Goal: Information Seeking & Learning: Learn about a topic

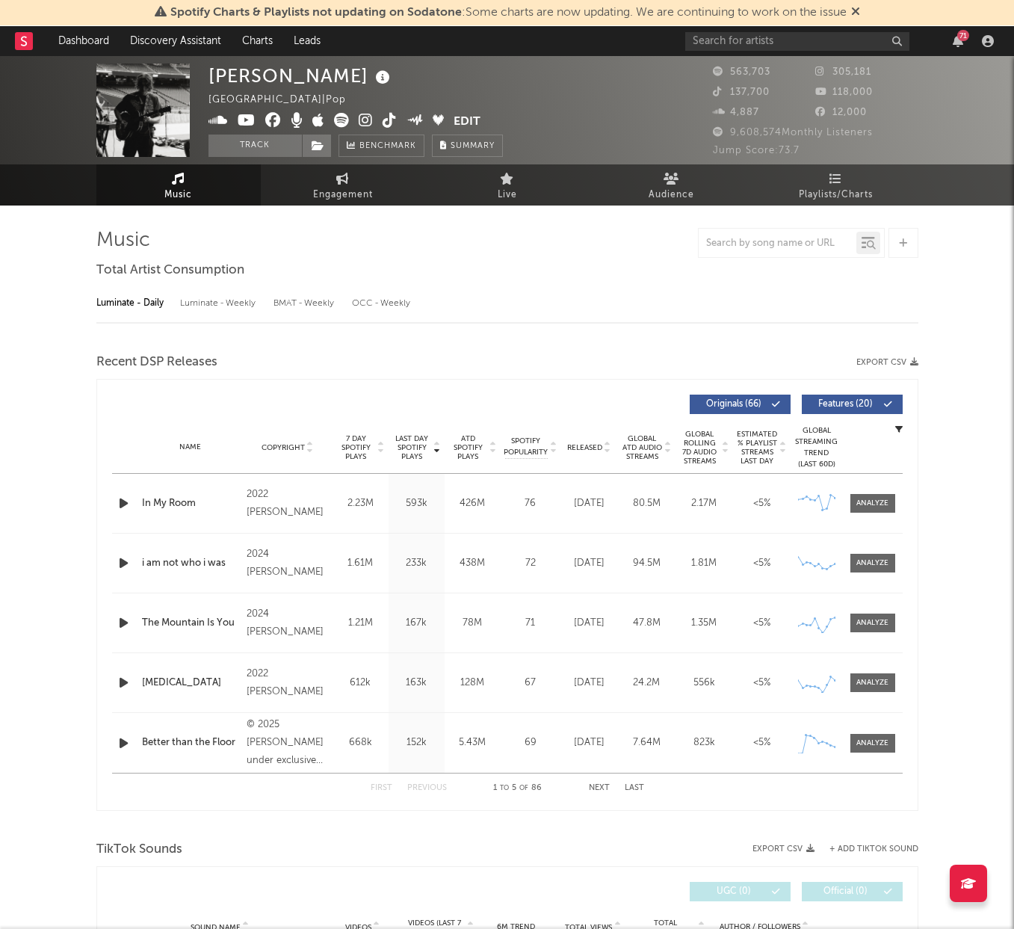
select select "6m"
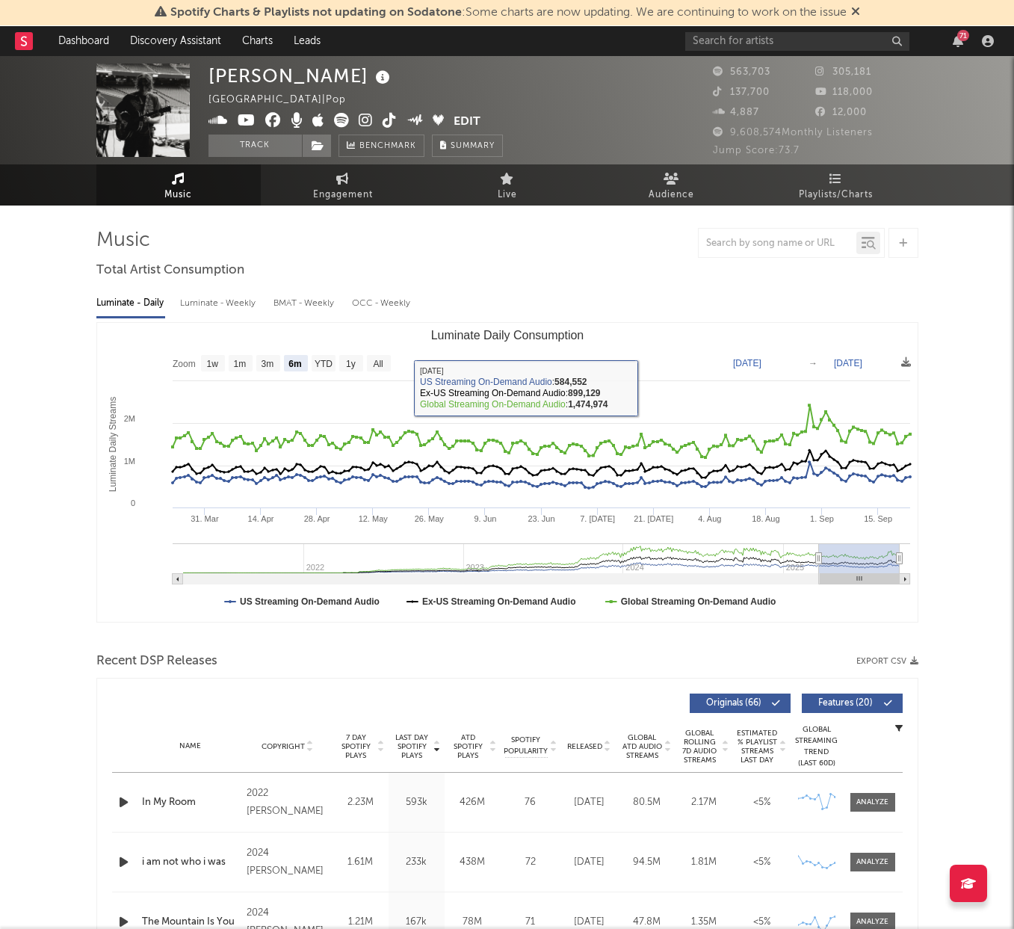
click at [207, 294] on div "Luminate - Weekly" at bounding box center [219, 303] width 78 height 25
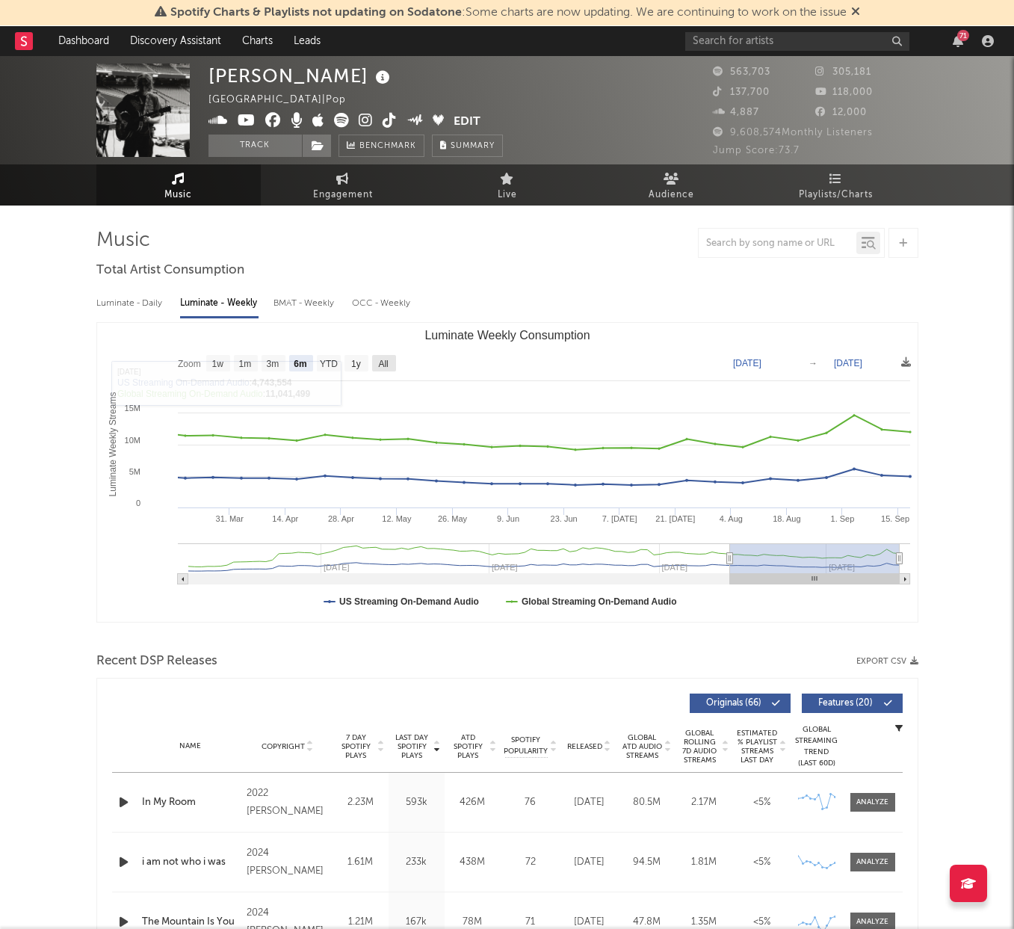
click at [377, 358] on rect "Luminate Weekly Consumption" at bounding box center [384, 363] width 24 height 16
select select "All"
type input "[DATE]"
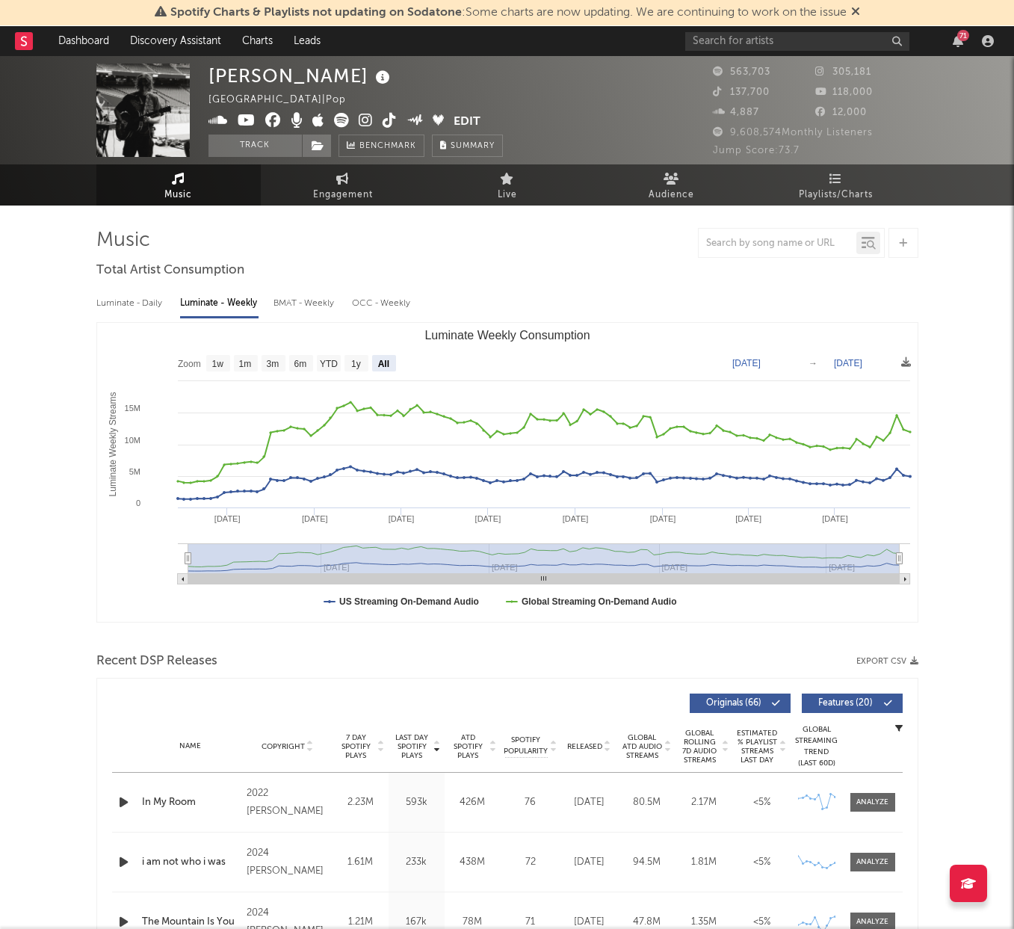
click at [146, 306] on div "Luminate - Daily" at bounding box center [130, 303] width 69 height 25
select select "6m"
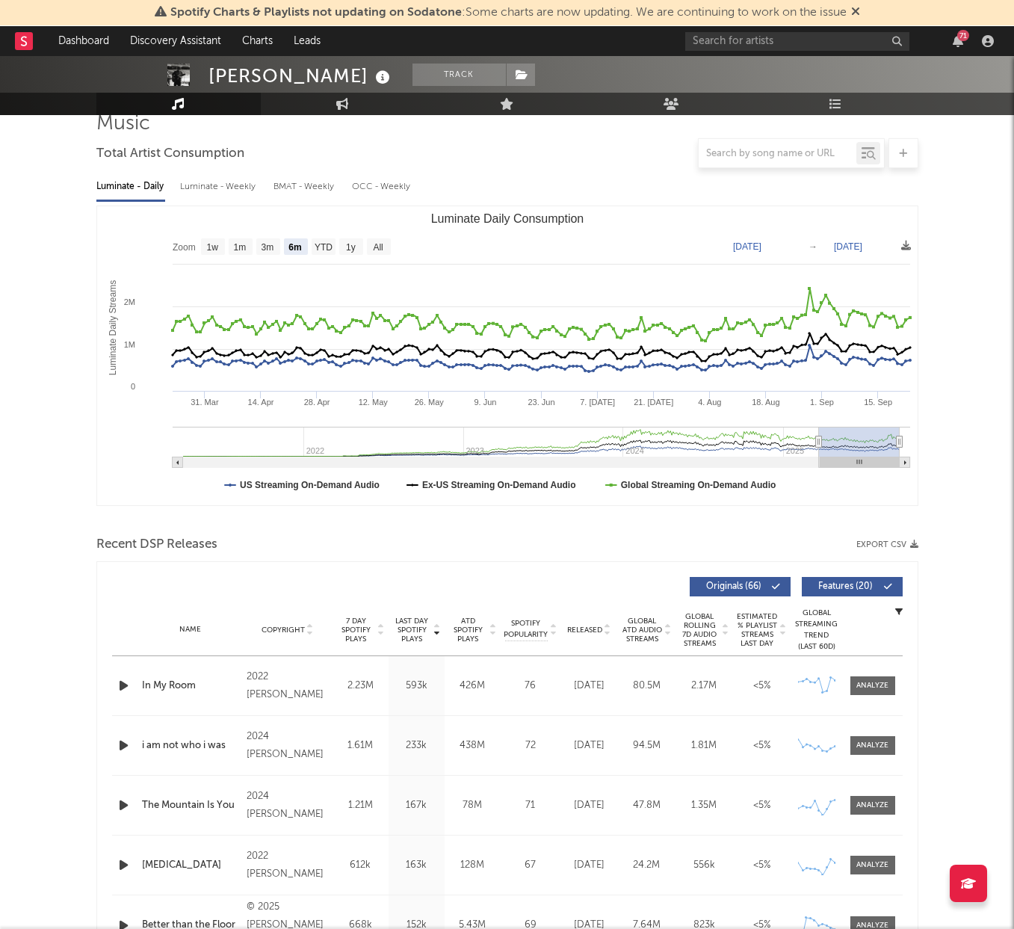
scroll to position [222, 0]
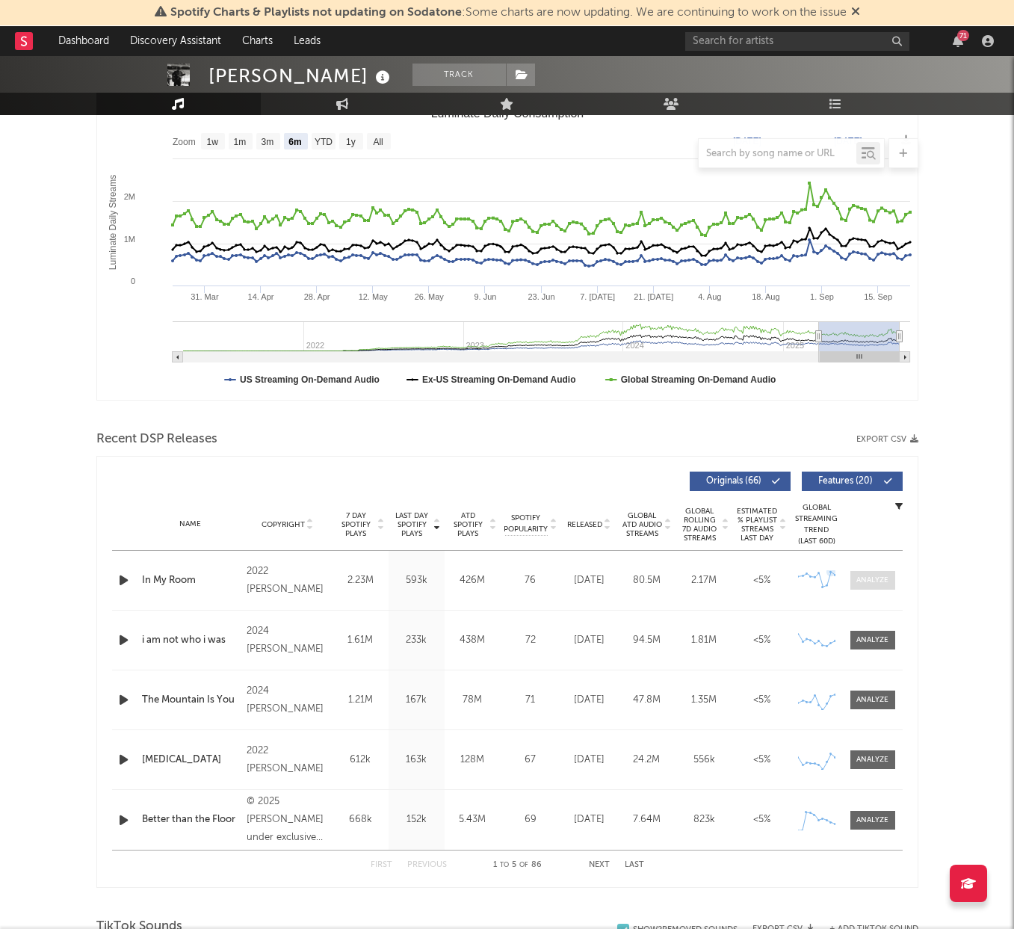
click at [865, 583] on div at bounding box center [872, 579] width 32 height 11
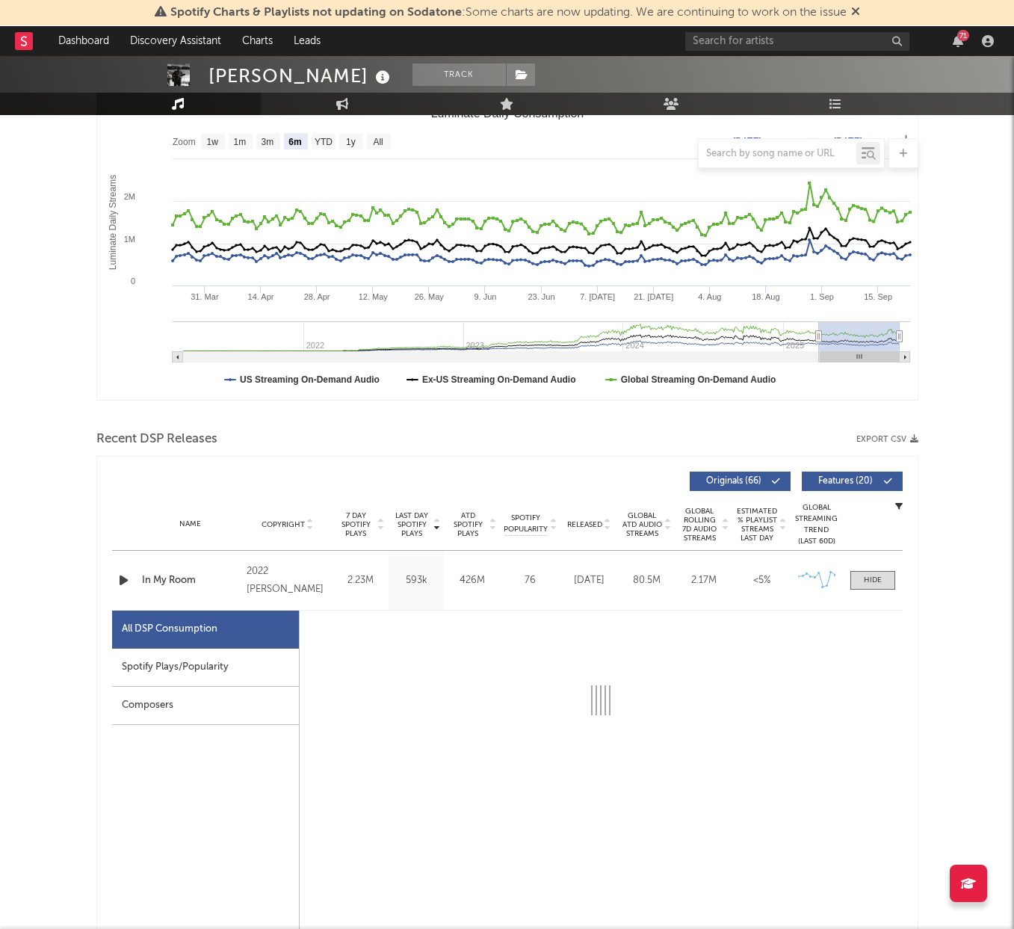
select select "6m"
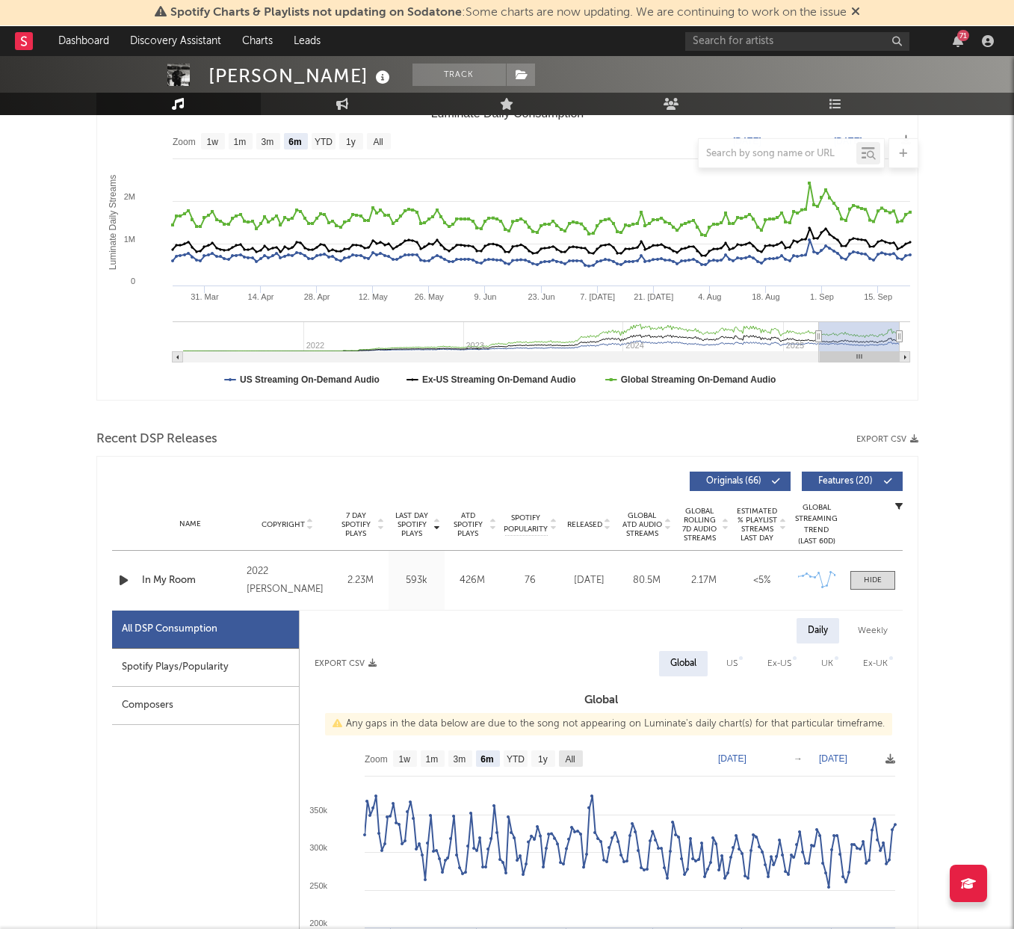
click at [566, 763] on text "All" at bounding box center [570, 759] width 10 height 10
select select "All"
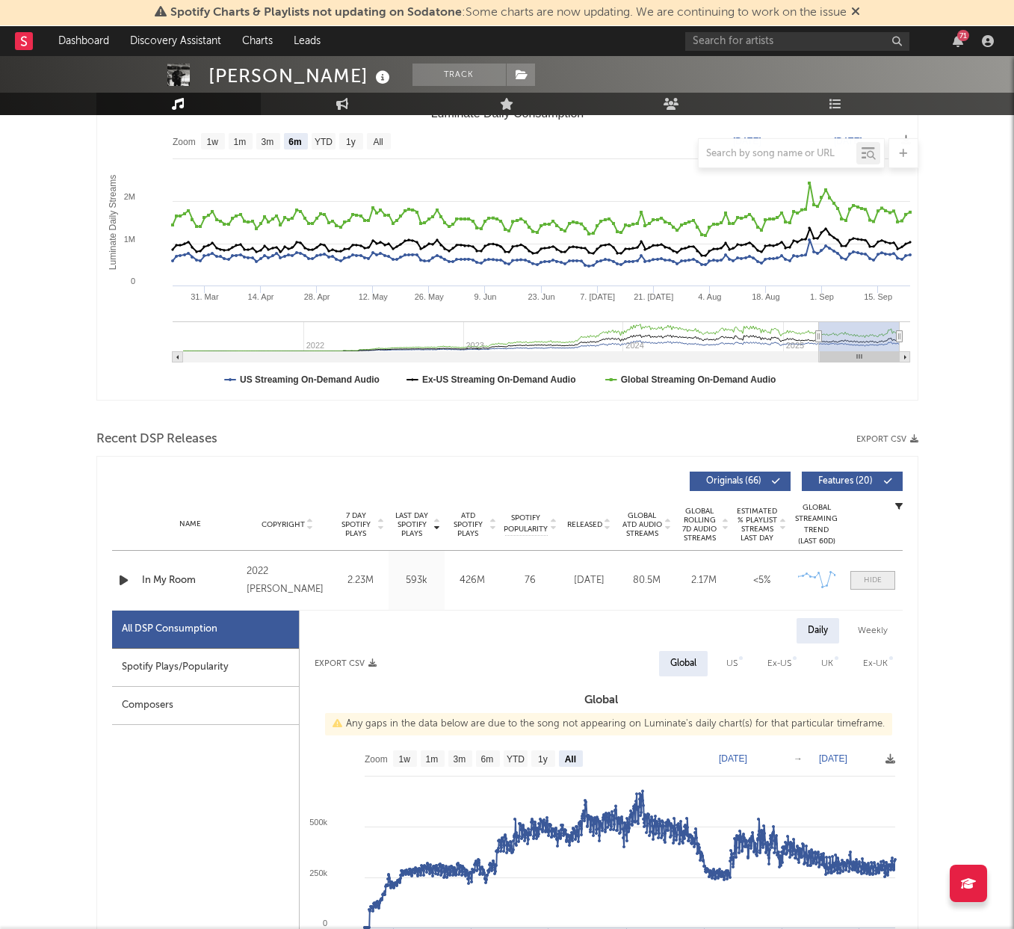
click at [879, 582] on div at bounding box center [873, 579] width 18 height 11
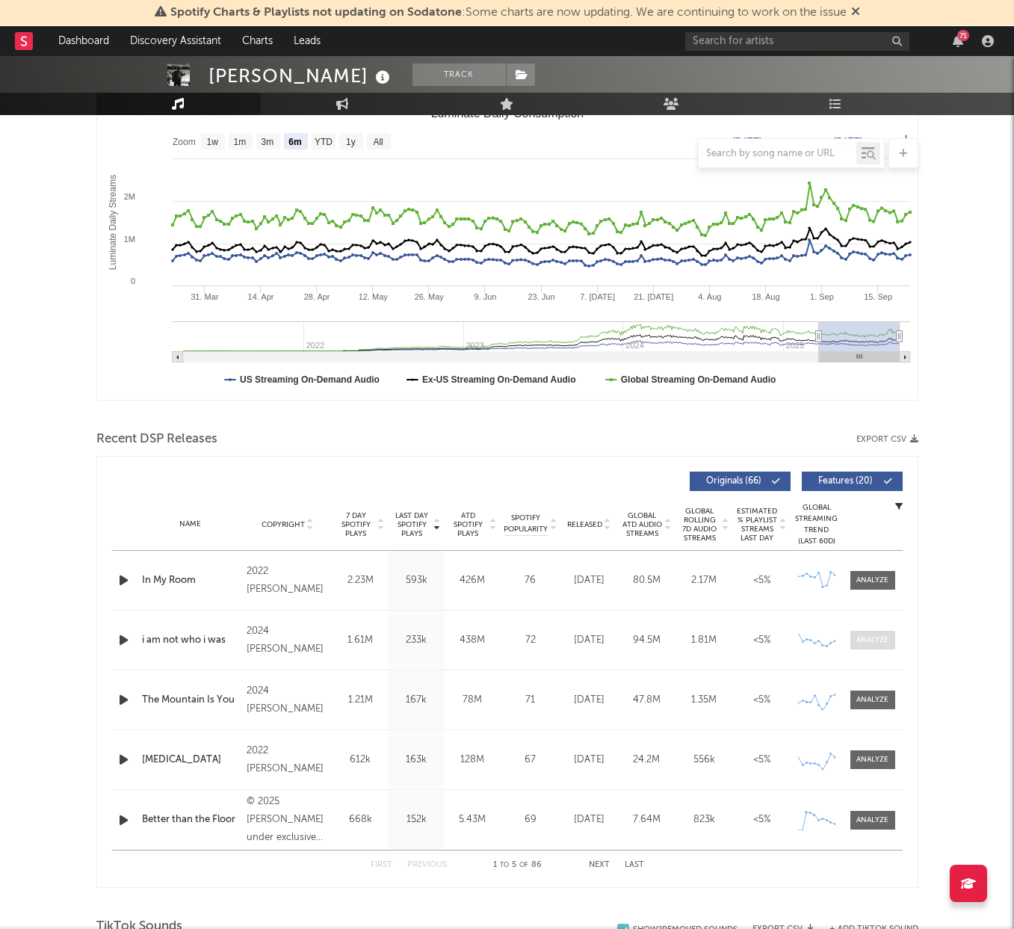
click at [888, 634] on span at bounding box center [872, 640] width 45 height 19
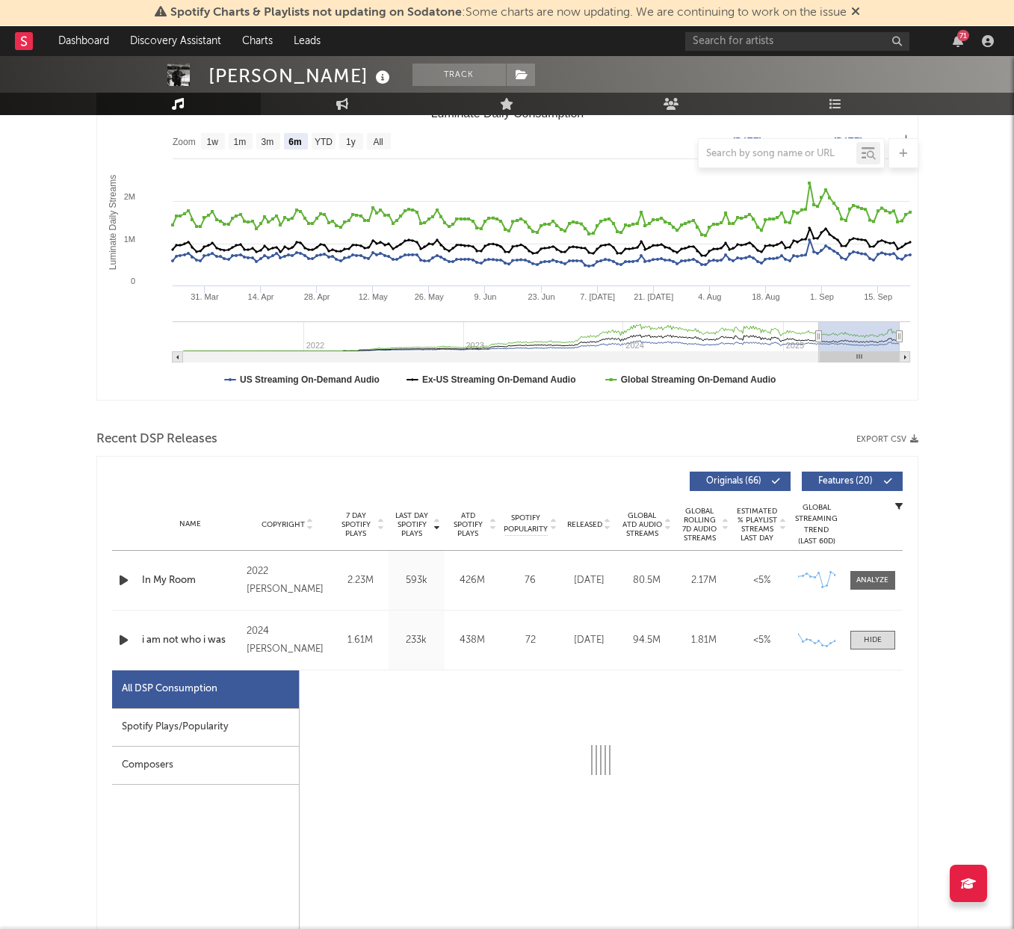
select select "6m"
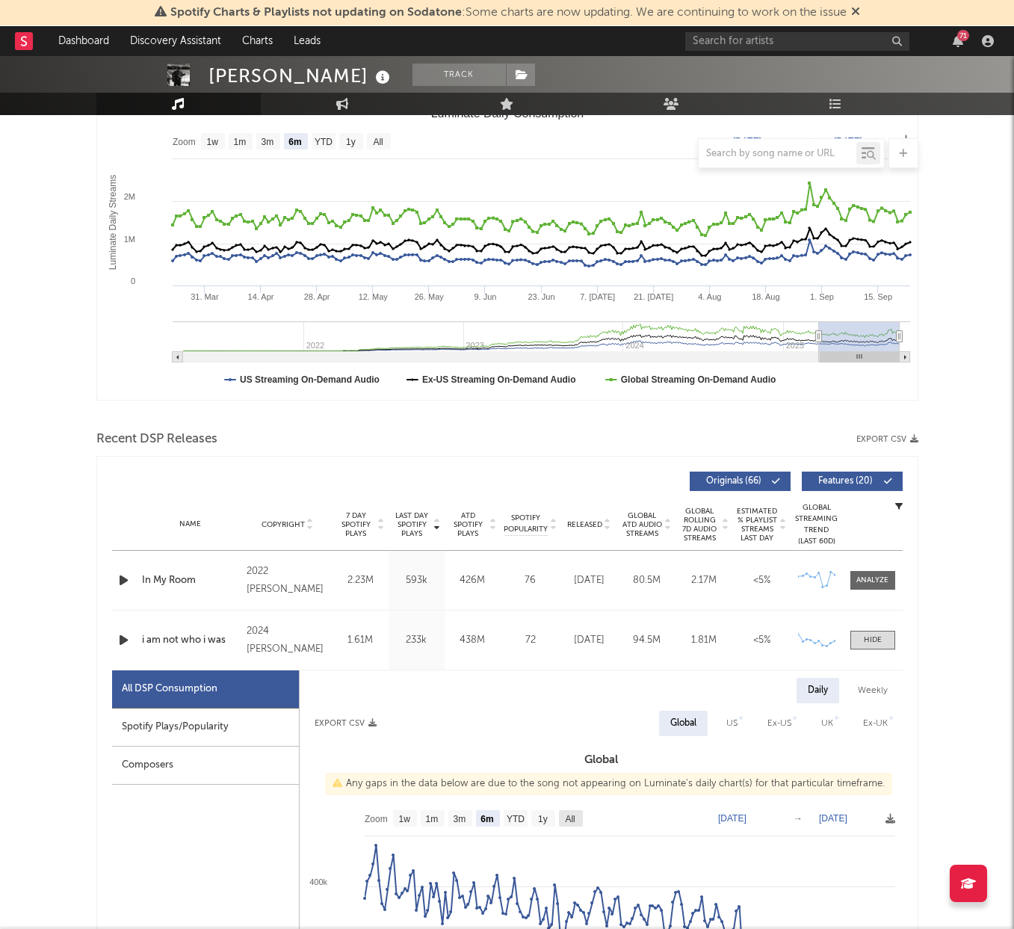
click at [571, 820] on text "All" at bounding box center [570, 819] width 10 height 10
select select "All"
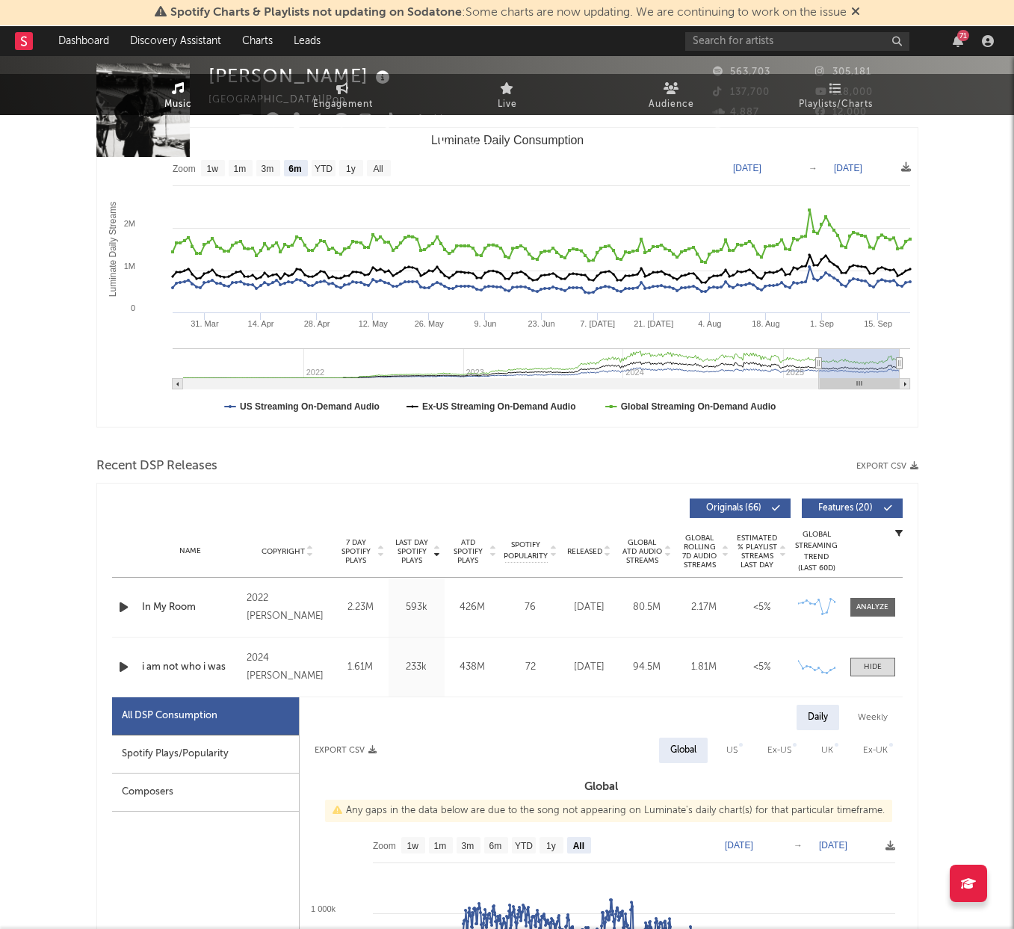
scroll to position [0, 0]
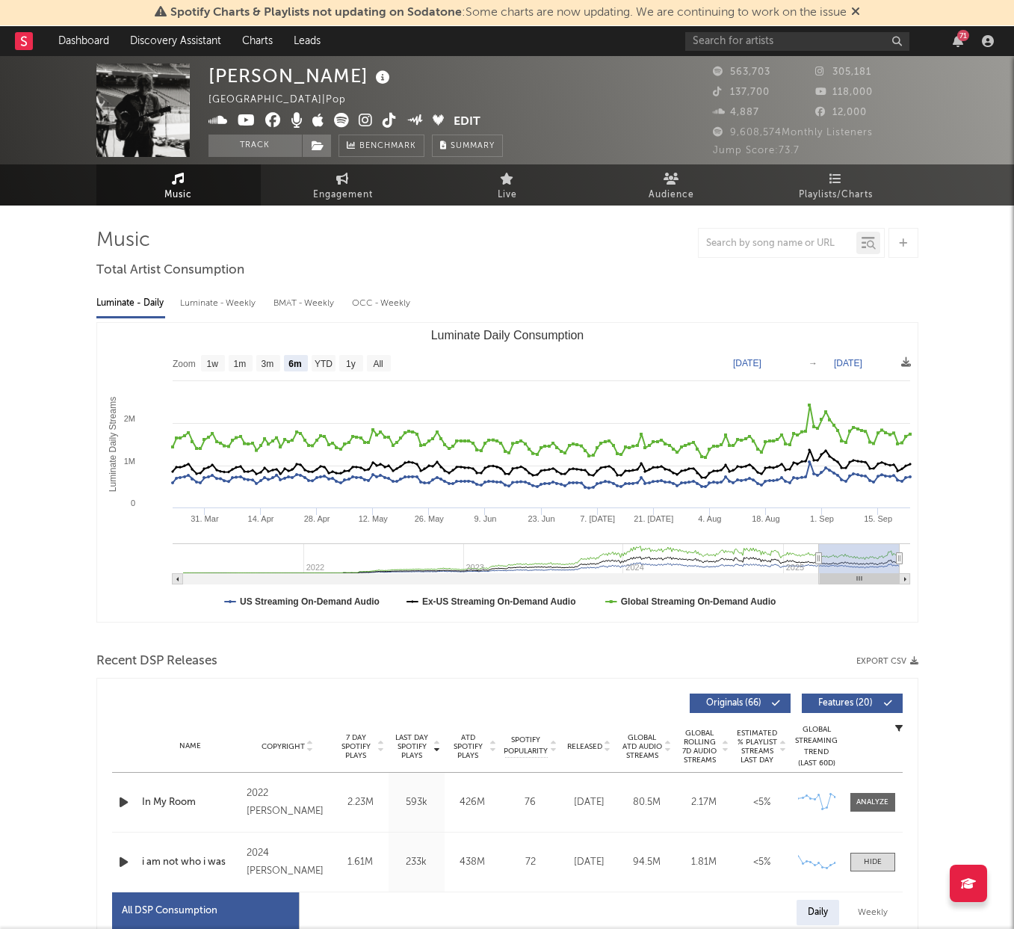
click at [225, 303] on div "Luminate - Weekly" at bounding box center [219, 303] width 78 height 25
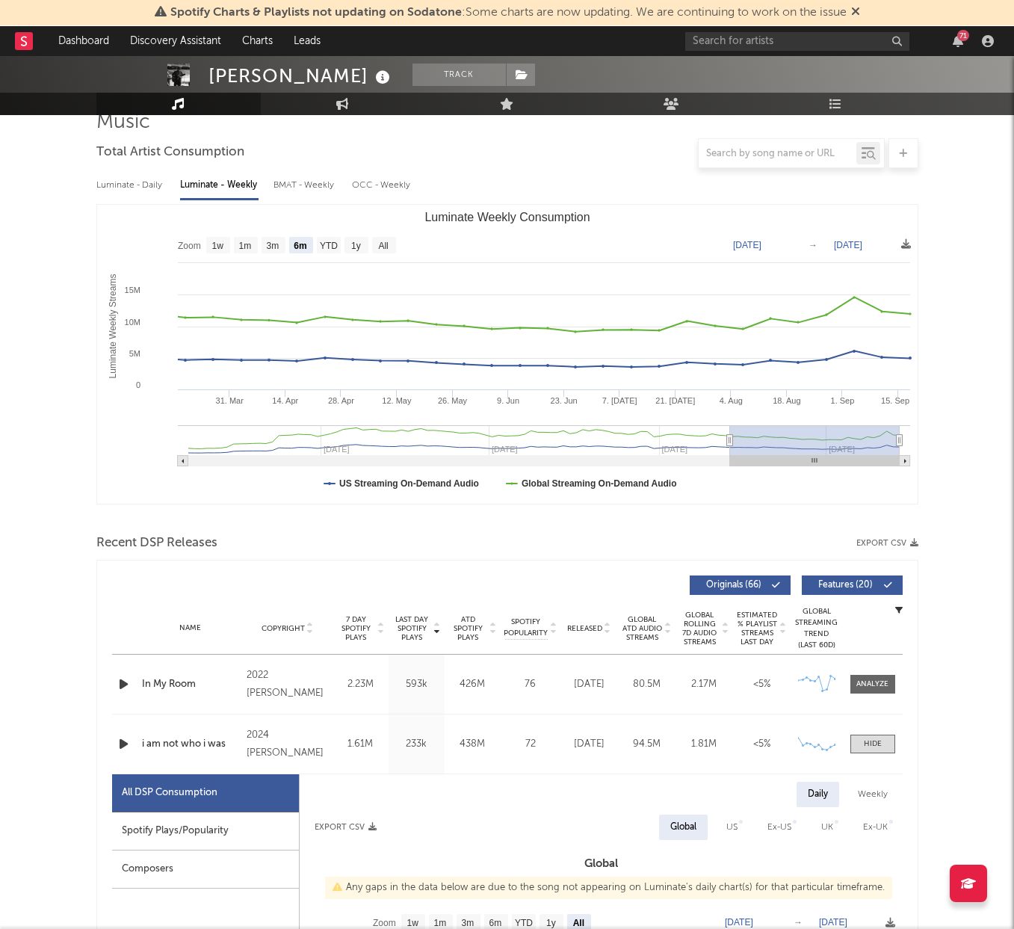
scroll to position [124, 0]
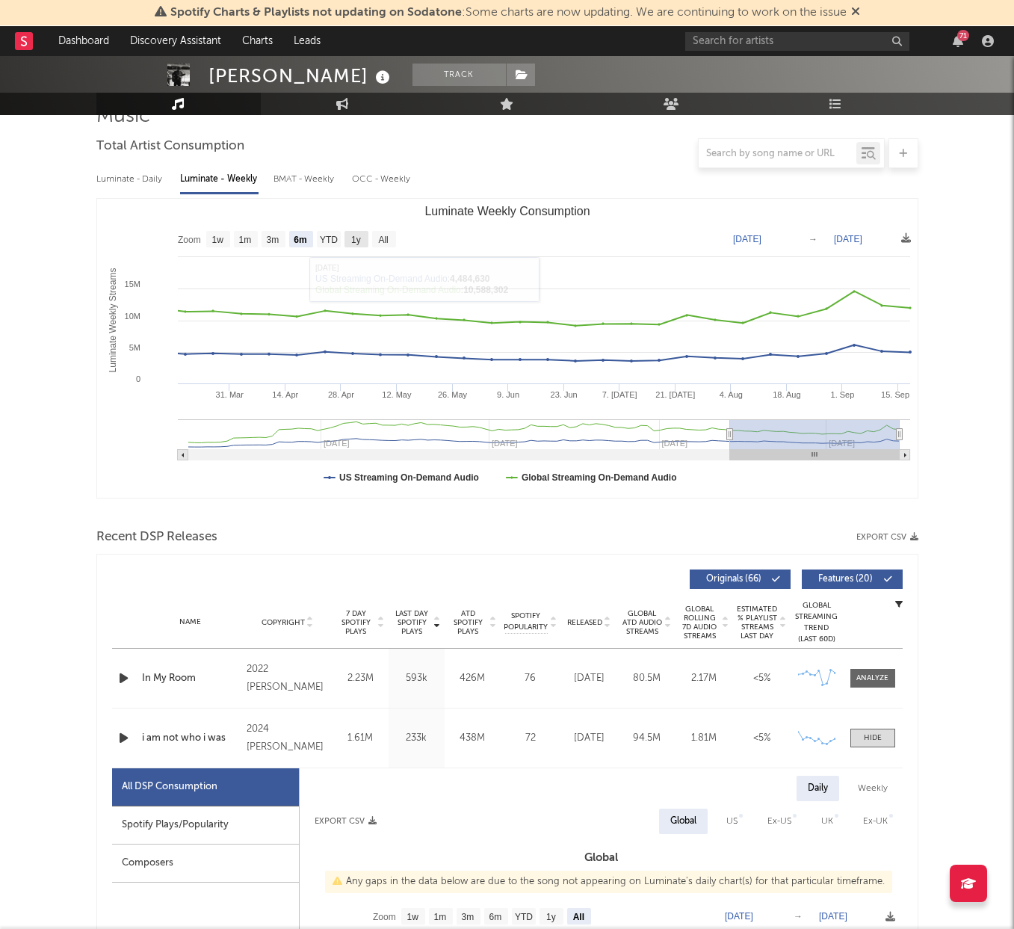
click at [353, 240] on text "1y" at bounding box center [356, 240] width 10 height 10
select select "1y"
type input "[DATE]"
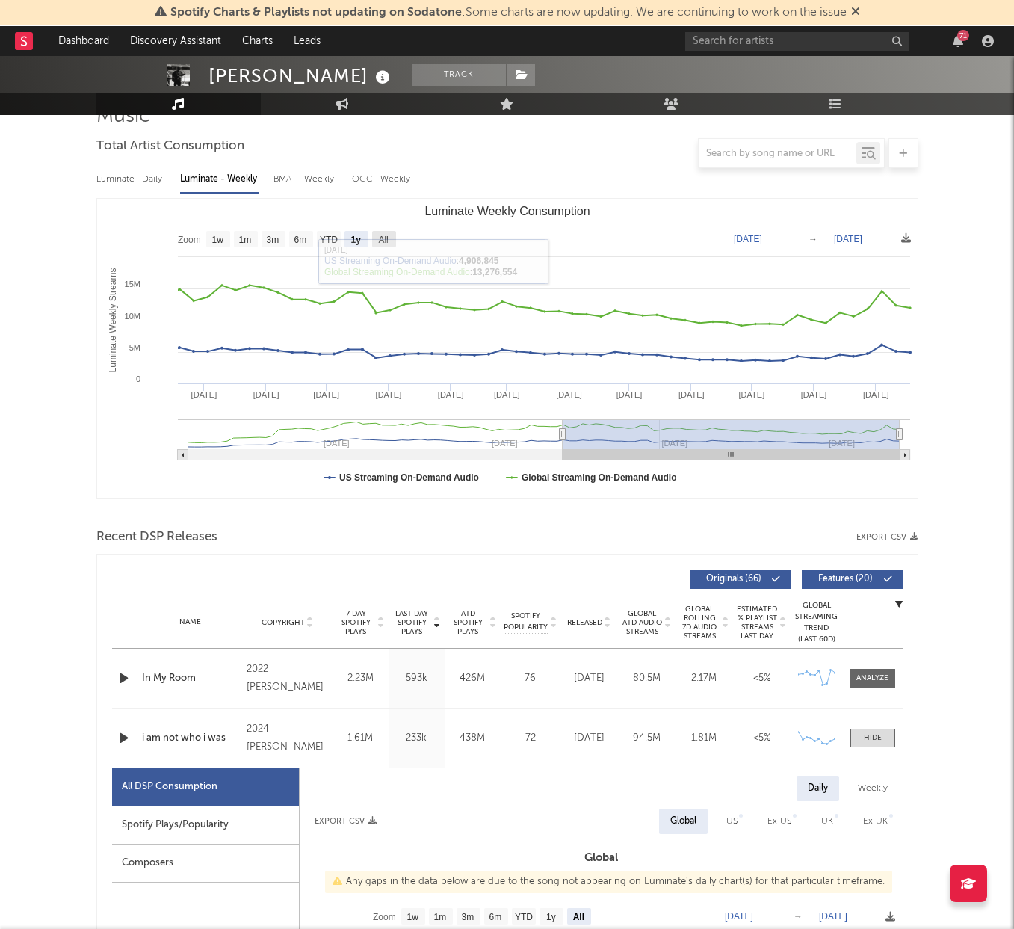
click at [380, 235] on text "All" at bounding box center [383, 240] width 10 height 10
select select "All"
type input "[DATE]"
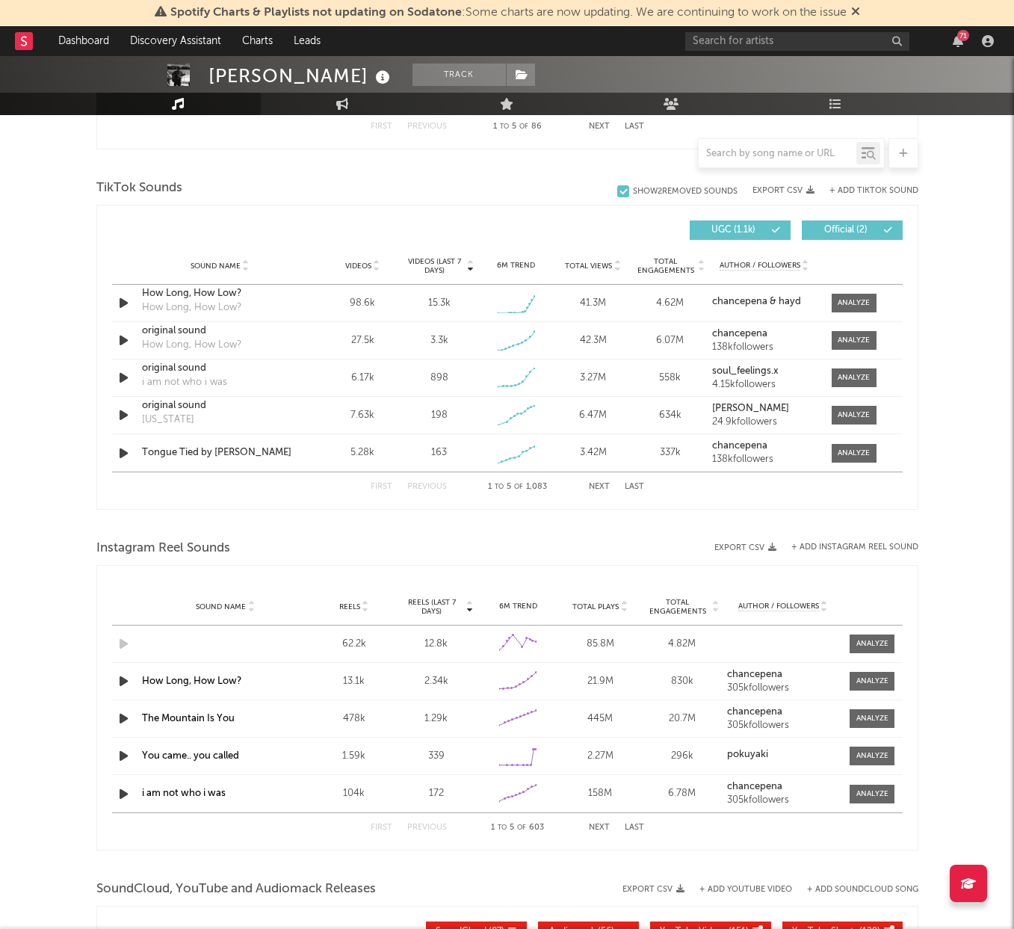
scroll to position [1672, 0]
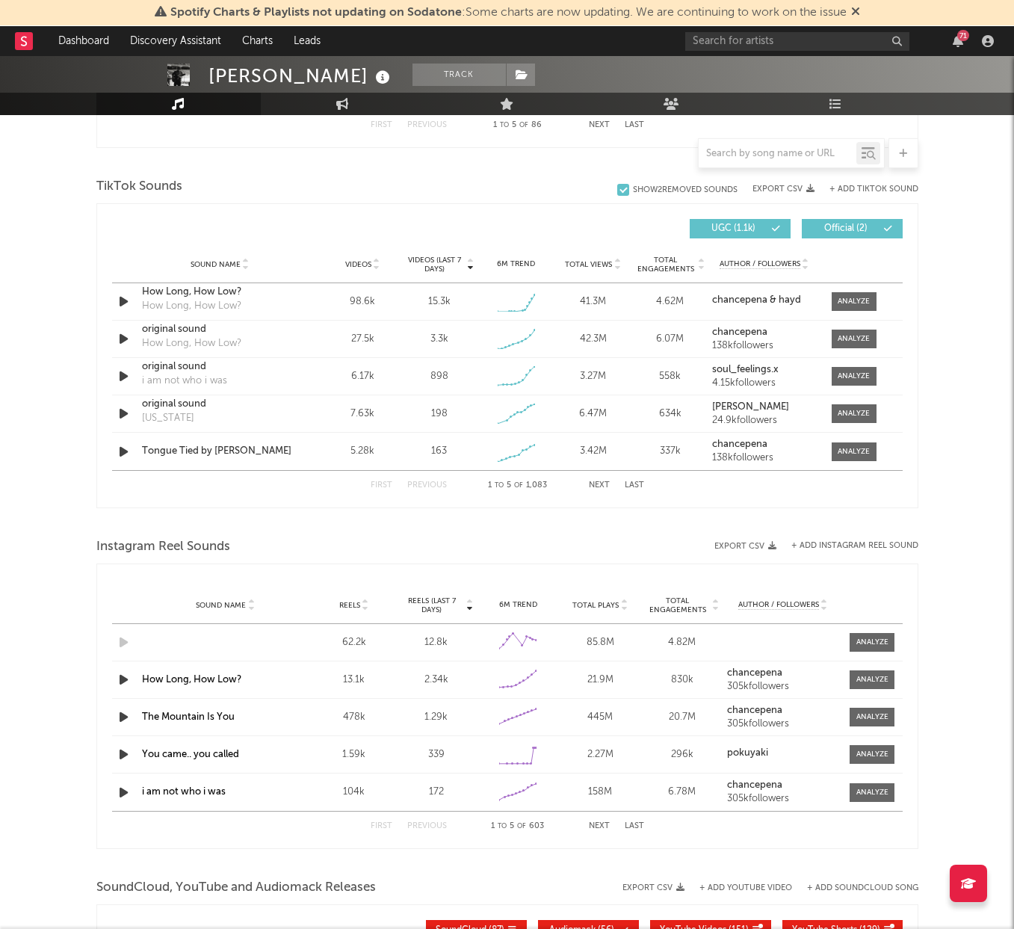
click at [442, 637] on div "12.8k" at bounding box center [436, 642] width 75 height 15
click at [521, 648] on icon at bounding box center [522, 644] width 15 height 15
click at [878, 645] on div at bounding box center [872, 641] width 32 height 11
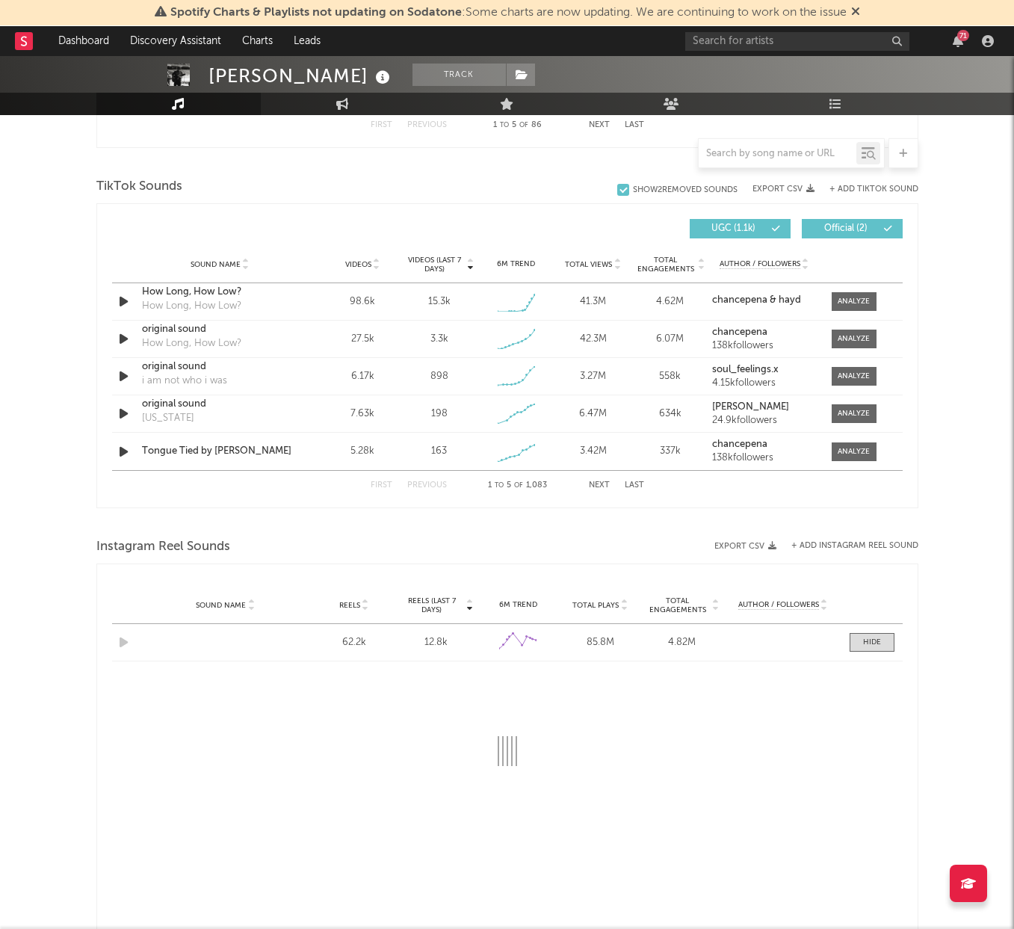
select select "1w"
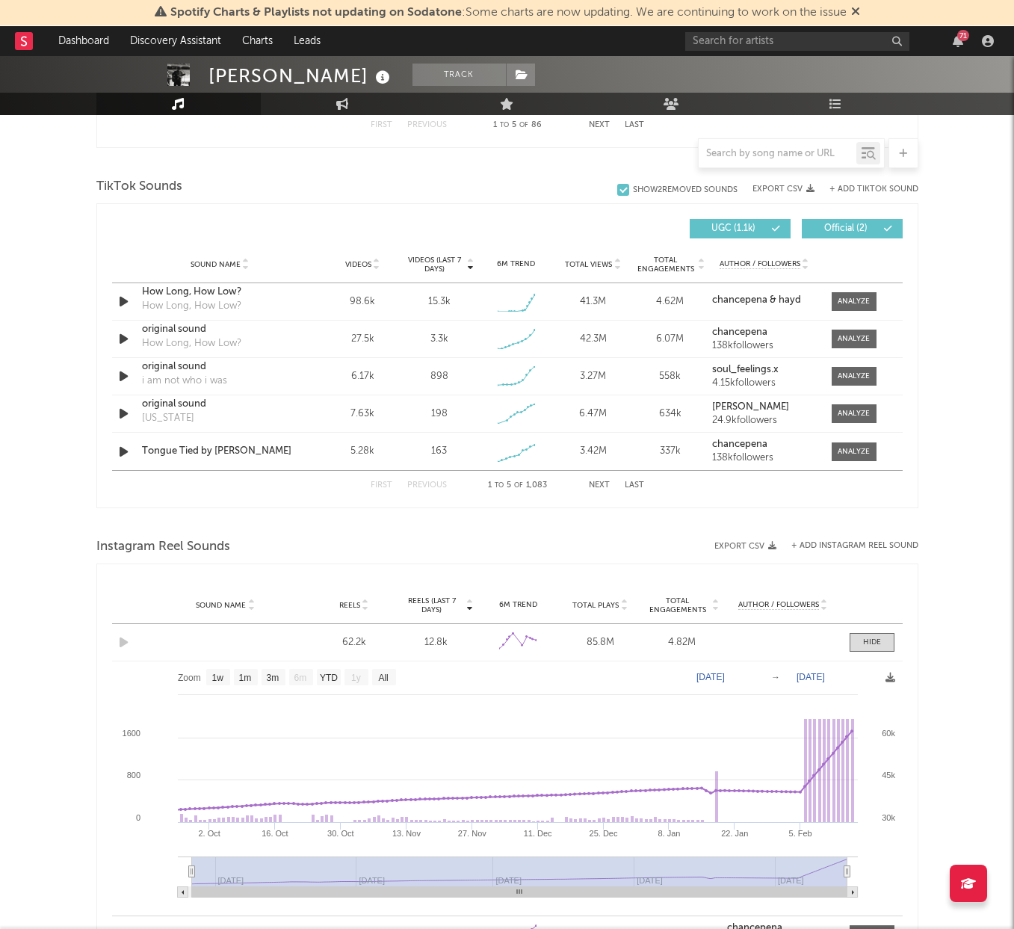
click at [864, 651] on div "Sound Name Reels 62.2k Reels (last 7 days) 12.8k 6M Trend Created with Highchar…" at bounding box center [507, 642] width 790 height 37
click at [867, 644] on div at bounding box center [872, 641] width 18 height 11
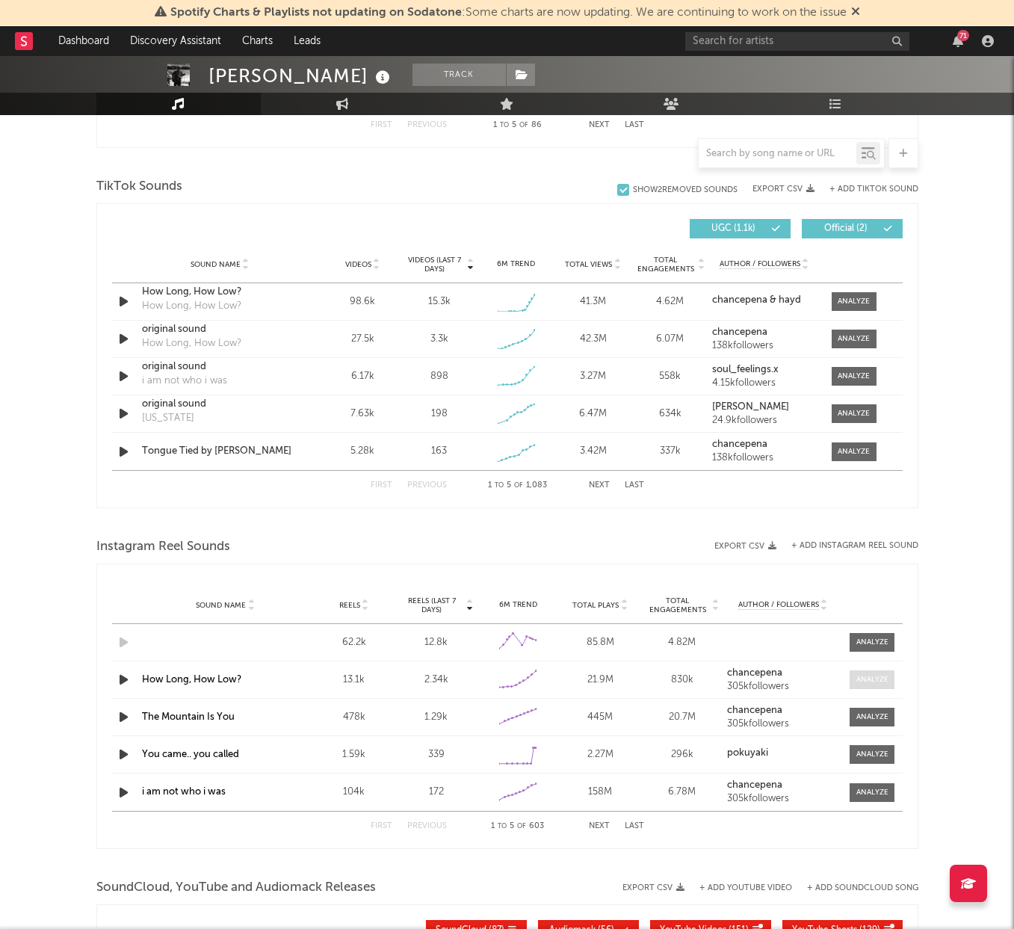
click at [881, 683] on div at bounding box center [872, 679] width 32 height 11
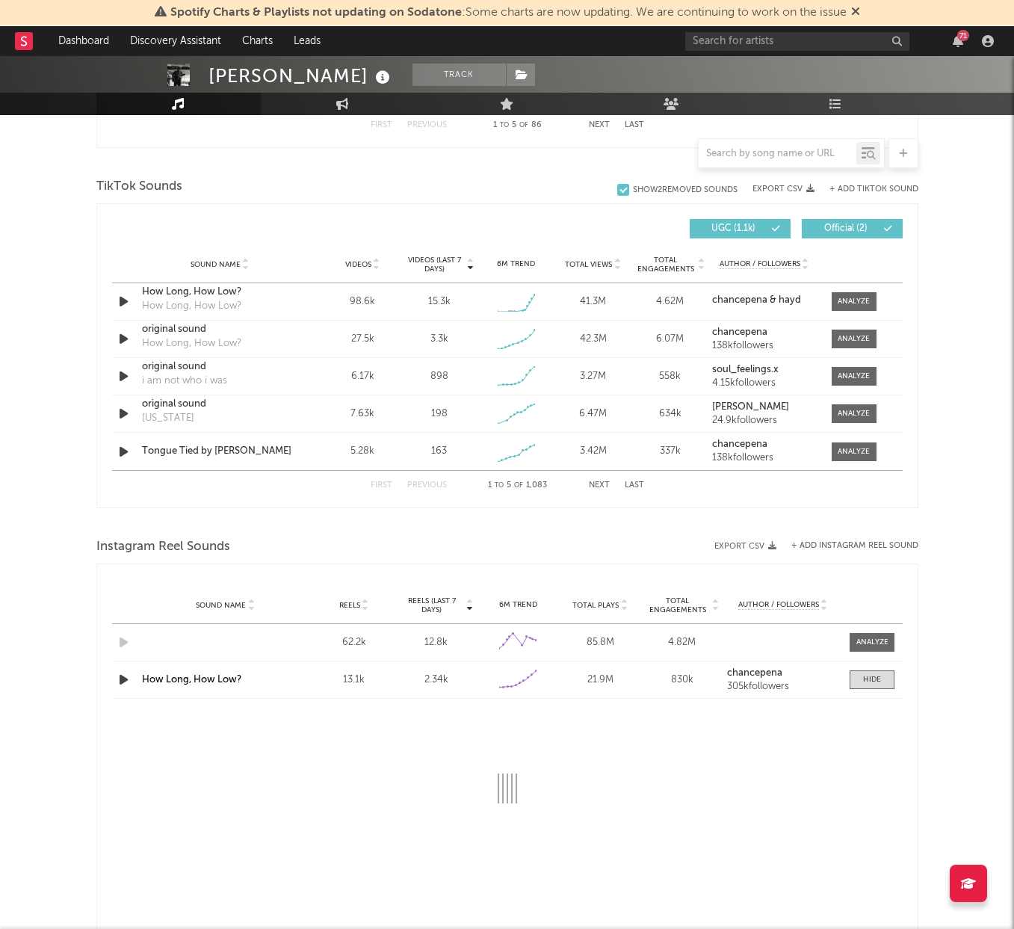
select select "1w"
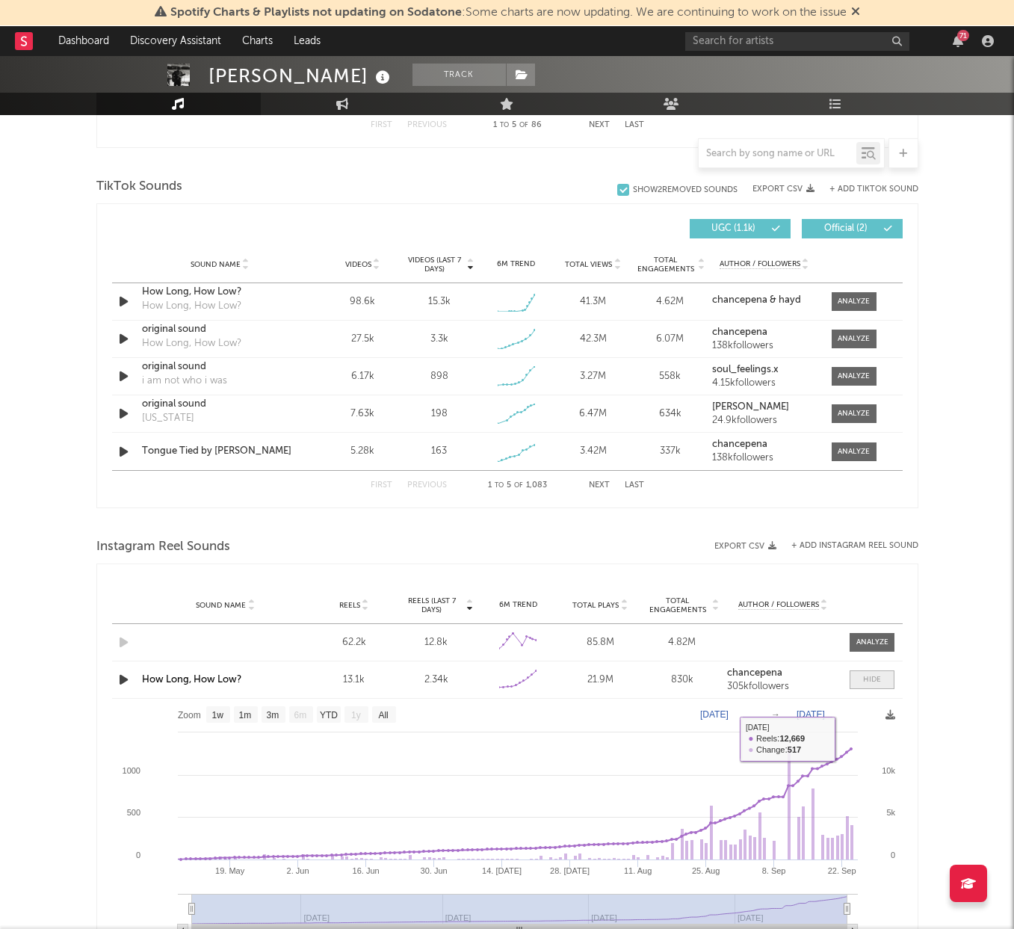
click at [855, 672] on span at bounding box center [871, 679] width 45 height 19
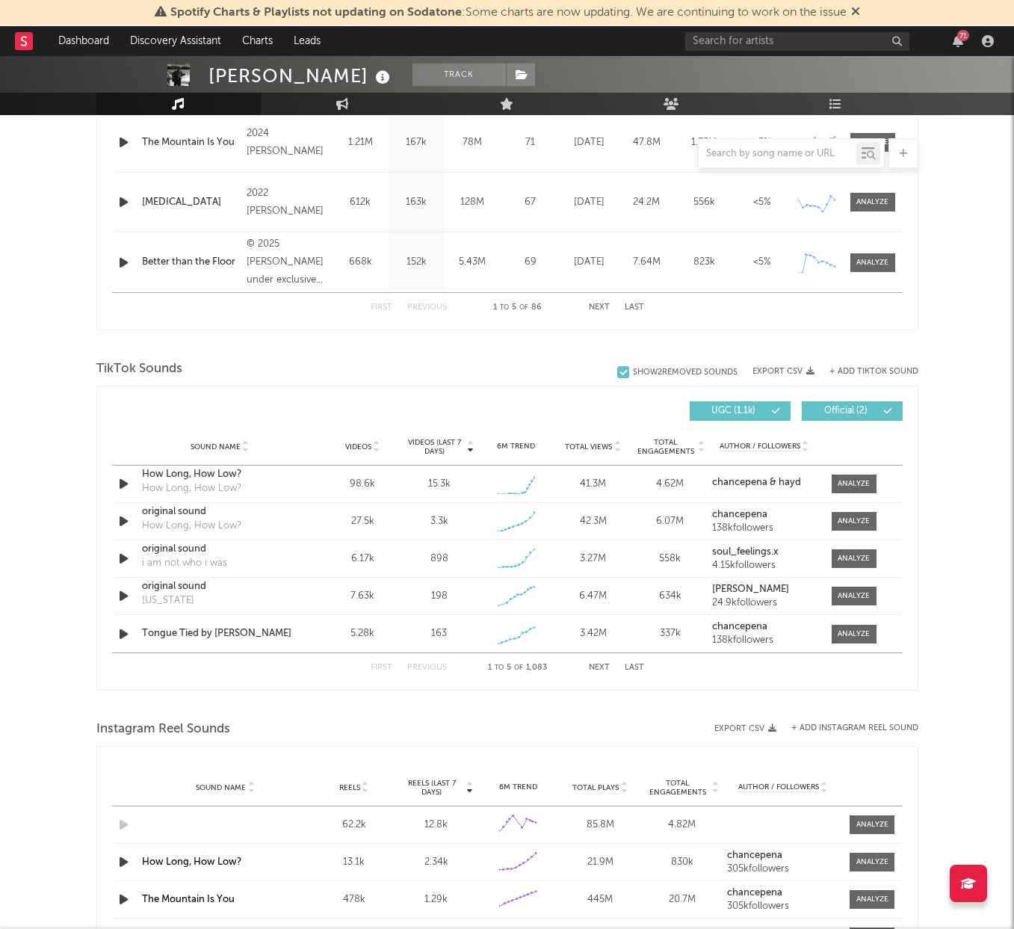
scroll to position [1477, 0]
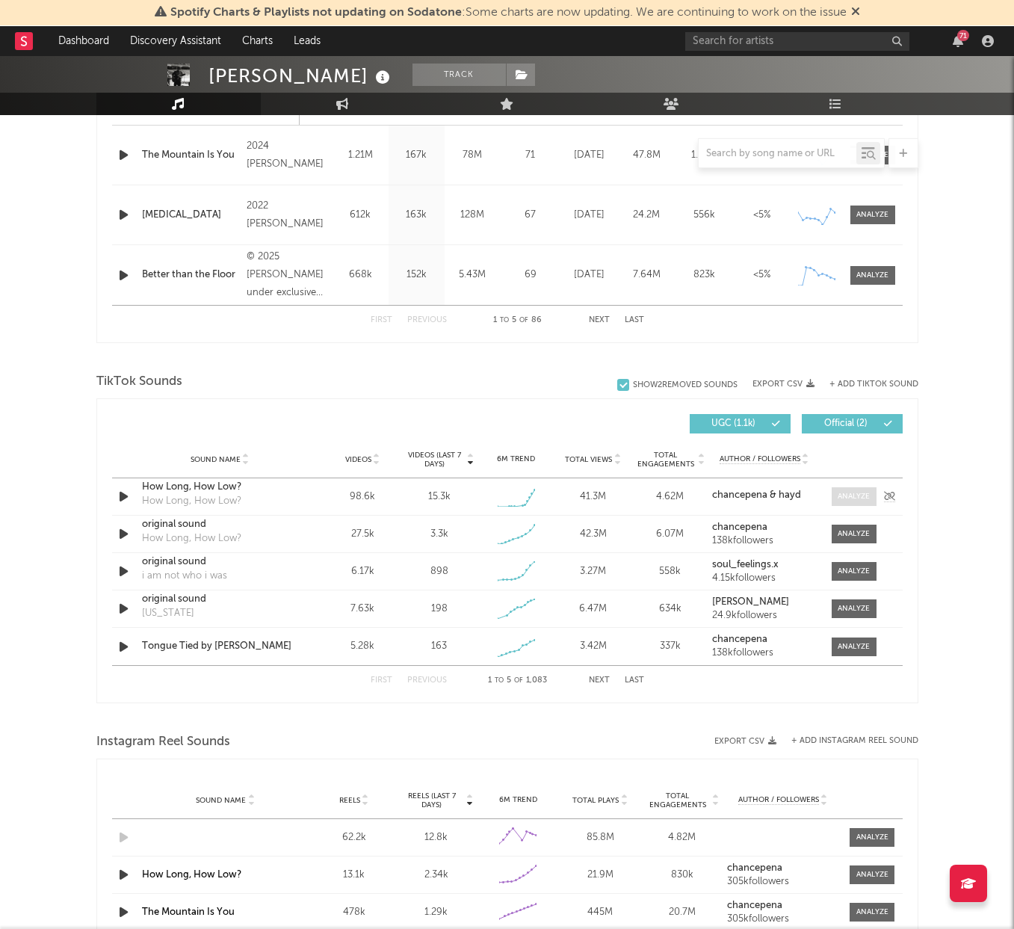
click at [854, 492] on div at bounding box center [853, 496] width 32 height 11
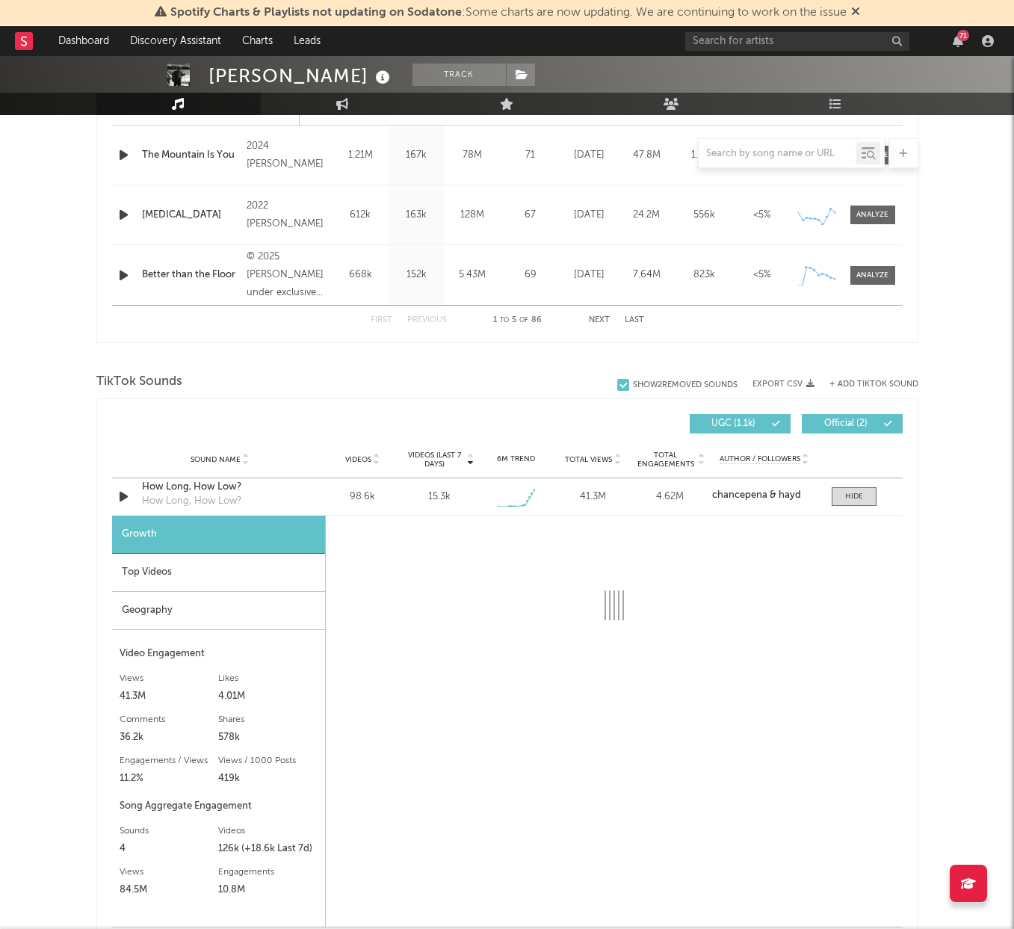
select select "1w"
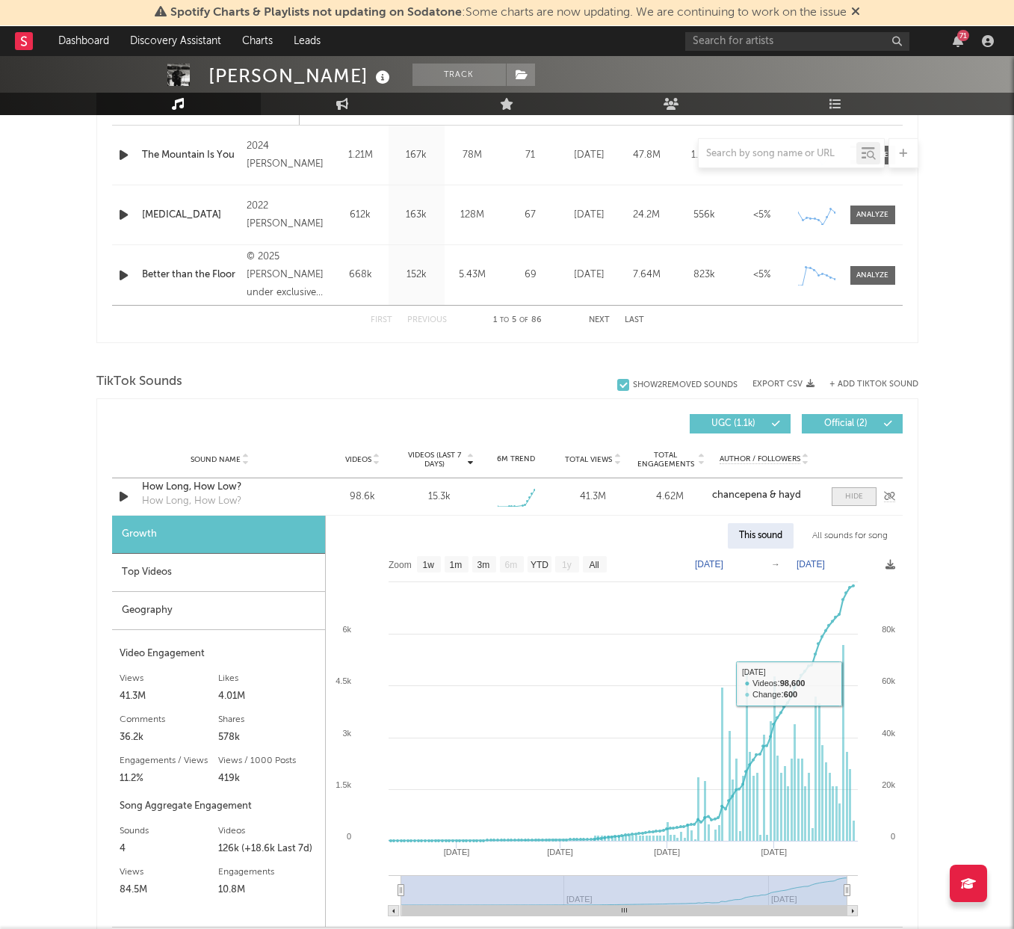
click at [857, 493] on div at bounding box center [854, 496] width 18 height 11
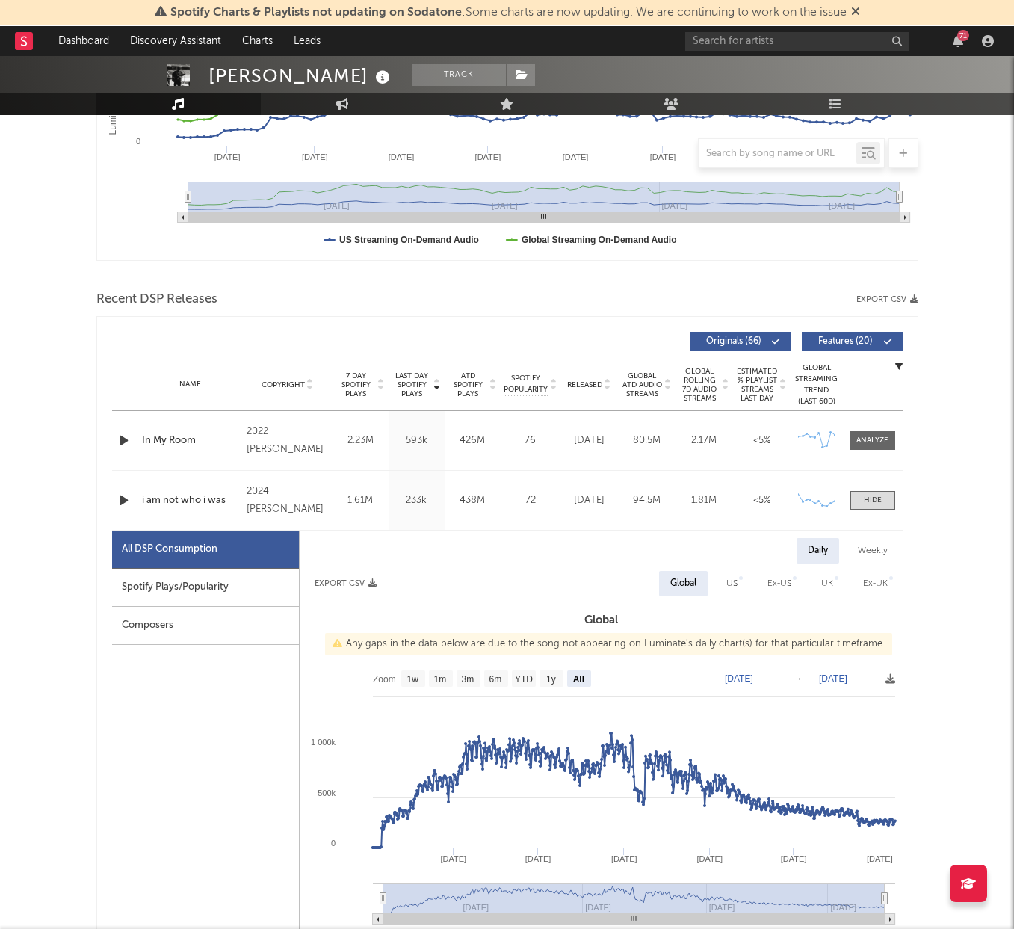
scroll to position [354, 0]
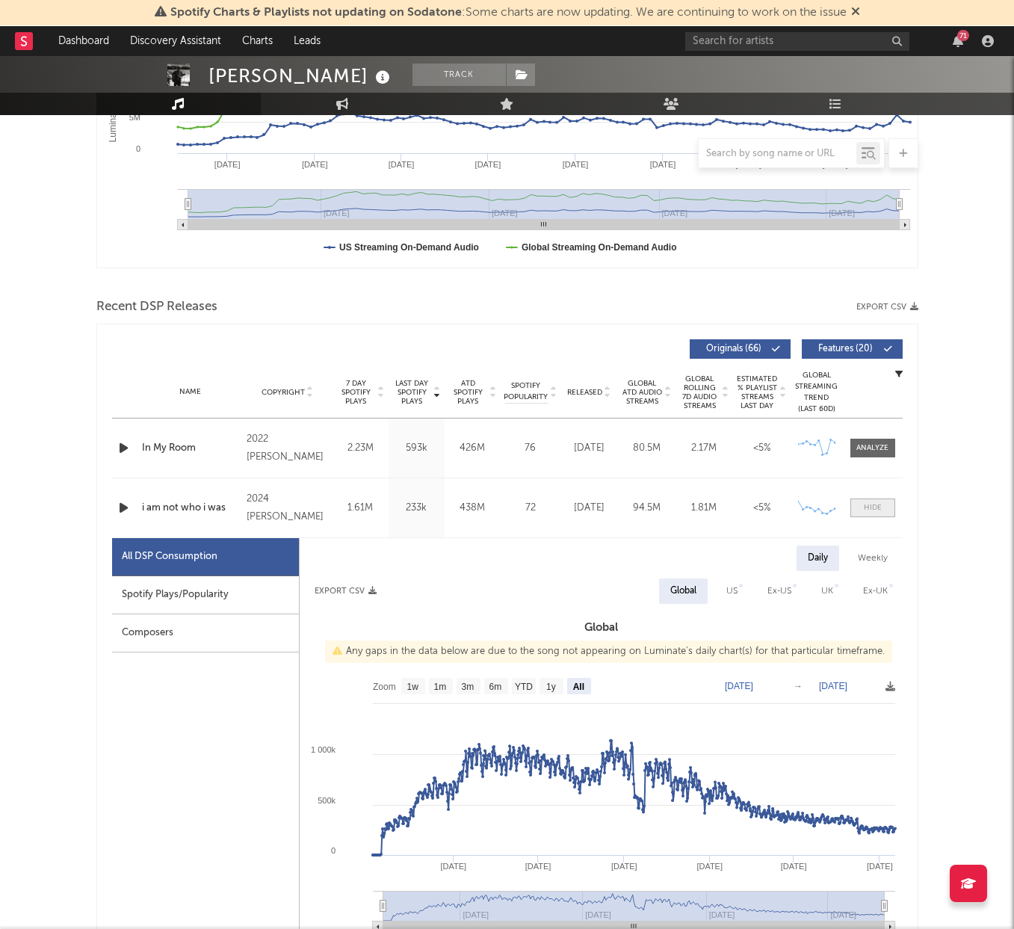
click at [867, 510] on div at bounding box center [873, 507] width 18 height 11
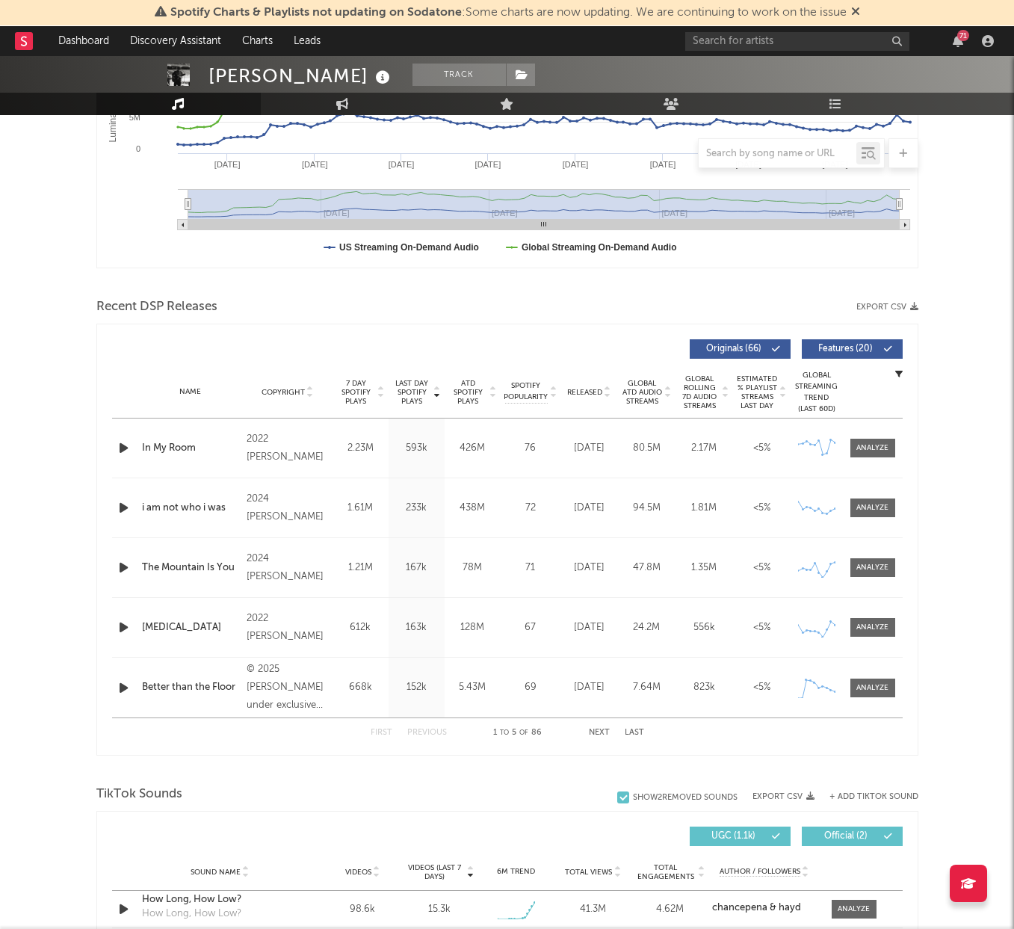
click at [592, 728] on button "Next" at bounding box center [599, 732] width 21 height 8
click at [601, 737] on div "First Previous 6 to 10 of 86 Next Last" at bounding box center [507, 732] width 273 height 29
click at [600, 733] on button "Next" at bounding box center [599, 732] width 21 height 8
click at [599, 731] on button "Next" at bounding box center [599, 732] width 21 height 8
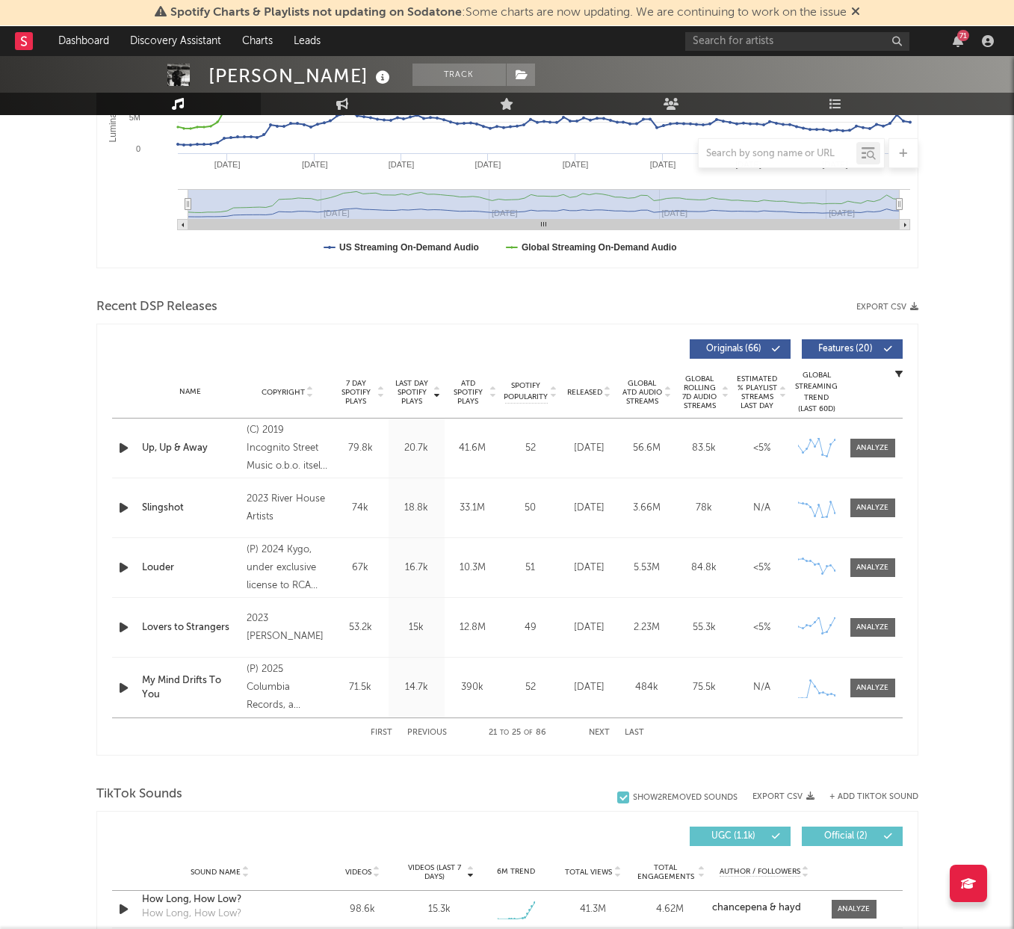
click at [599, 731] on button "Next" at bounding box center [599, 732] width 21 height 8
click at [430, 734] on button "Previous" at bounding box center [427, 732] width 40 height 8
click at [601, 731] on button "Next" at bounding box center [599, 732] width 21 height 8
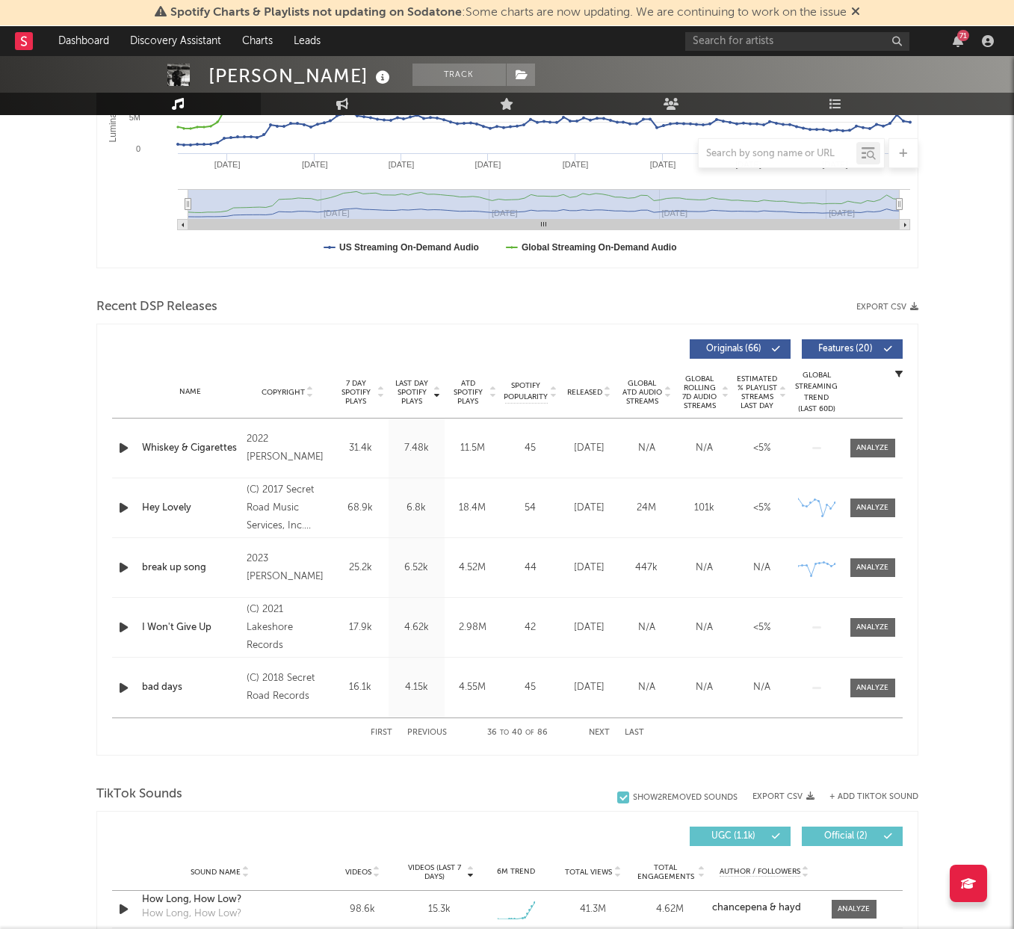
click at [601, 731] on button "Next" at bounding box center [599, 732] width 21 height 8
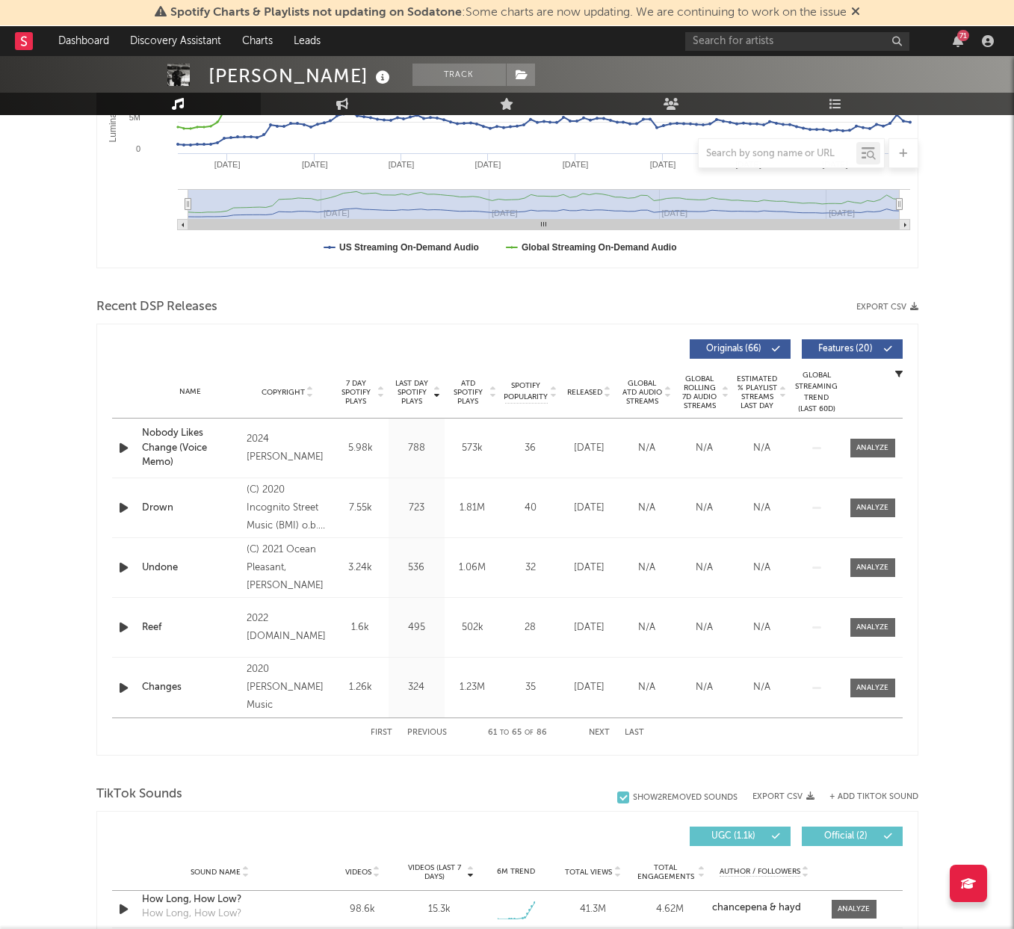
click at [601, 731] on button "Next" at bounding box center [599, 732] width 21 height 8
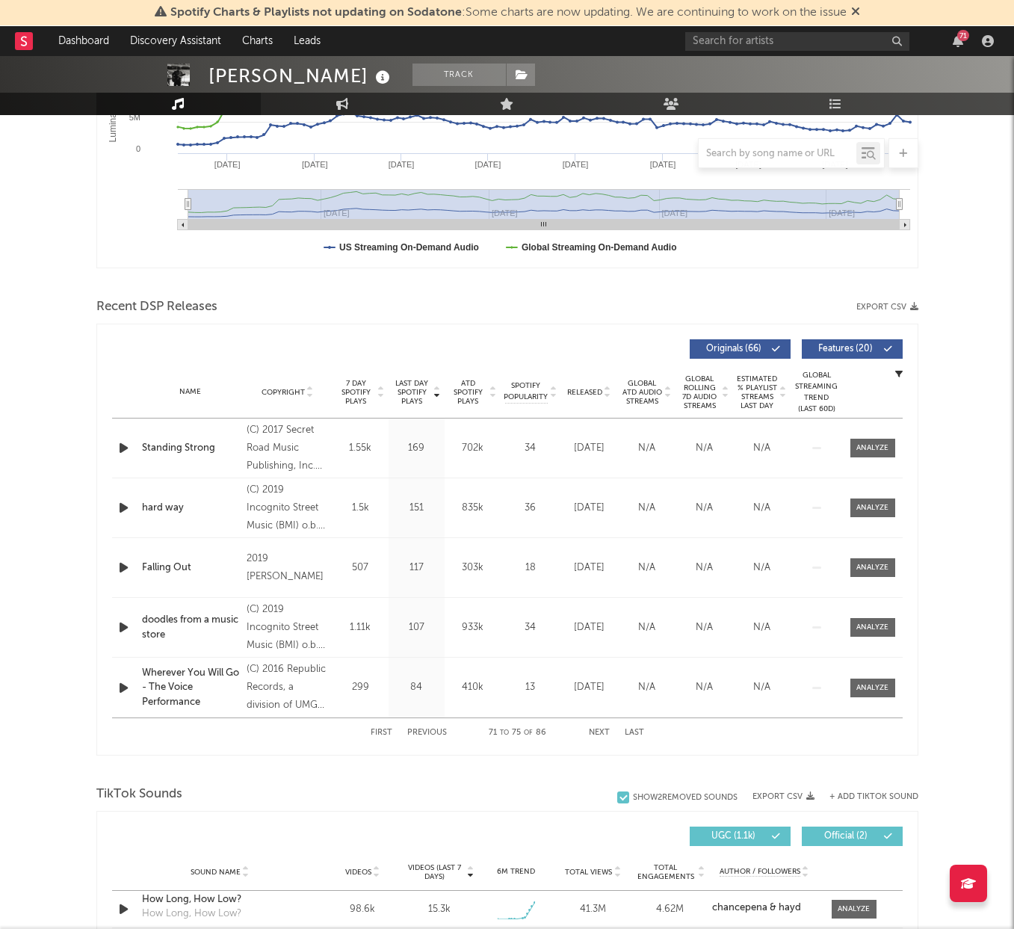
click at [600, 733] on button "Next" at bounding box center [599, 732] width 21 height 8
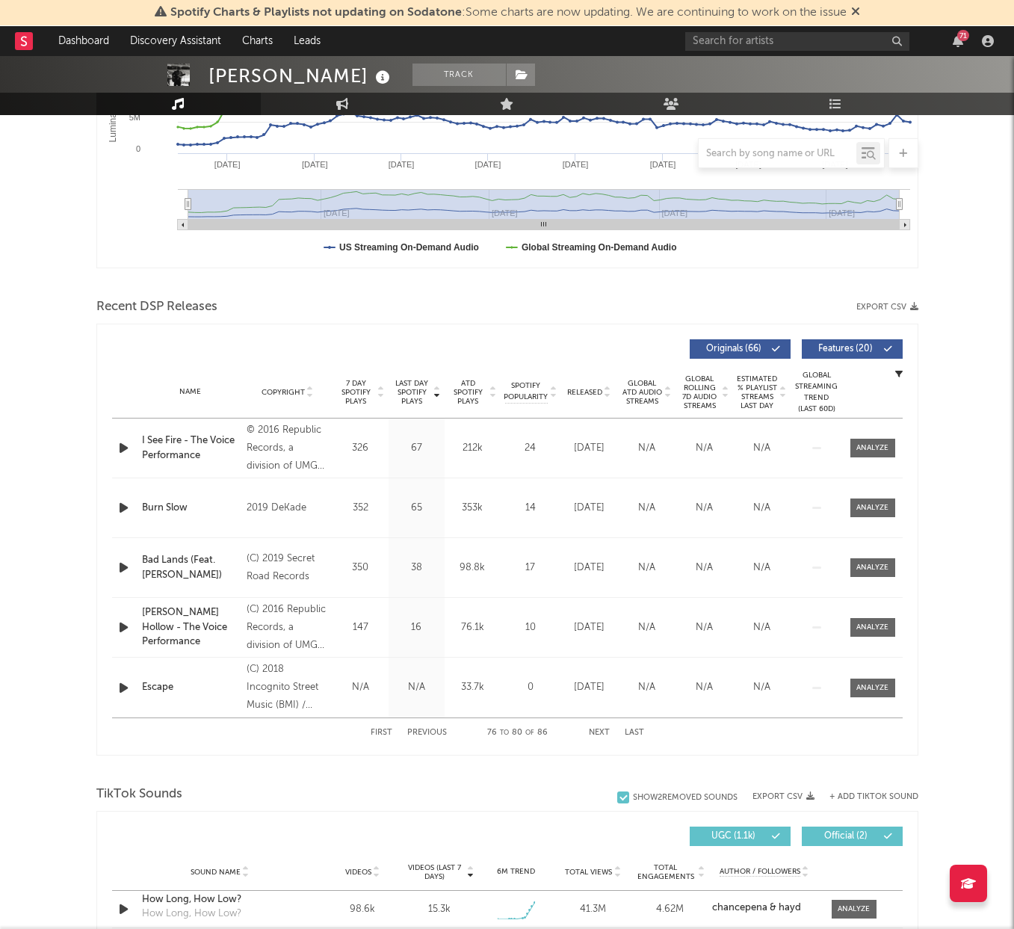
click at [600, 733] on button "Next" at bounding box center [599, 732] width 21 height 8
click at [428, 734] on button "Previous" at bounding box center [427, 732] width 40 height 8
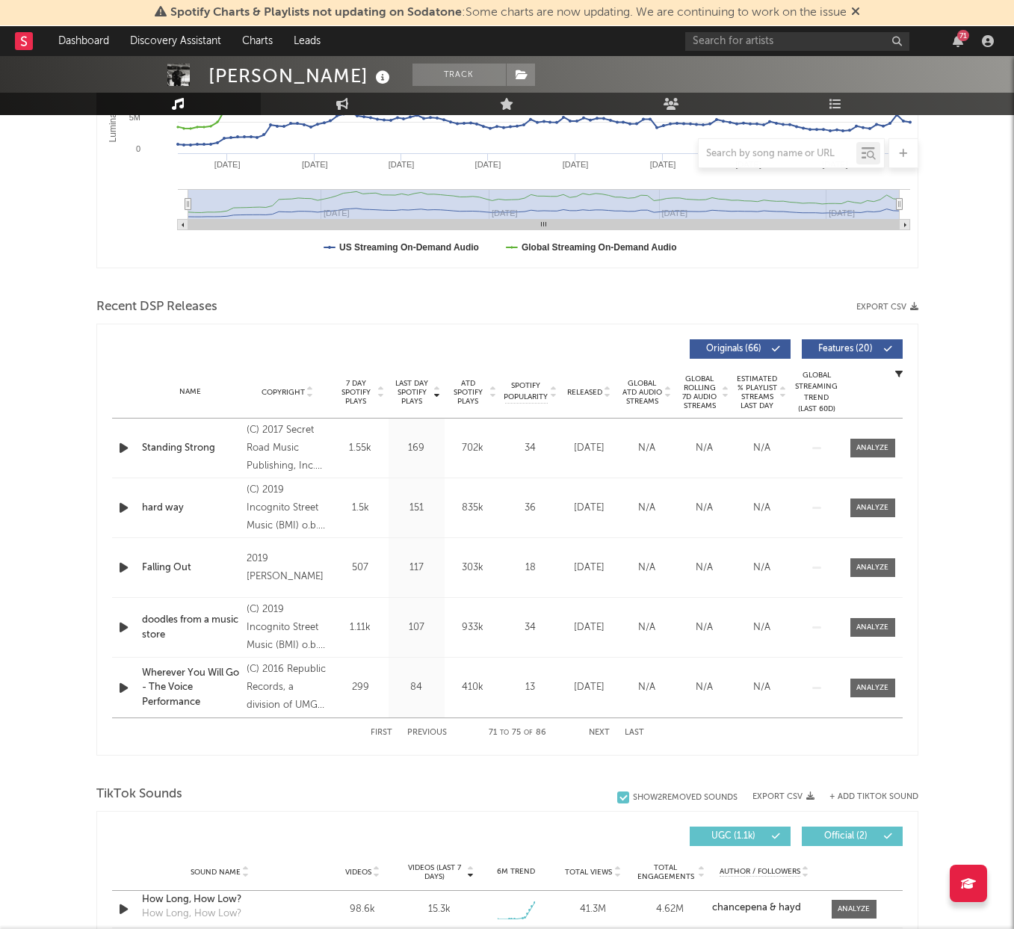
click at [428, 734] on button "Previous" at bounding box center [427, 732] width 40 height 8
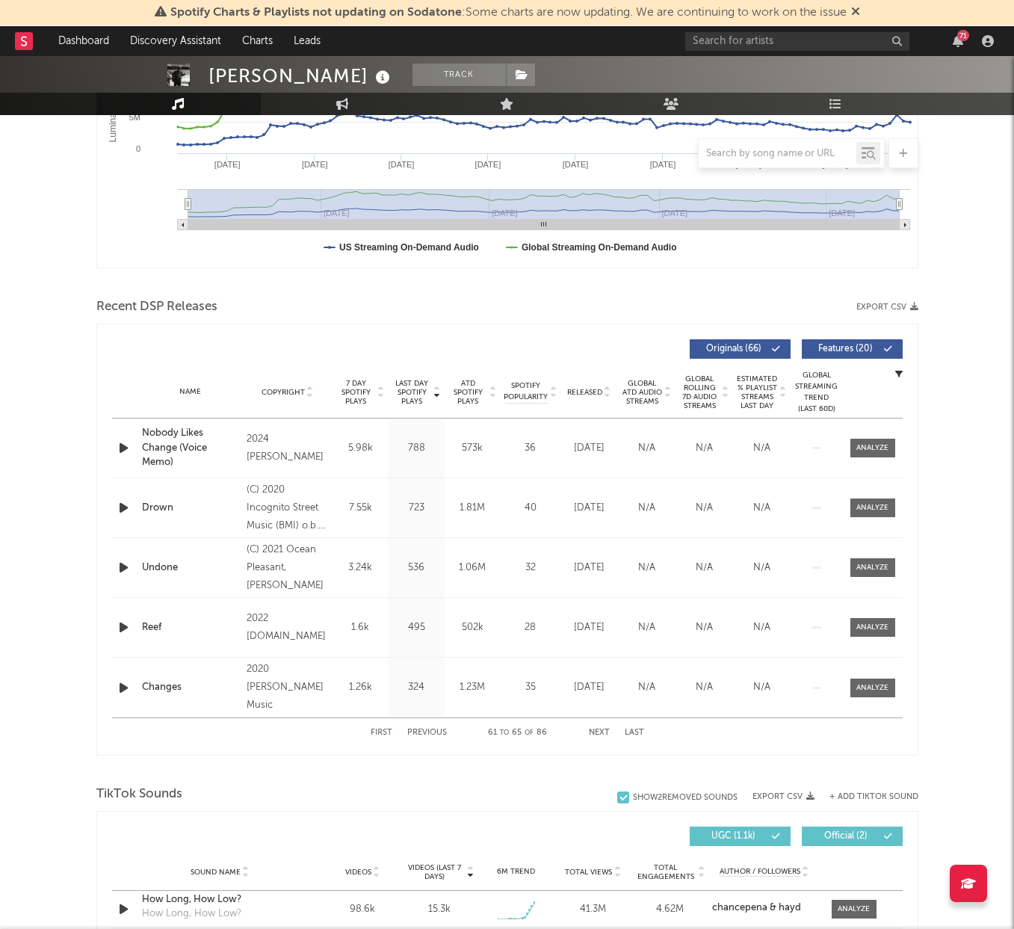
click at [428, 734] on button "Previous" at bounding box center [427, 732] width 40 height 8
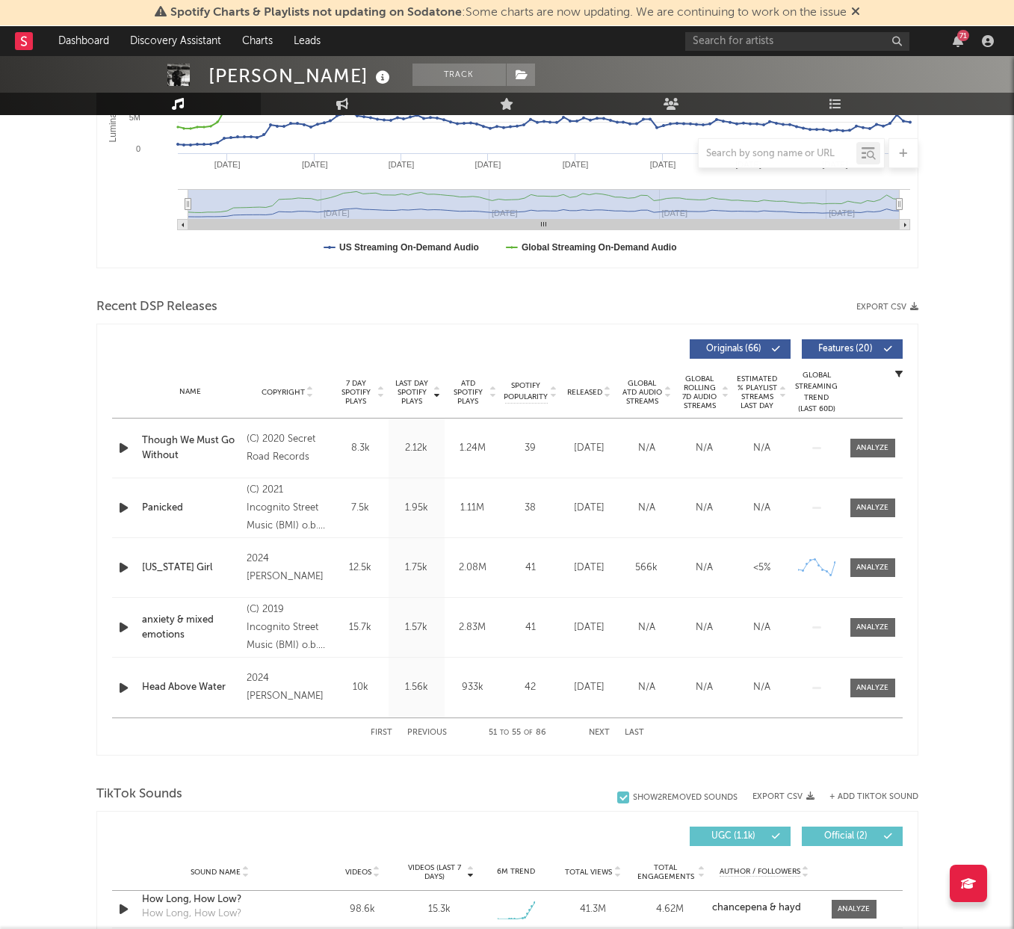
click at [428, 734] on button "Previous" at bounding box center [427, 732] width 40 height 8
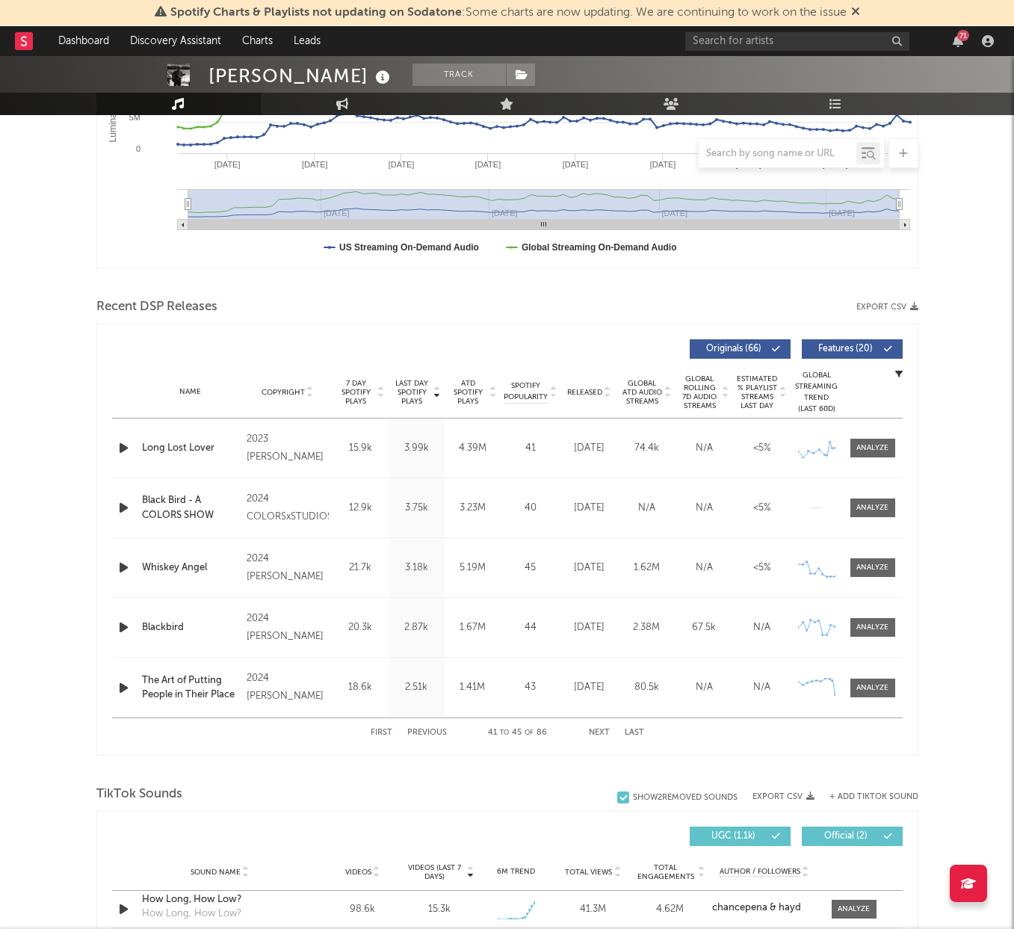
click at [492, 569] on div "5.19M" at bounding box center [472, 567] width 49 height 15
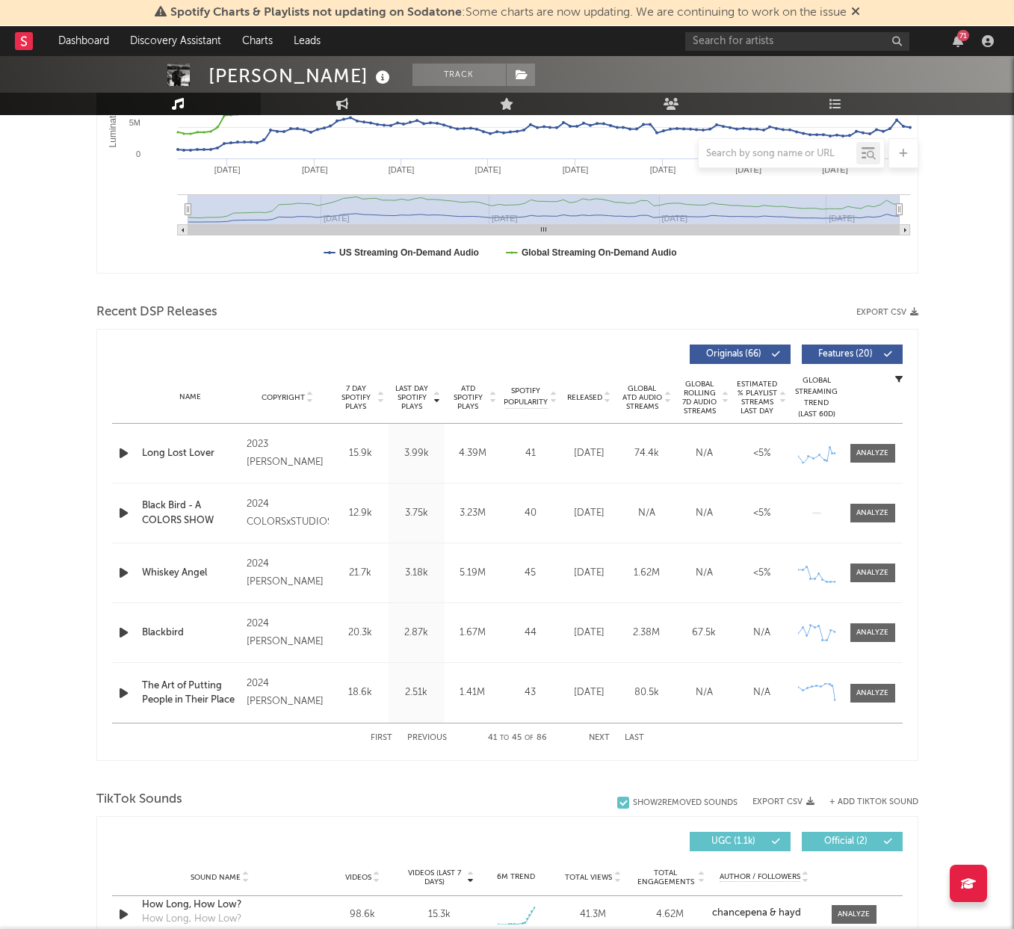
scroll to position [332, 0]
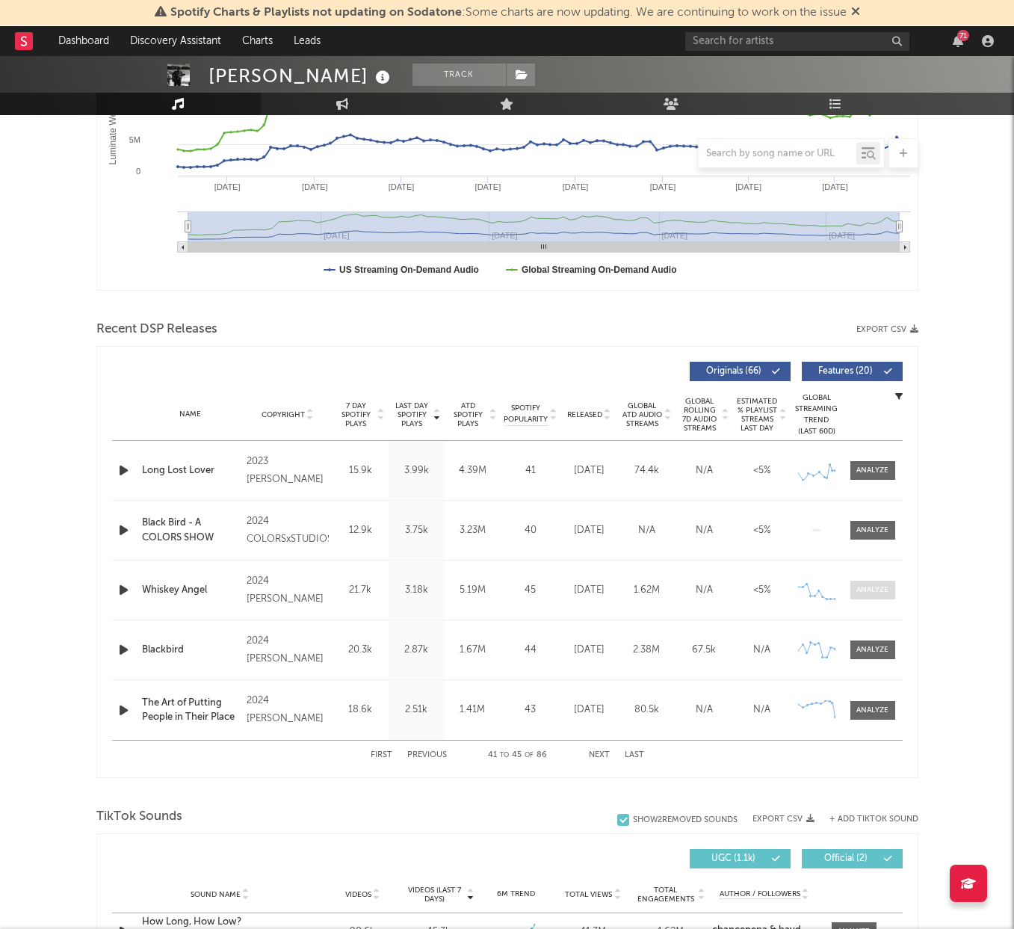
click at [866, 592] on div at bounding box center [872, 589] width 32 height 11
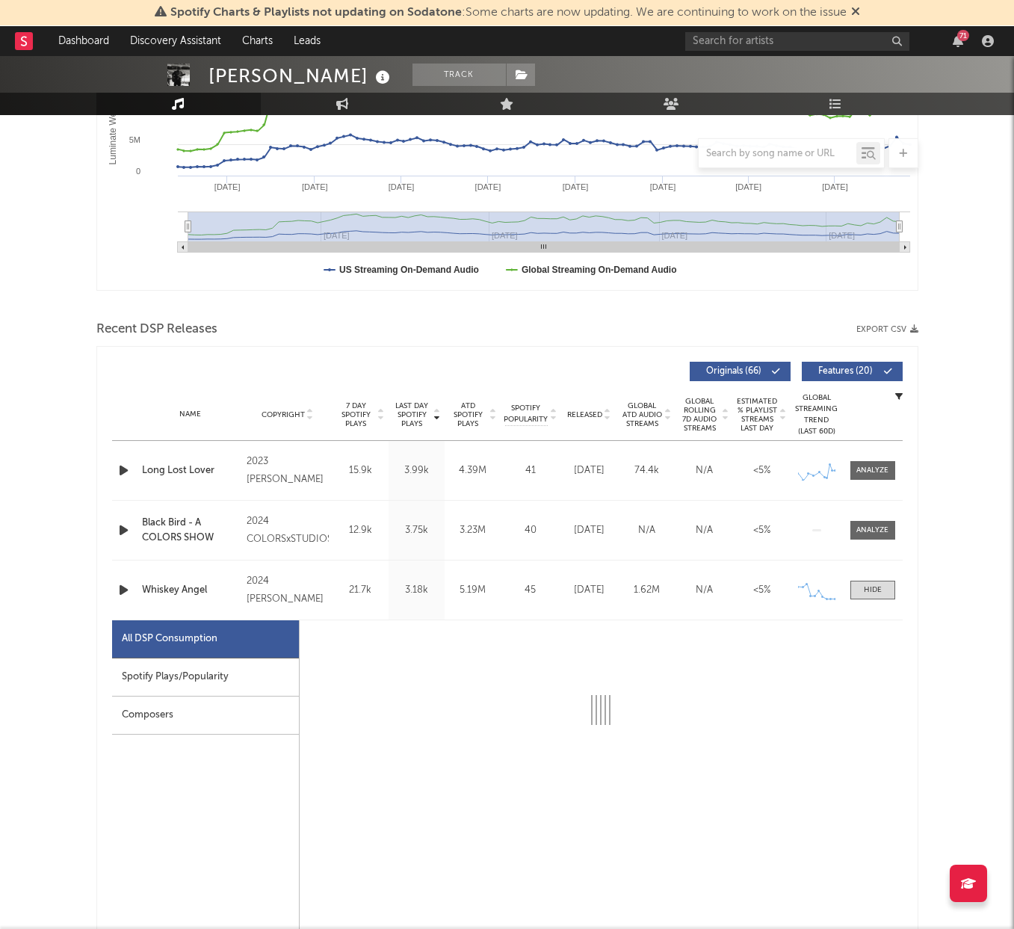
select select "6m"
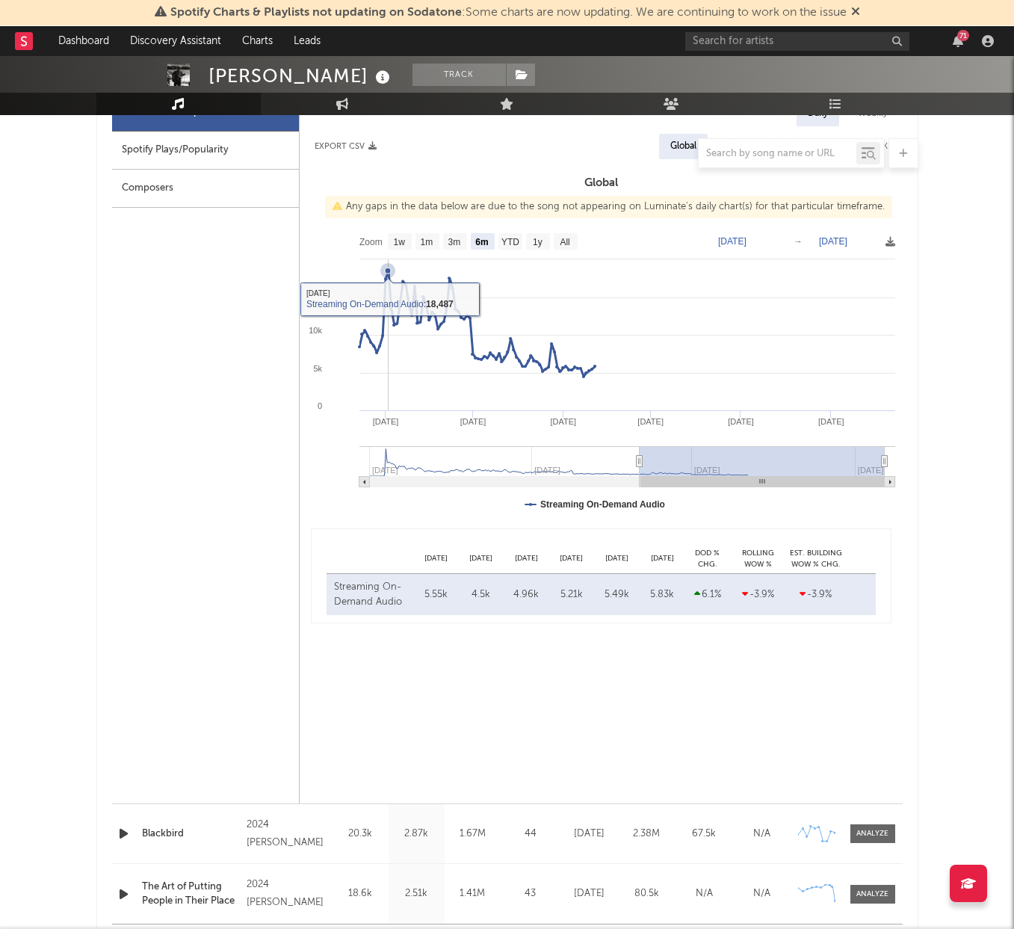
scroll to position [1056, 0]
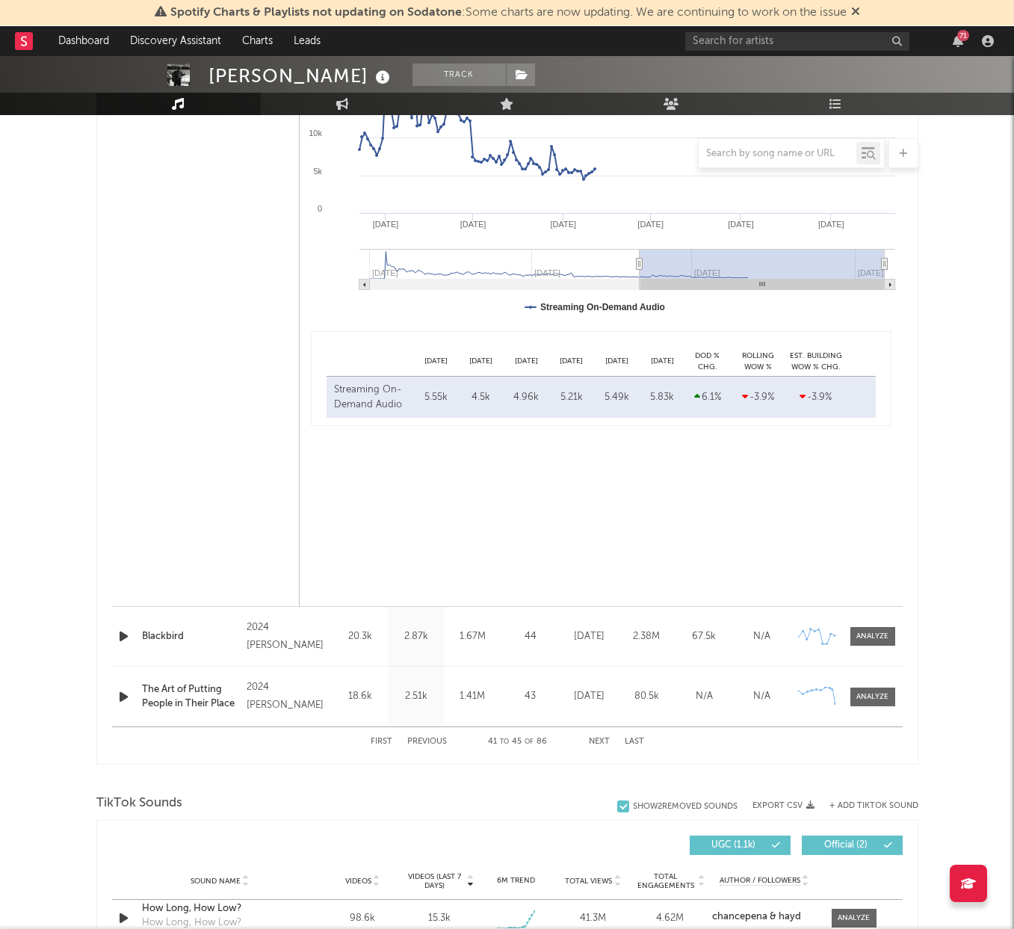
click at [428, 739] on button "Previous" at bounding box center [427, 741] width 40 height 8
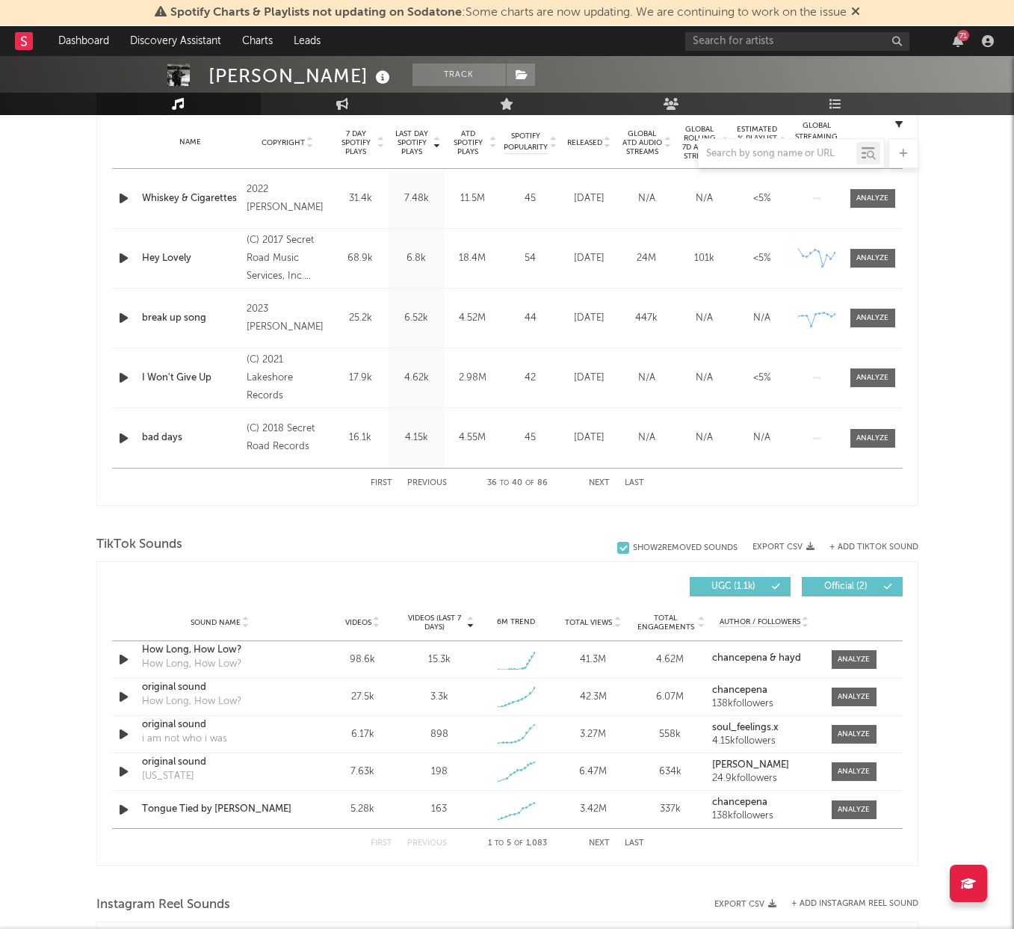
scroll to position [521, 0]
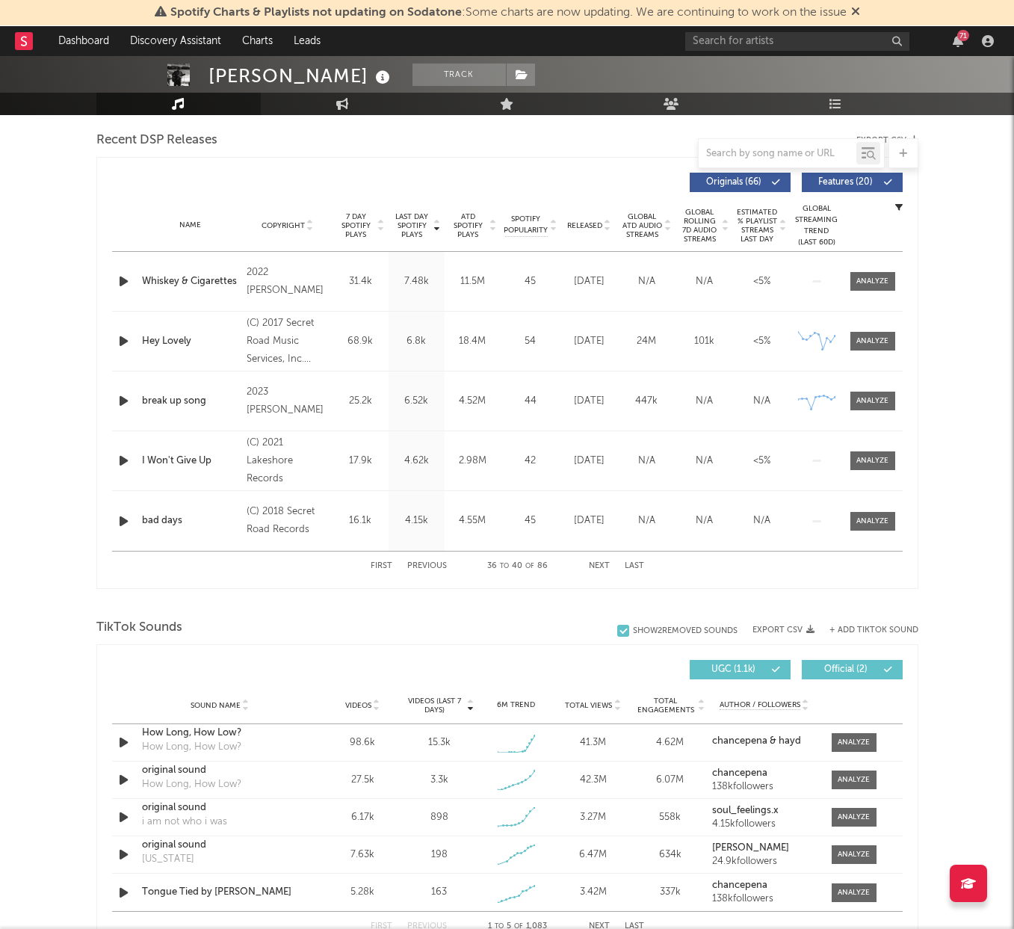
click at [429, 568] on button "Previous" at bounding box center [427, 566] width 40 height 8
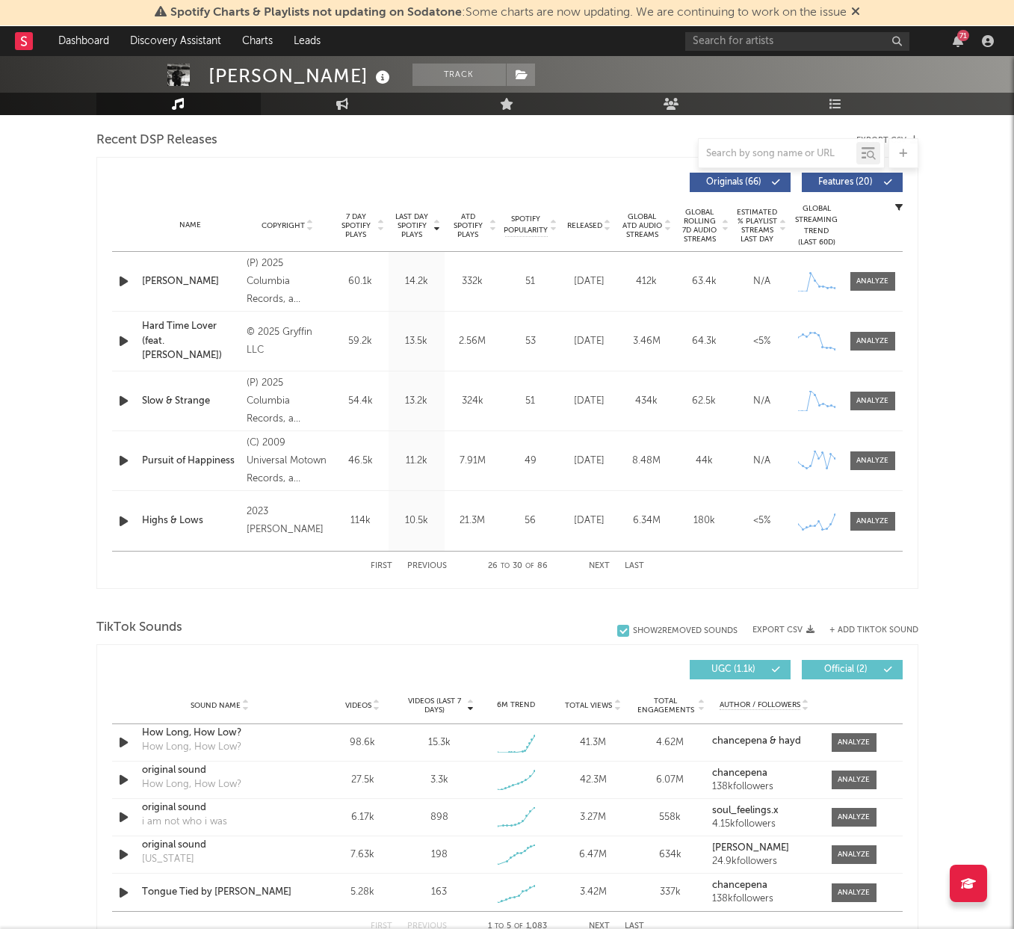
click at [429, 568] on button "Previous" at bounding box center [427, 566] width 40 height 8
click at [601, 560] on div "First Previous 21 to 25 of 86 Next Last" at bounding box center [507, 565] width 273 height 29
click at [601, 562] on button "Next" at bounding box center [599, 566] width 21 height 8
click at [869, 281] on div at bounding box center [872, 281] width 32 height 11
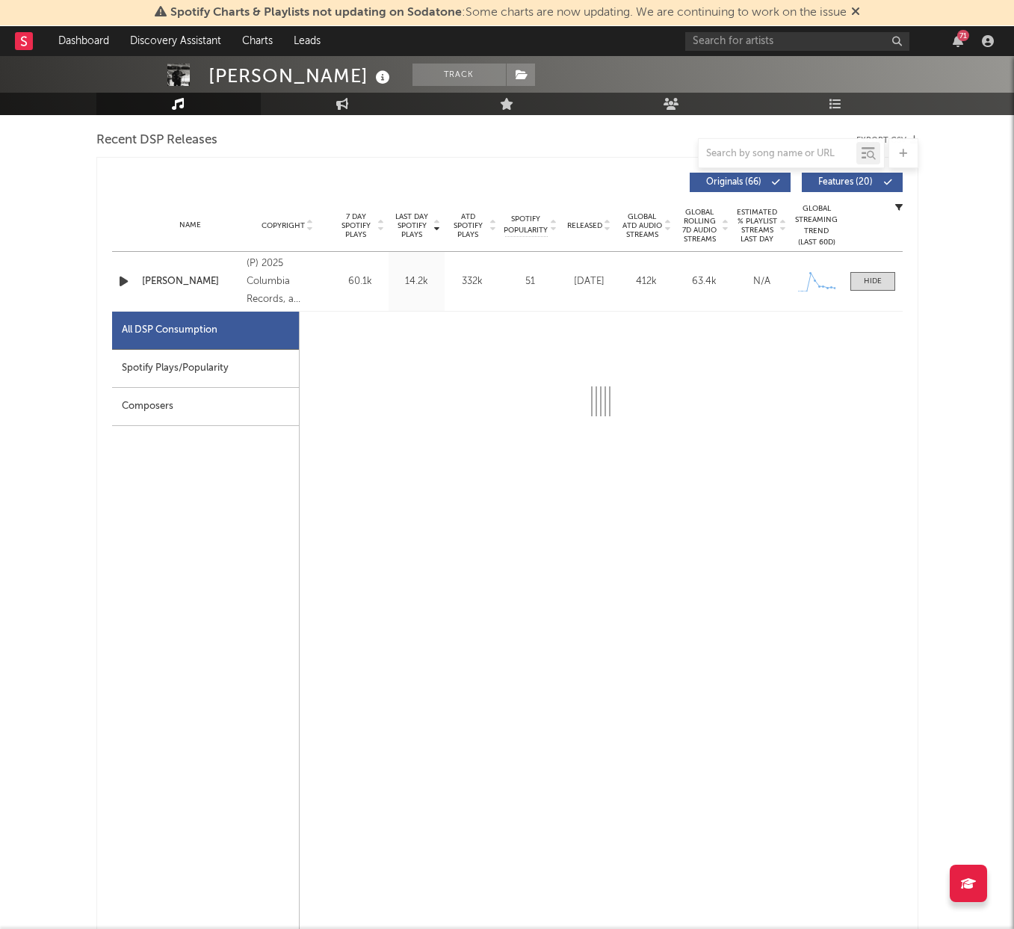
select select "1w"
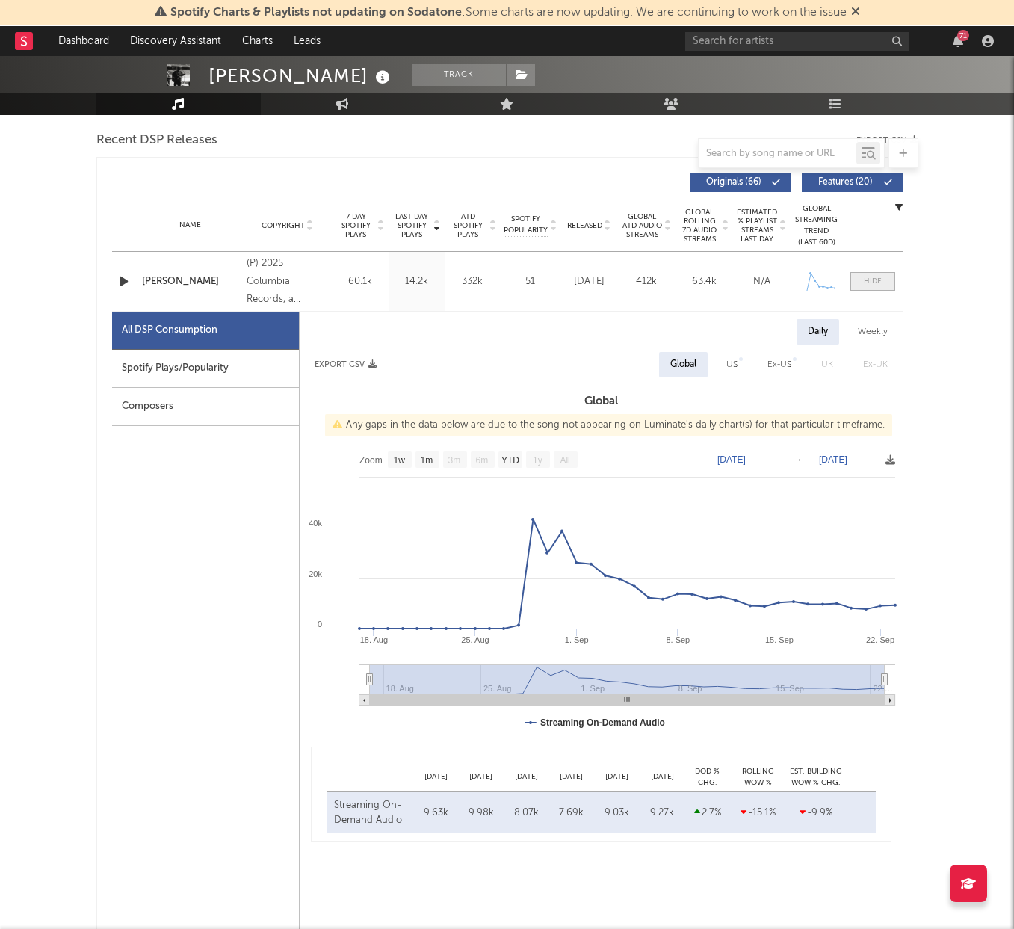
click at [876, 279] on div at bounding box center [873, 281] width 18 height 11
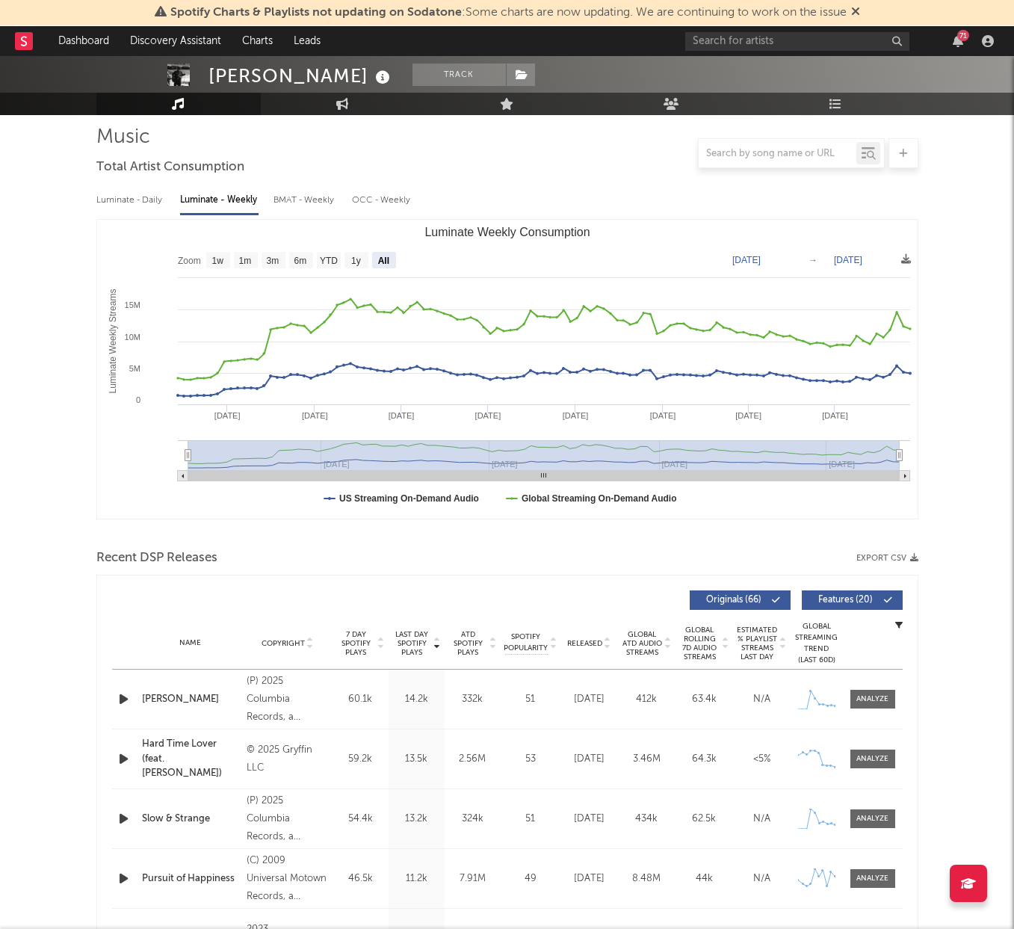
scroll to position [0, 0]
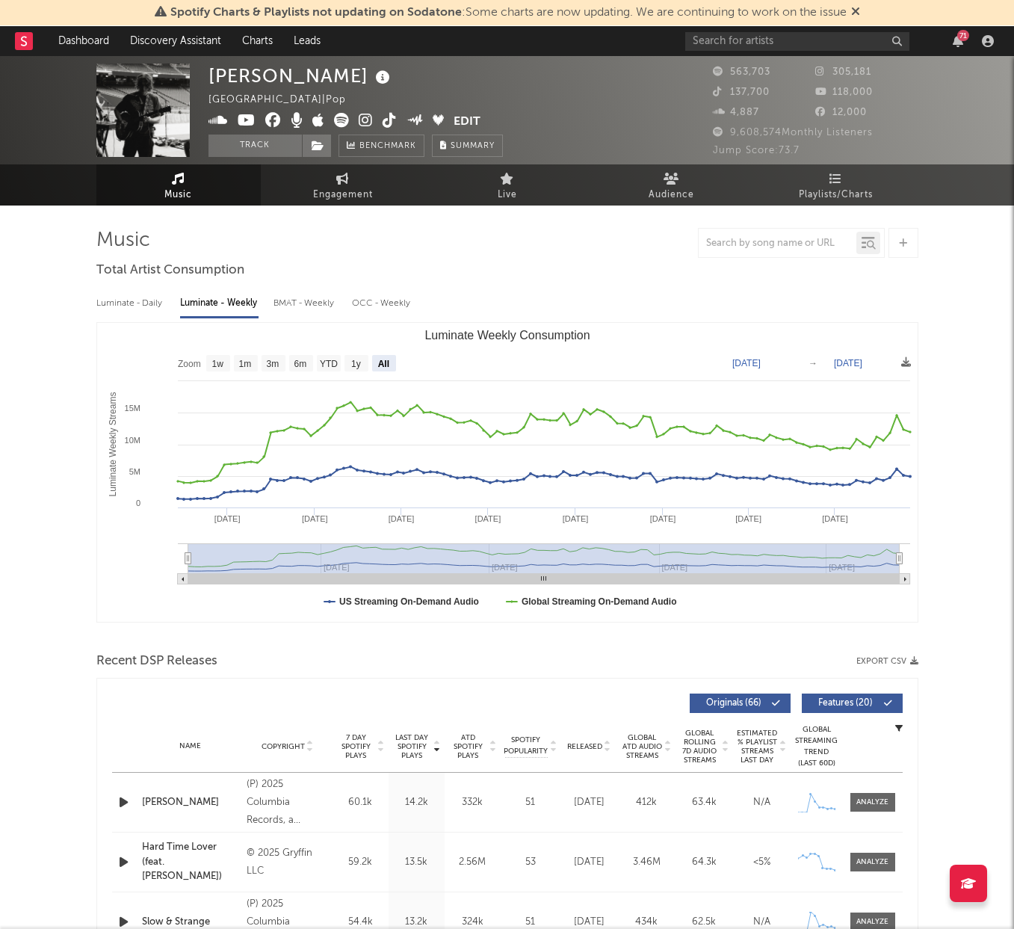
click at [182, 195] on span "Music" at bounding box center [178, 195] width 28 height 18
click at [23, 51] on link at bounding box center [24, 41] width 18 height 30
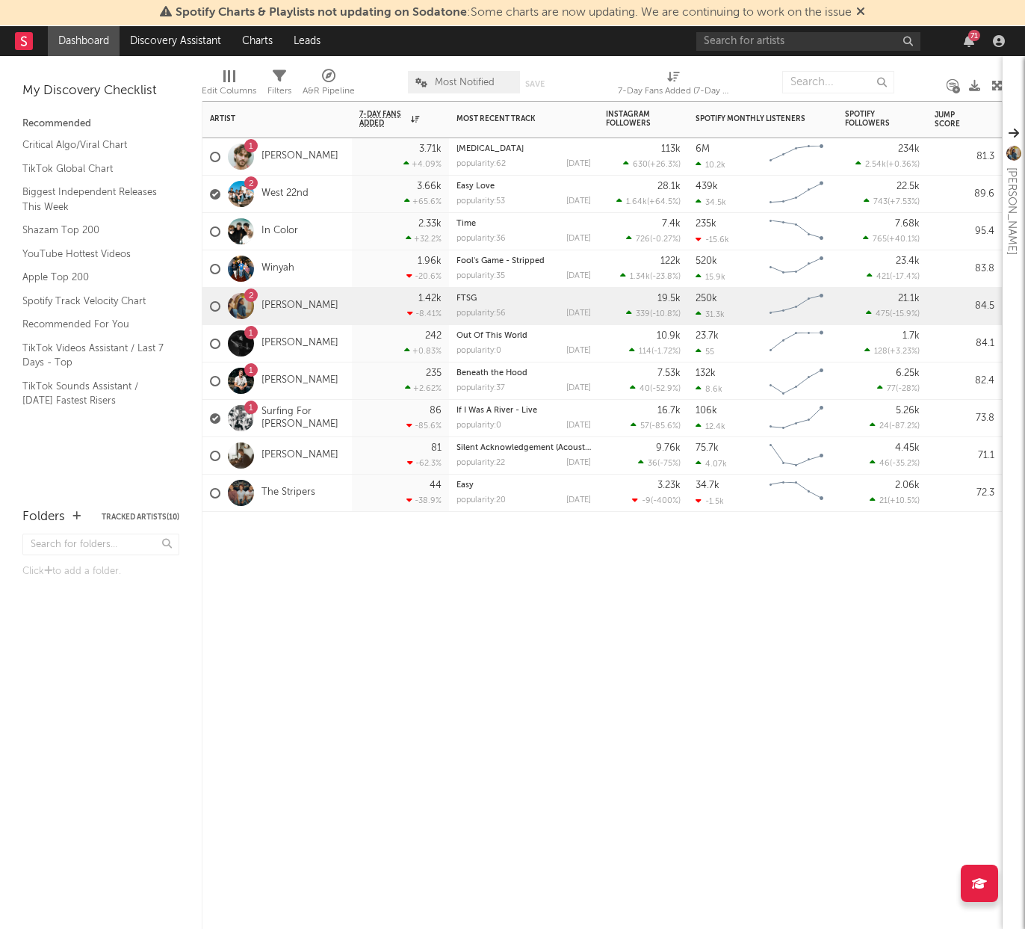
click at [713, 190] on div "439k" at bounding box center [707, 187] width 22 height 10
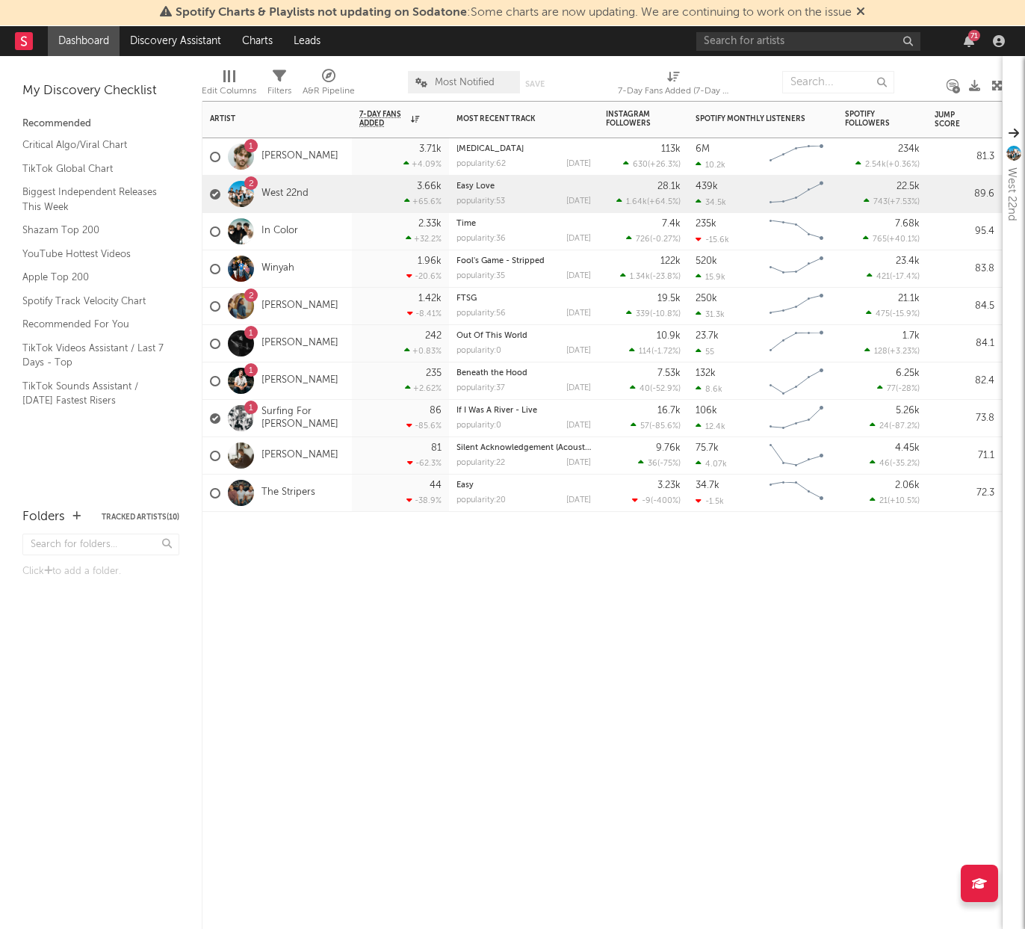
click at [855, 154] on div "234k 2.54k ( +0.36 % )" at bounding box center [882, 156] width 75 height 37
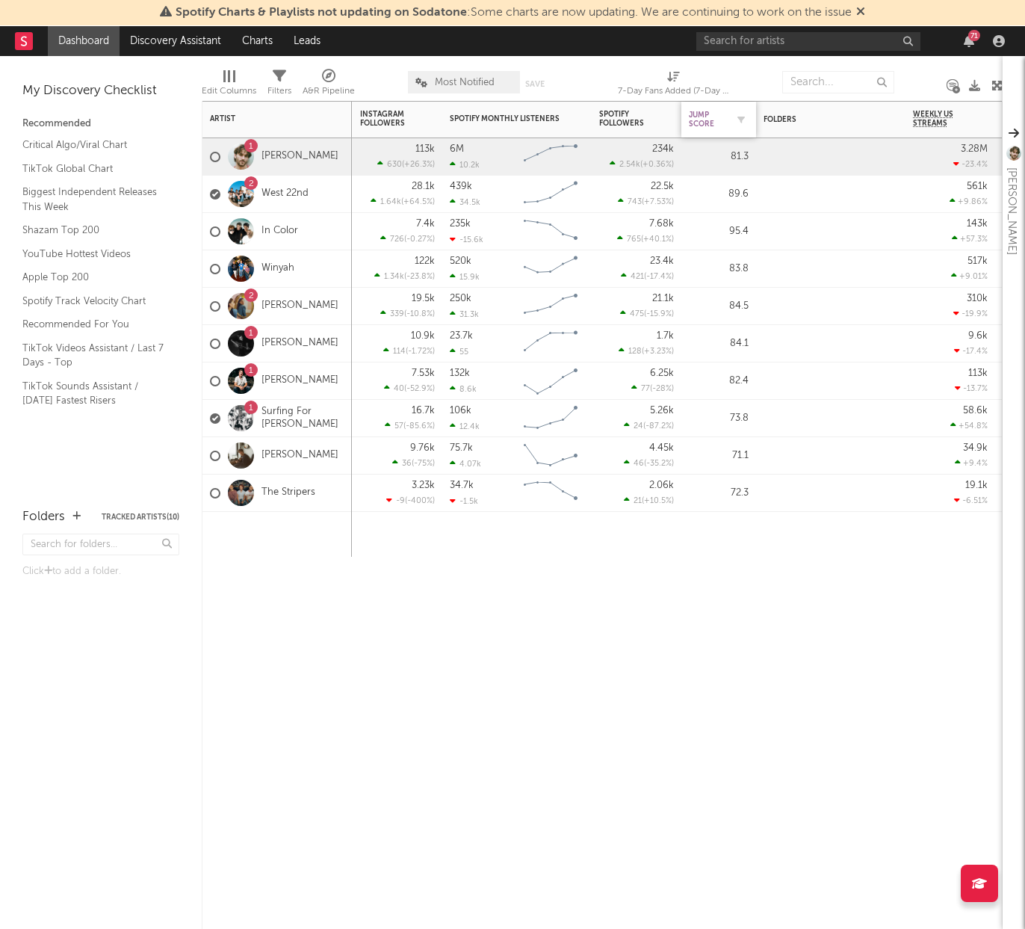
click at [719, 114] on div "Jump Score" at bounding box center [707, 120] width 37 height 18
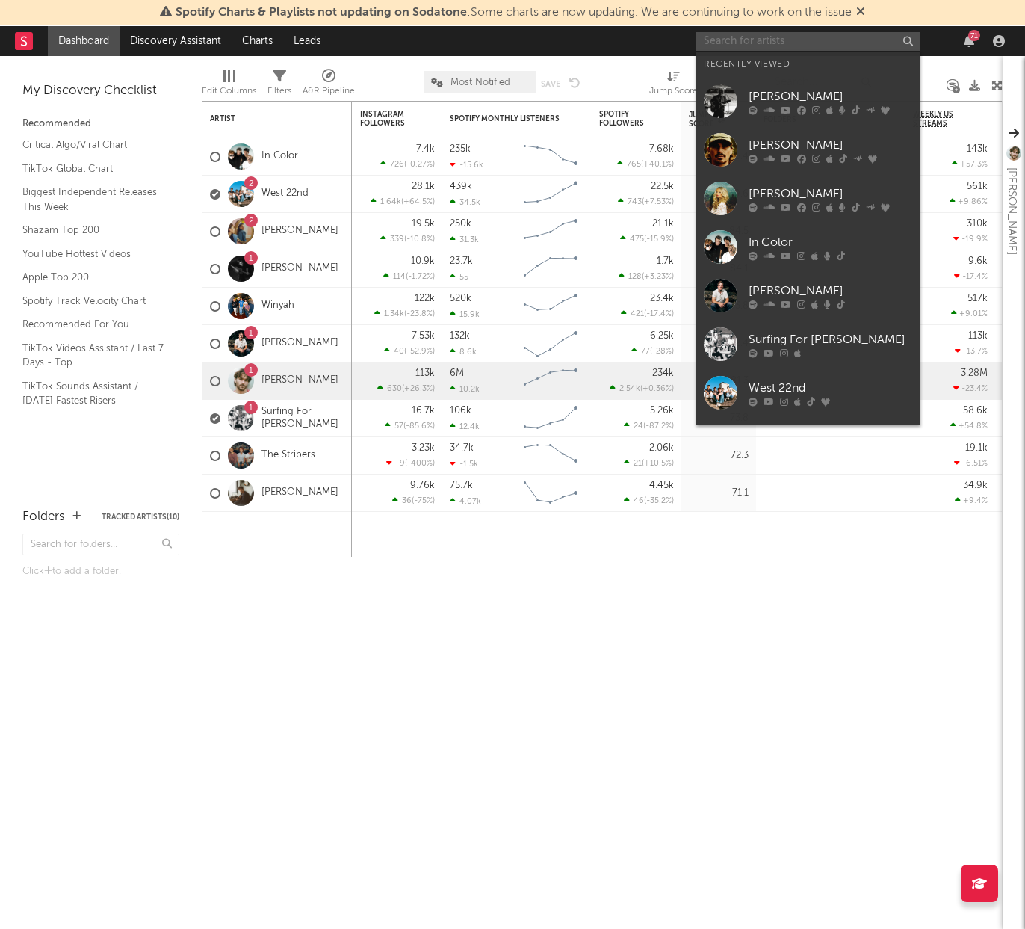
click at [855, 36] on input "text" at bounding box center [808, 41] width 224 height 19
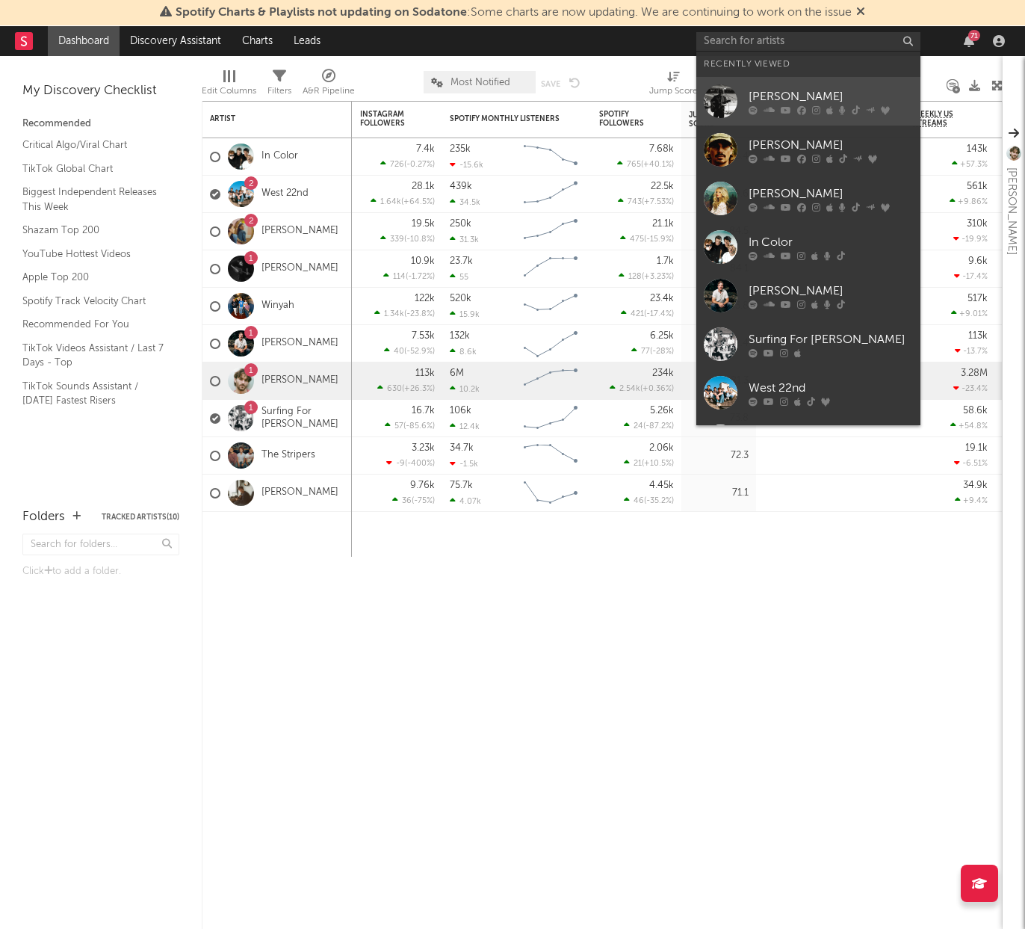
click at [833, 105] on div at bounding box center [831, 109] width 164 height 9
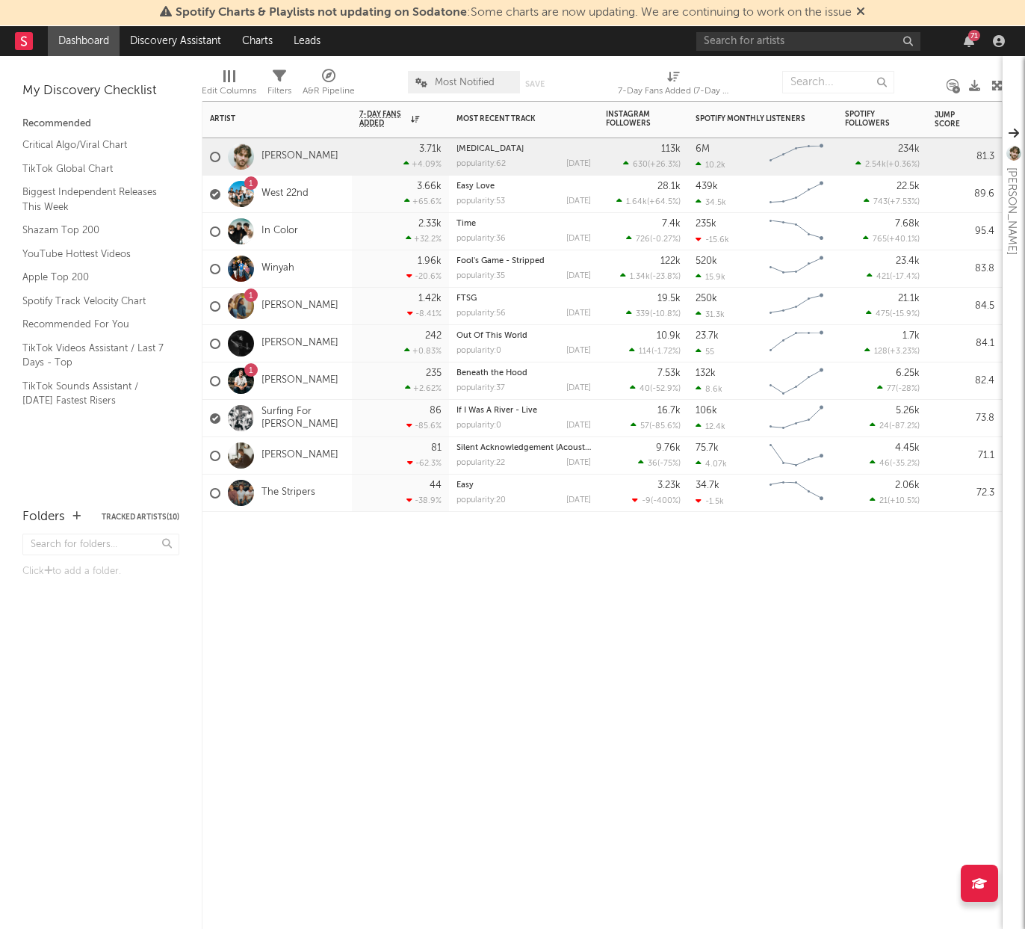
click at [552, 382] on div "Beneath the Hood popularity: 37 [DATE]" at bounding box center [523, 380] width 134 height 37
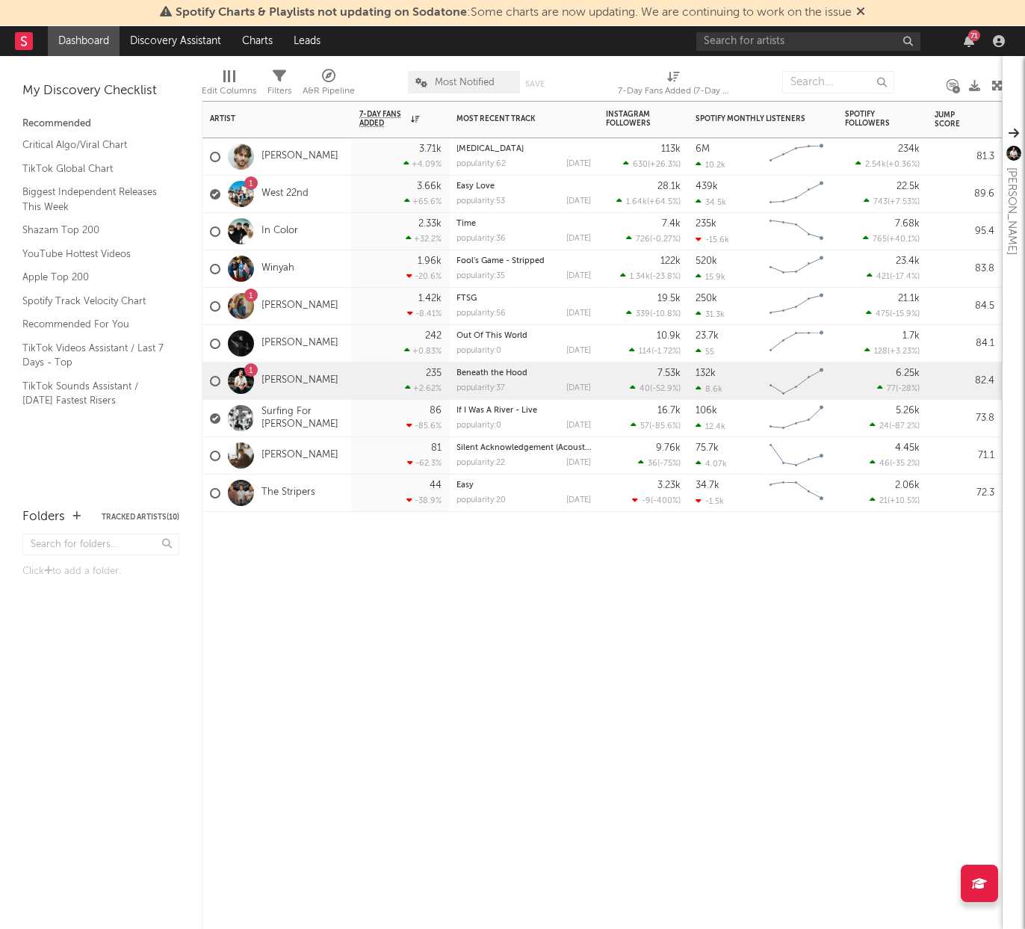
click at [558, 372] on div "Beneath the Hood" at bounding box center [523, 373] width 134 height 8
click at [280, 379] on link "[PERSON_NAME]" at bounding box center [299, 380] width 77 height 13
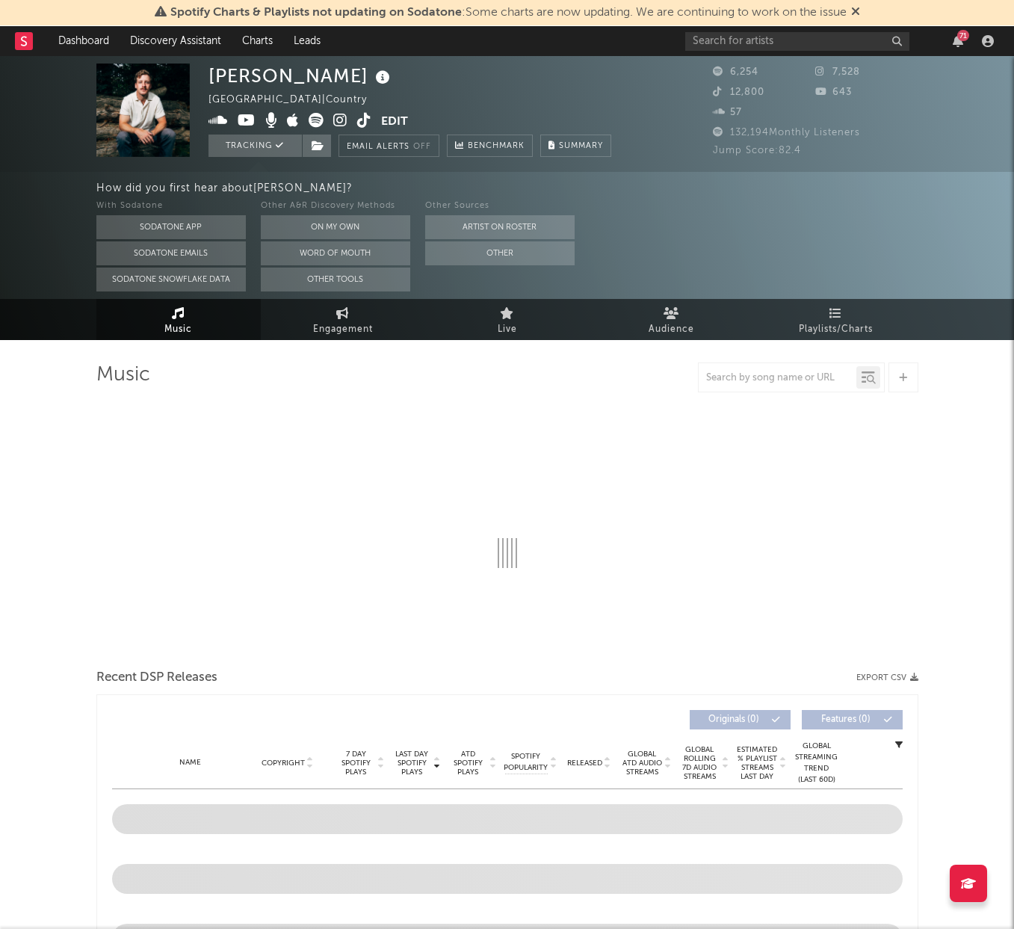
select select "6m"
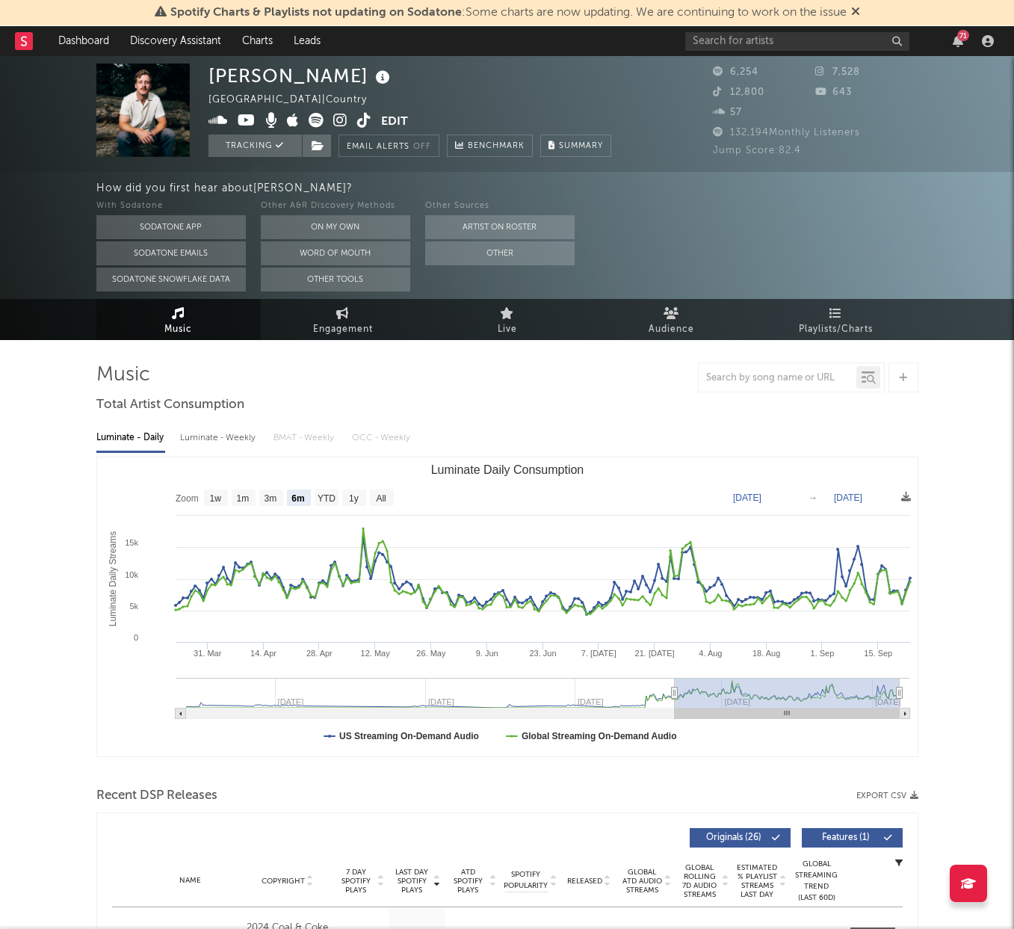
click at [215, 444] on div "Luminate - Weekly" at bounding box center [219, 437] width 78 height 25
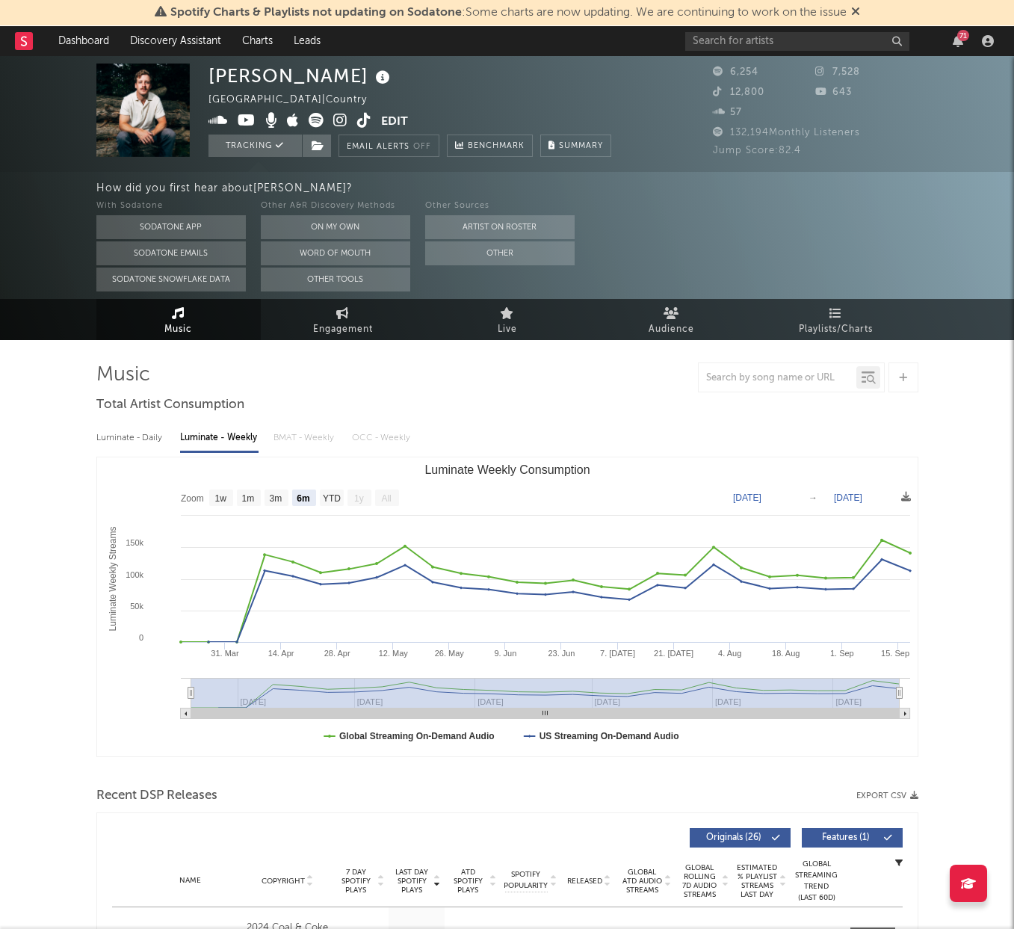
click at [958, 37] on div "71" at bounding box center [963, 35] width 12 height 11
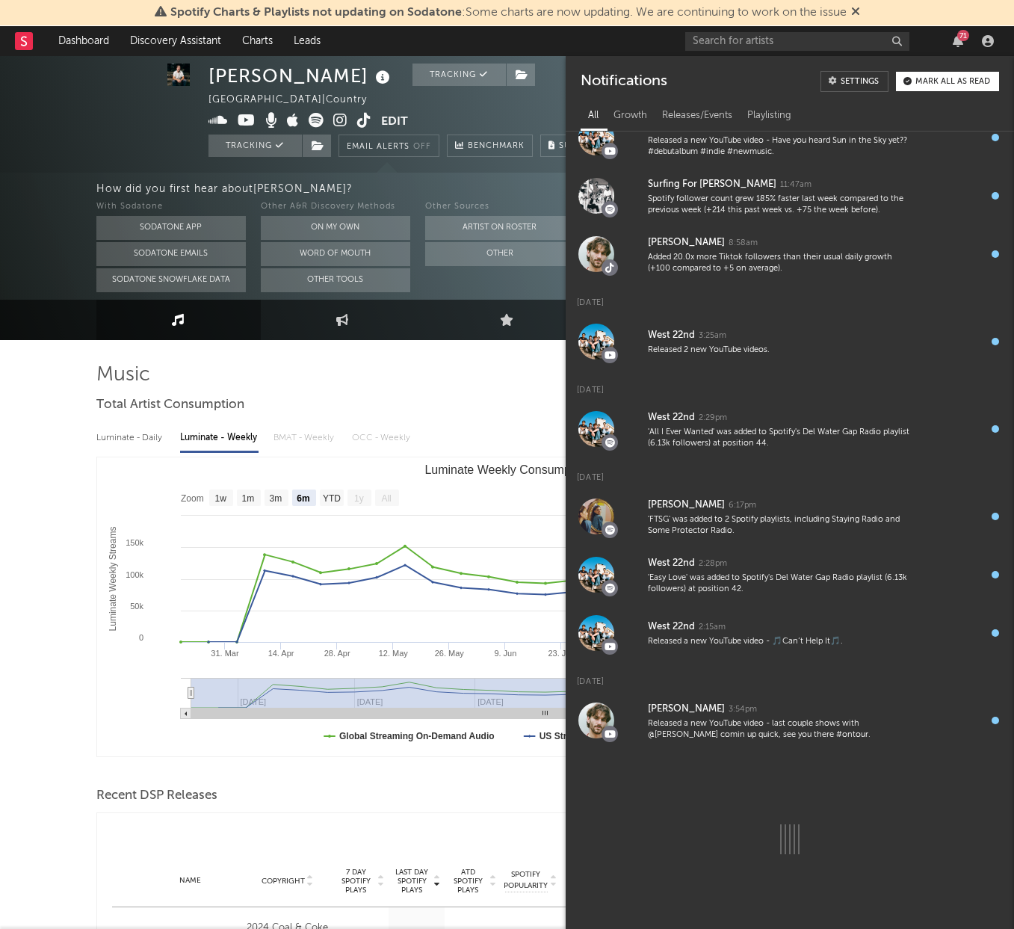
scroll to position [1, 0]
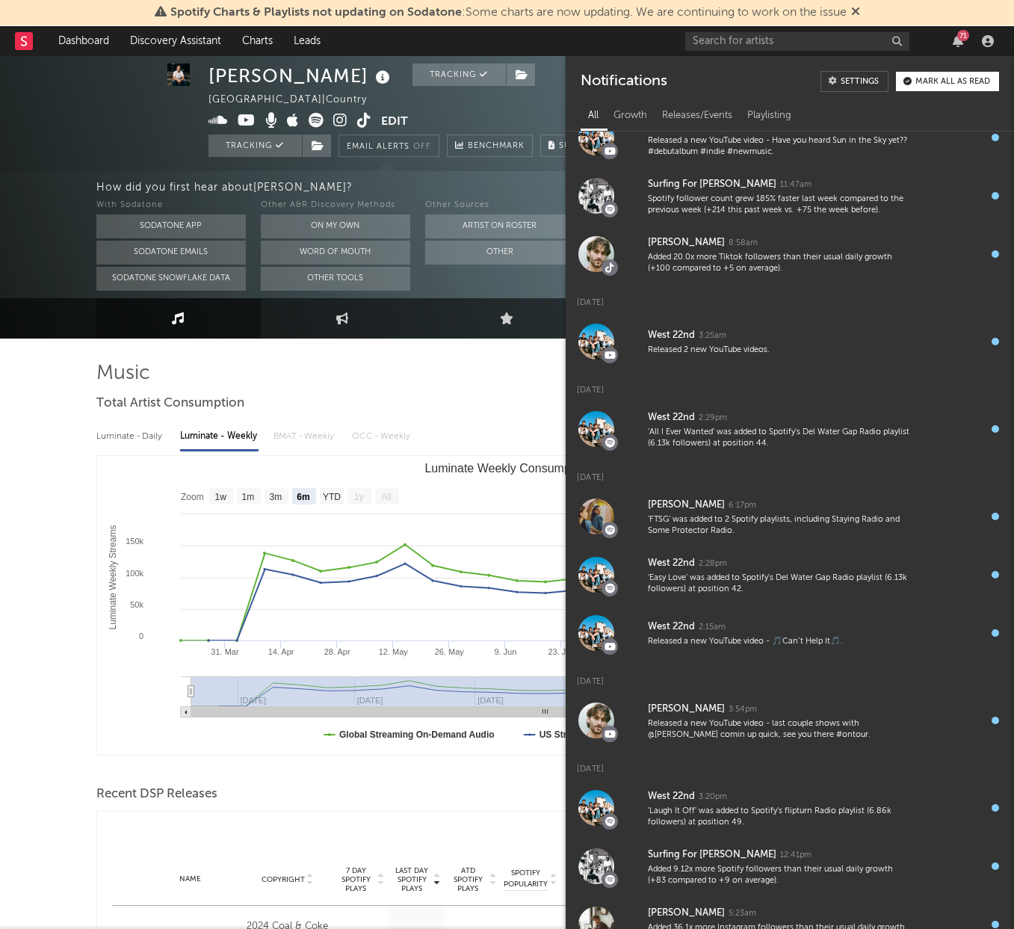
click at [930, 84] on div "Mark all as read" at bounding box center [952, 82] width 75 height 8
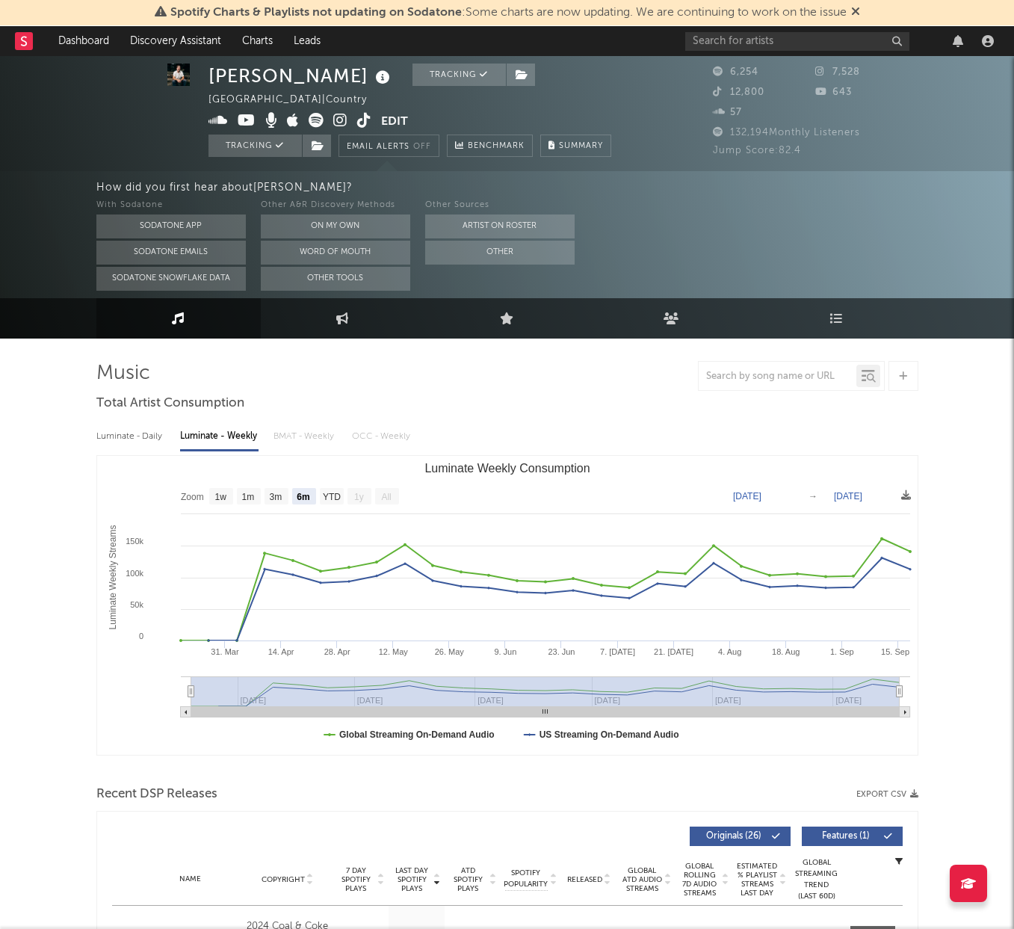
click at [966, 40] on div at bounding box center [958, 41] width 22 height 12
click at [332, 494] on text "YTD" at bounding box center [331, 497] width 18 height 10
select select "YTD"
click at [834, 47] on input "text" at bounding box center [797, 41] width 224 height 19
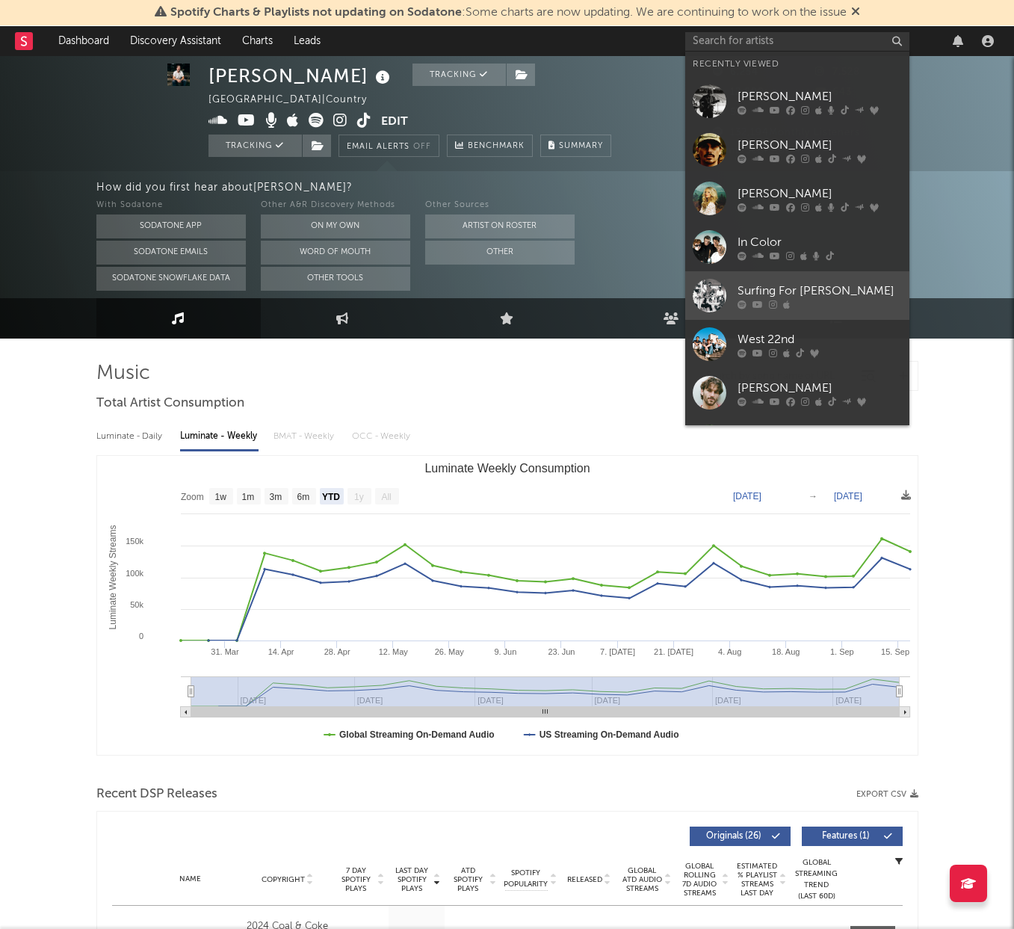
click at [813, 291] on div "Surfing For [PERSON_NAME]" at bounding box center [819, 291] width 164 height 18
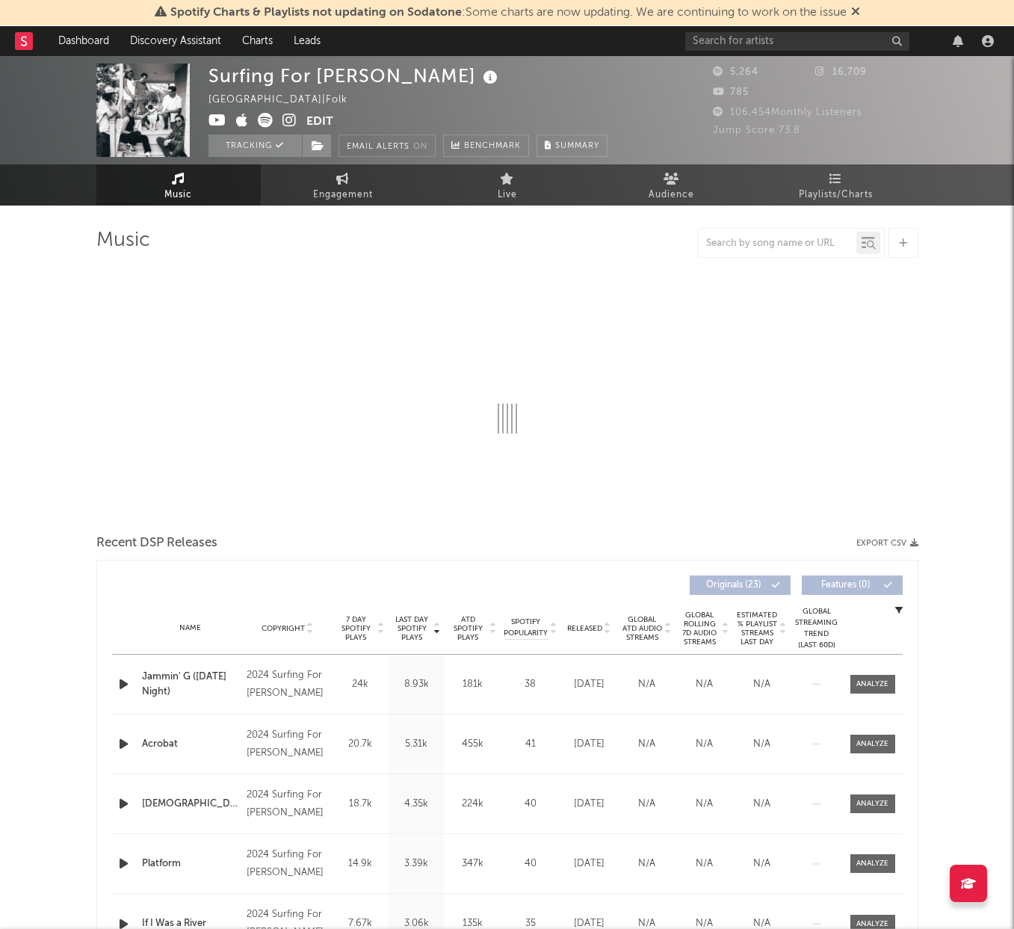
select select "6m"
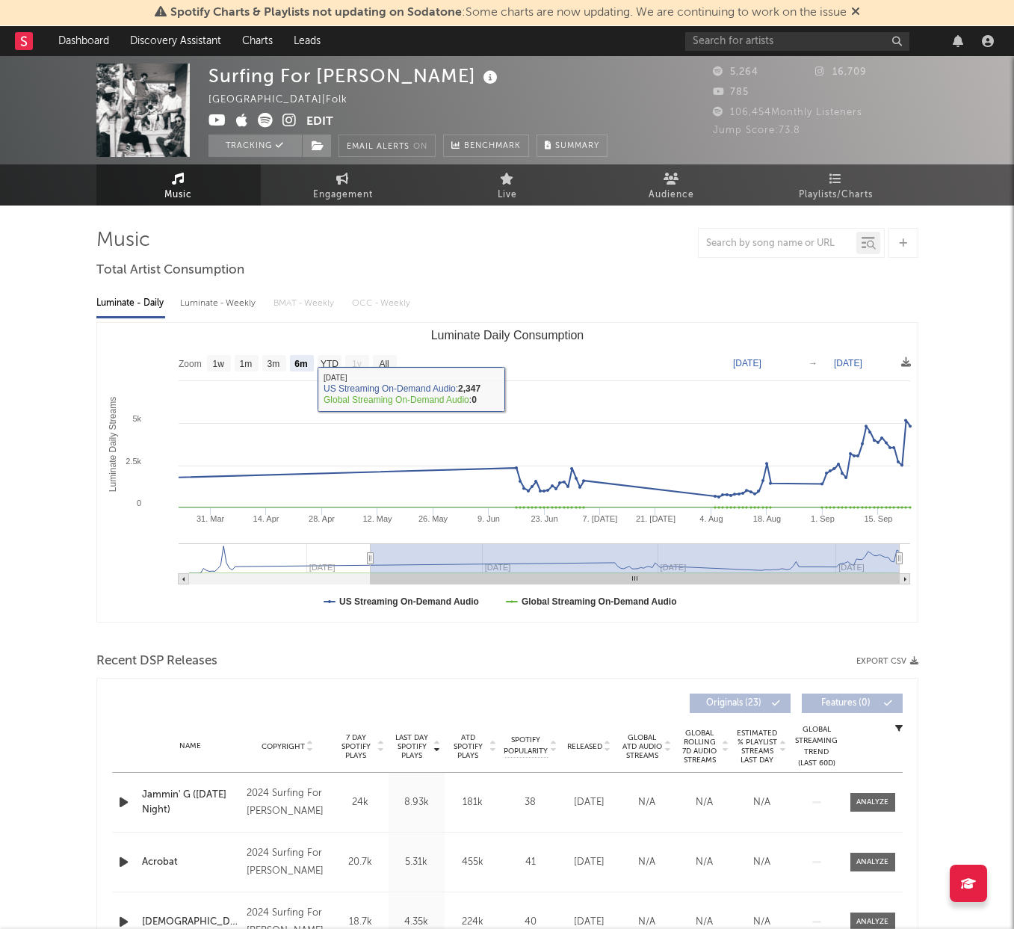
click at [242, 310] on div "Luminate - Weekly" at bounding box center [219, 303] width 78 height 25
select select "6m"
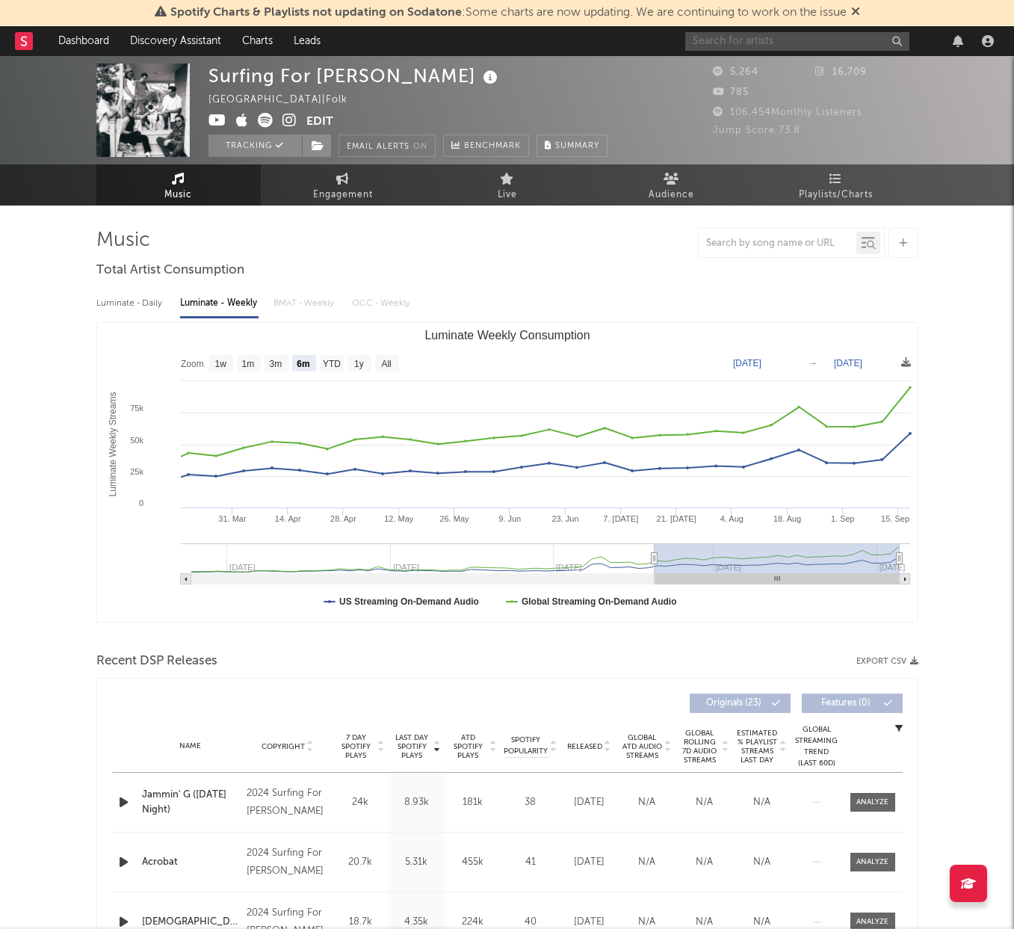
click at [808, 38] on input "text" at bounding box center [797, 41] width 224 height 19
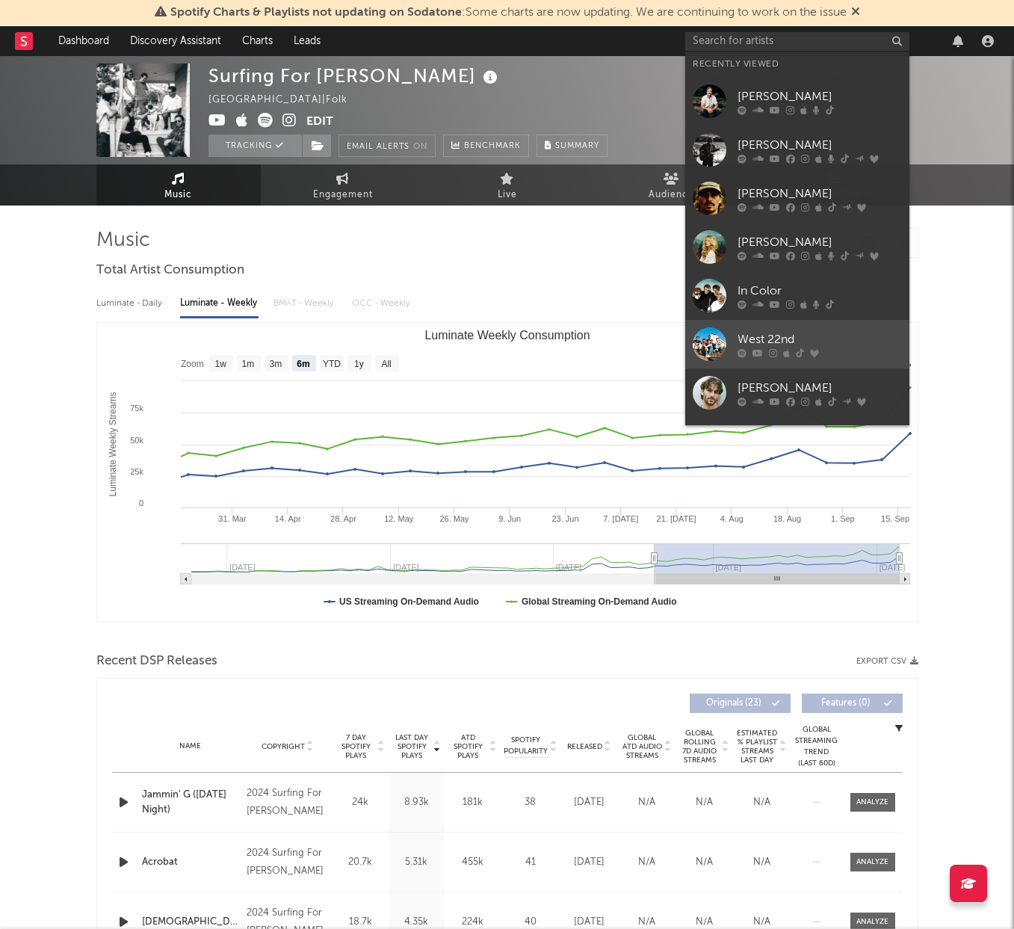
click at [765, 326] on link "West 22nd" at bounding box center [797, 344] width 224 height 49
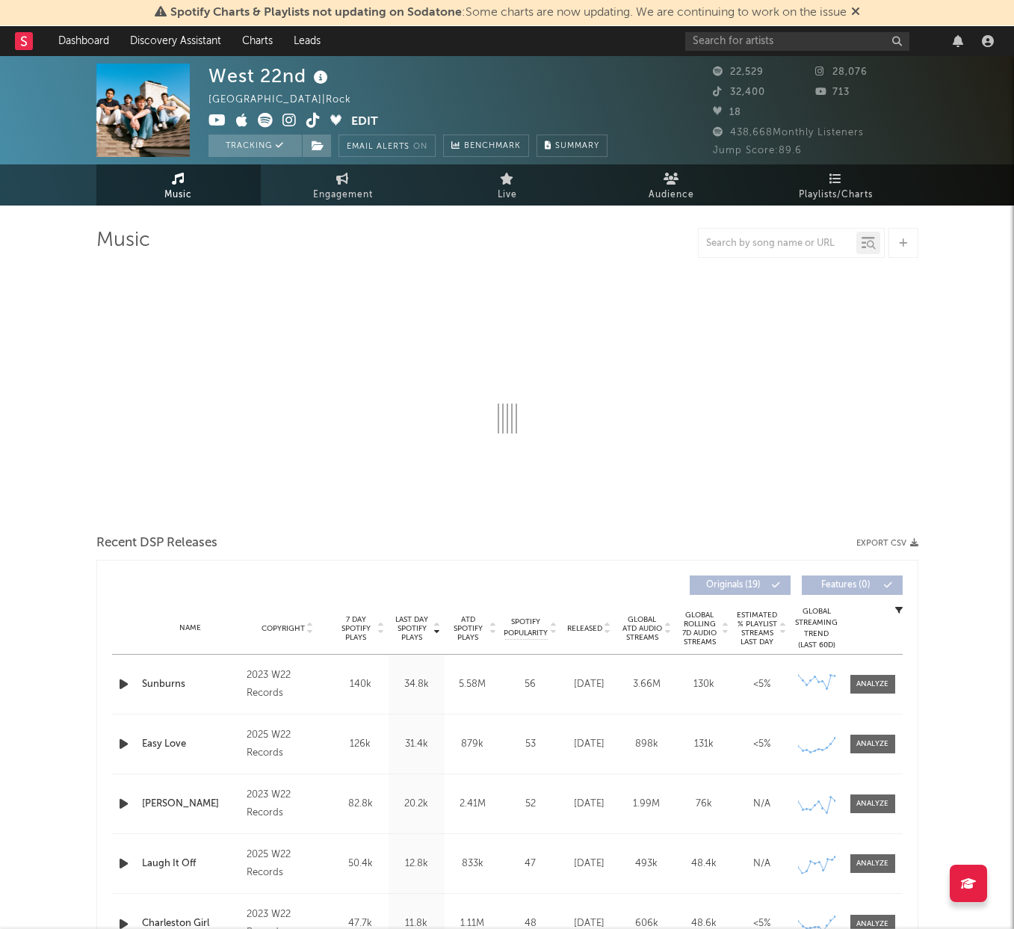
select select "6m"
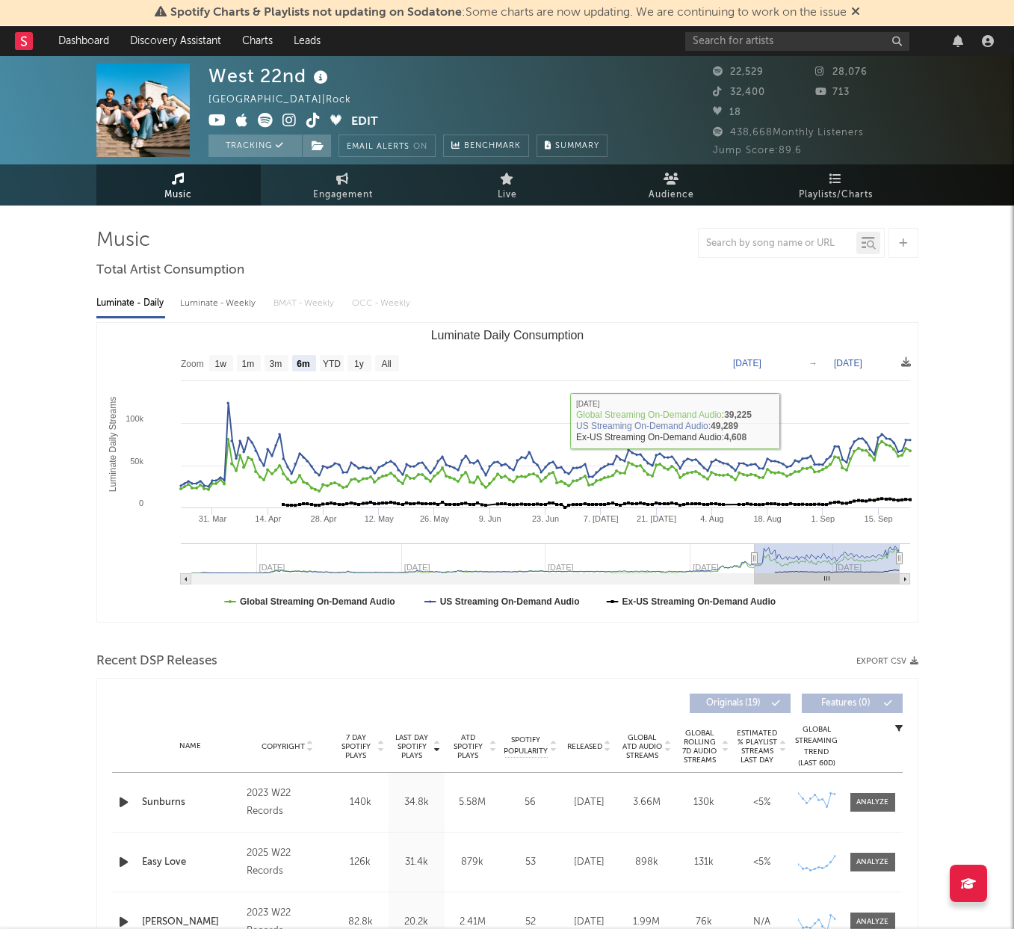
click at [238, 305] on div "Luminate - Weekly" at bounding box center [219, 303] width 78 height 25
select select "6m"
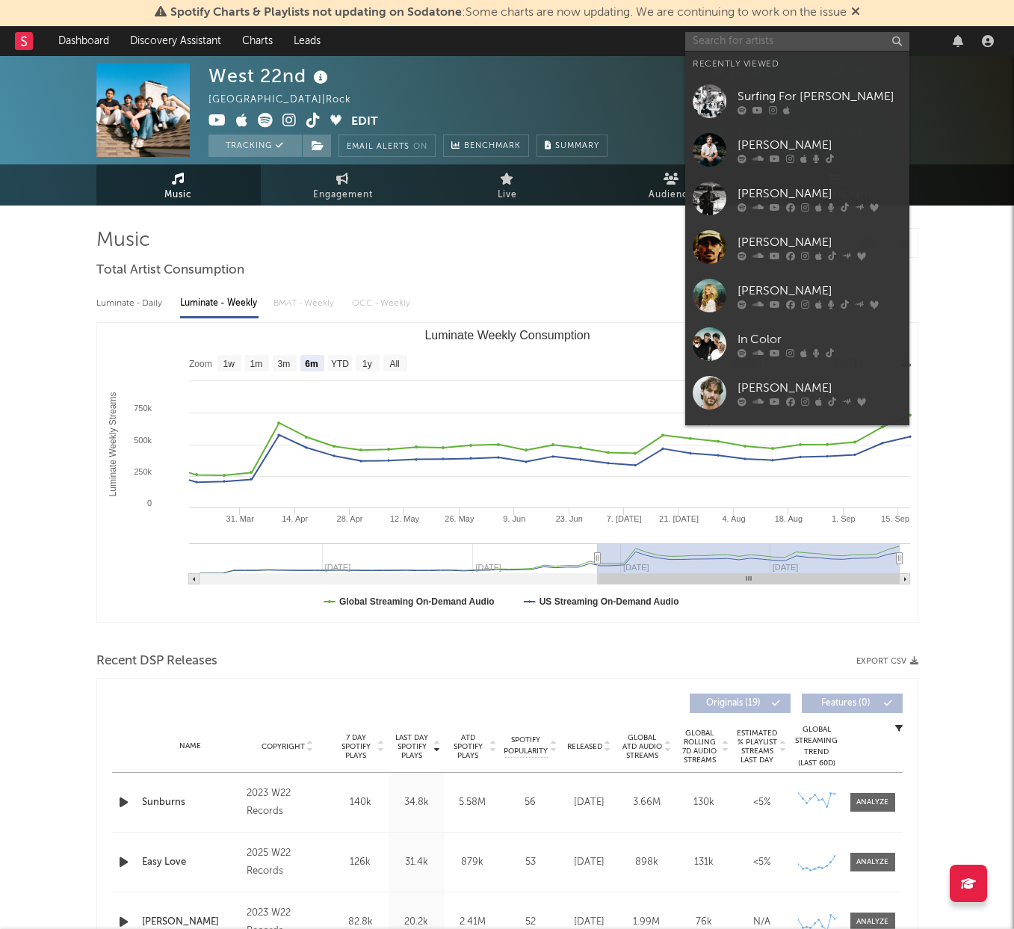
click at [832, 40] on input "text" at bounding box center [797, 41] width 224 height 19
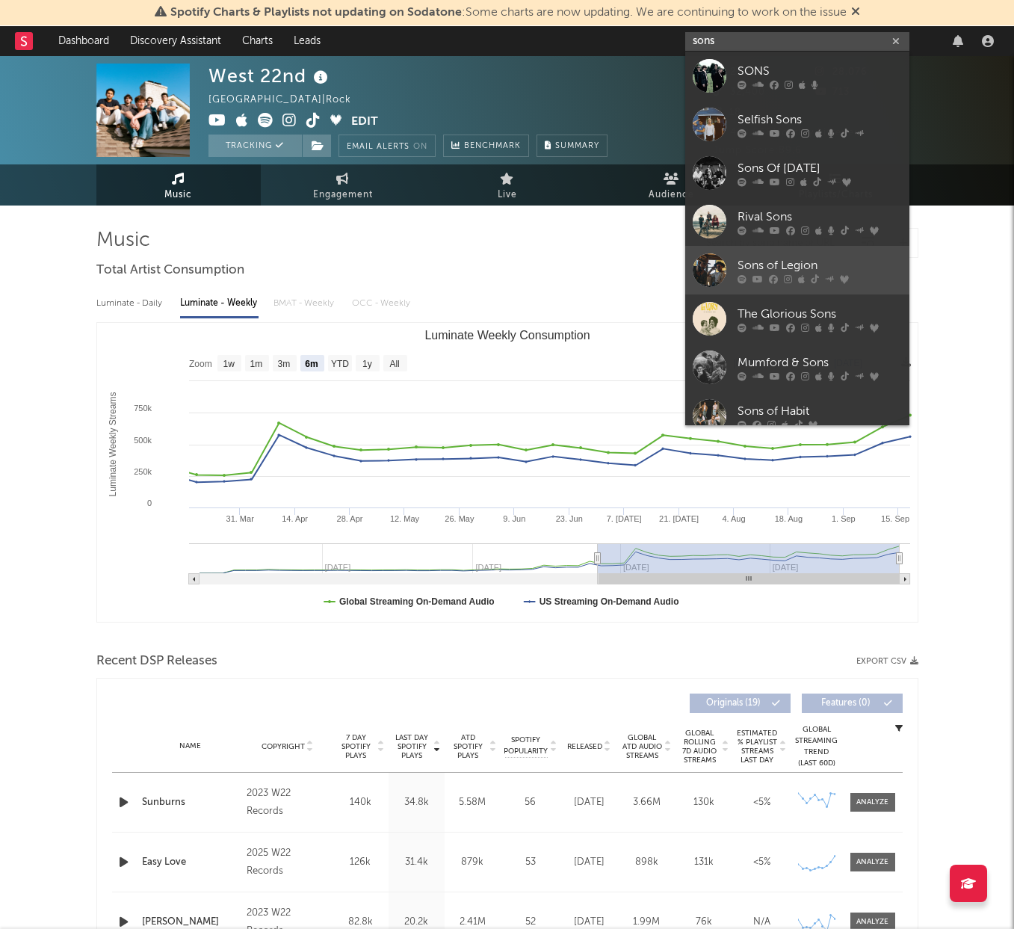
type input "sons"
click at [772, 265] on div "Sons of Legion" at bounding box center [819, 265] width 164 height 18
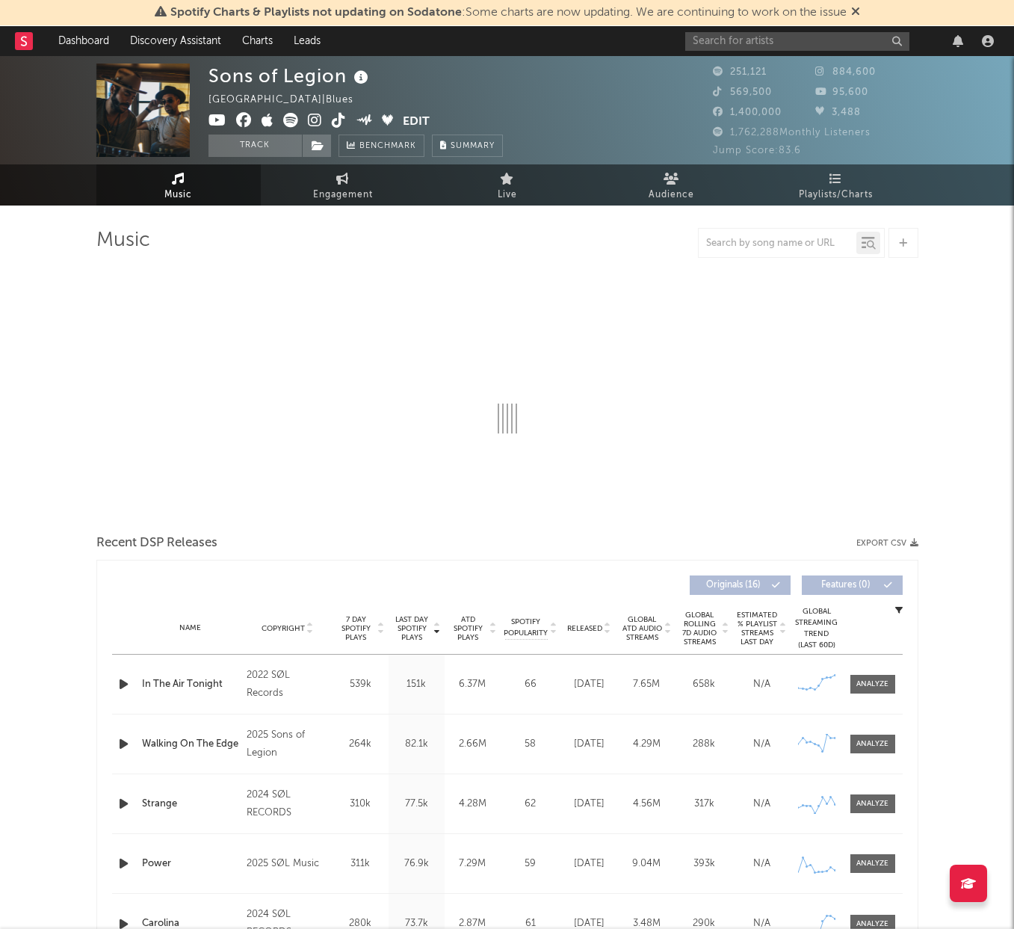
select select "6m"
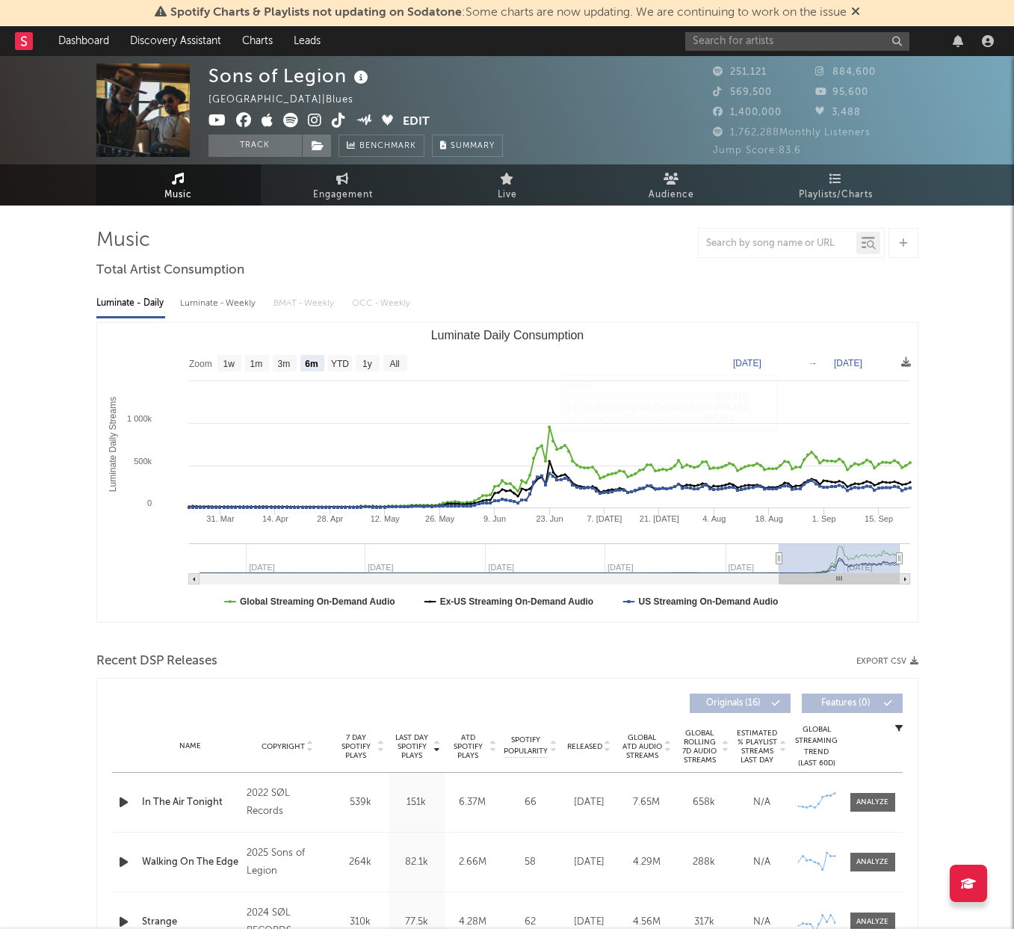
click at [212, 308] on div "Luminate - Weekly" at bounding box center [219, 303] width 78 height 25
select select "6m"
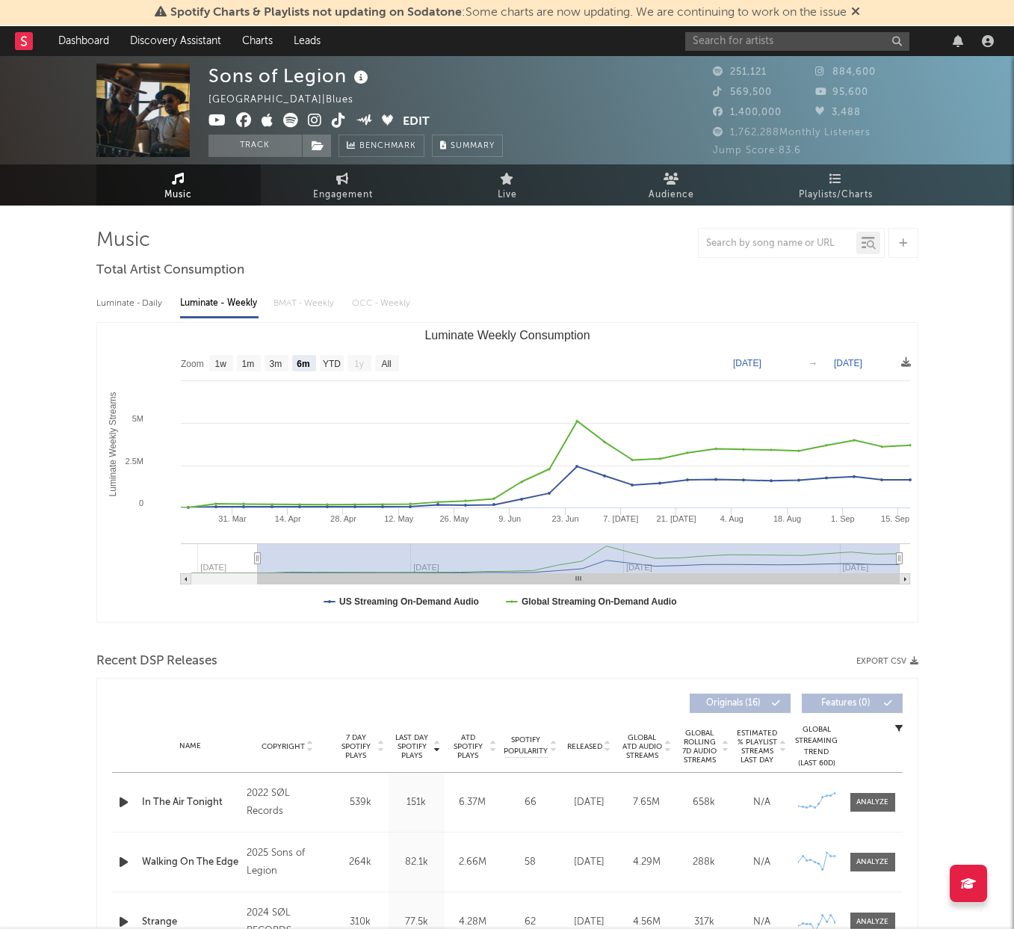
click at [122, 805] on icon "button" at bounding box center [124, 802] width 16 height 19
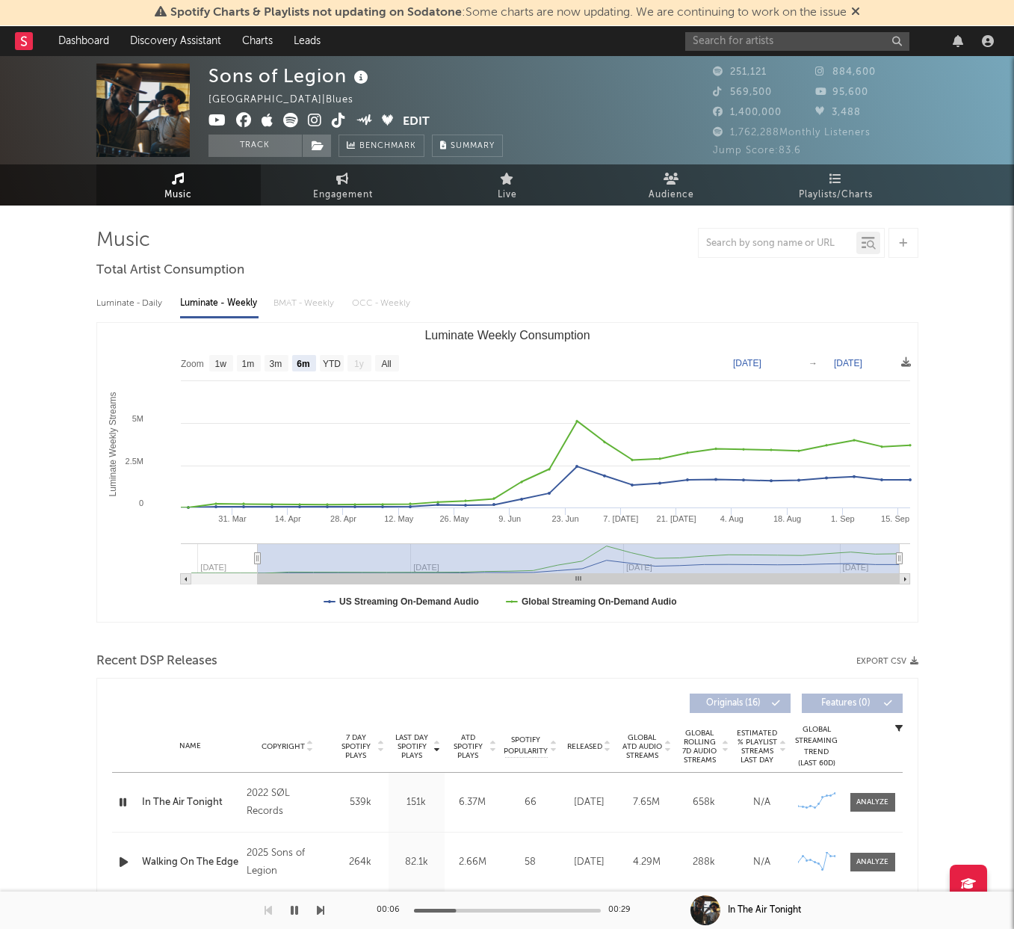
click at [294, 913] on icon "button" at bounding box center [294, 910] width 7 height 12
click at [294, 913] on icon "button" at bounding box center [294, 910] width 9 height 12
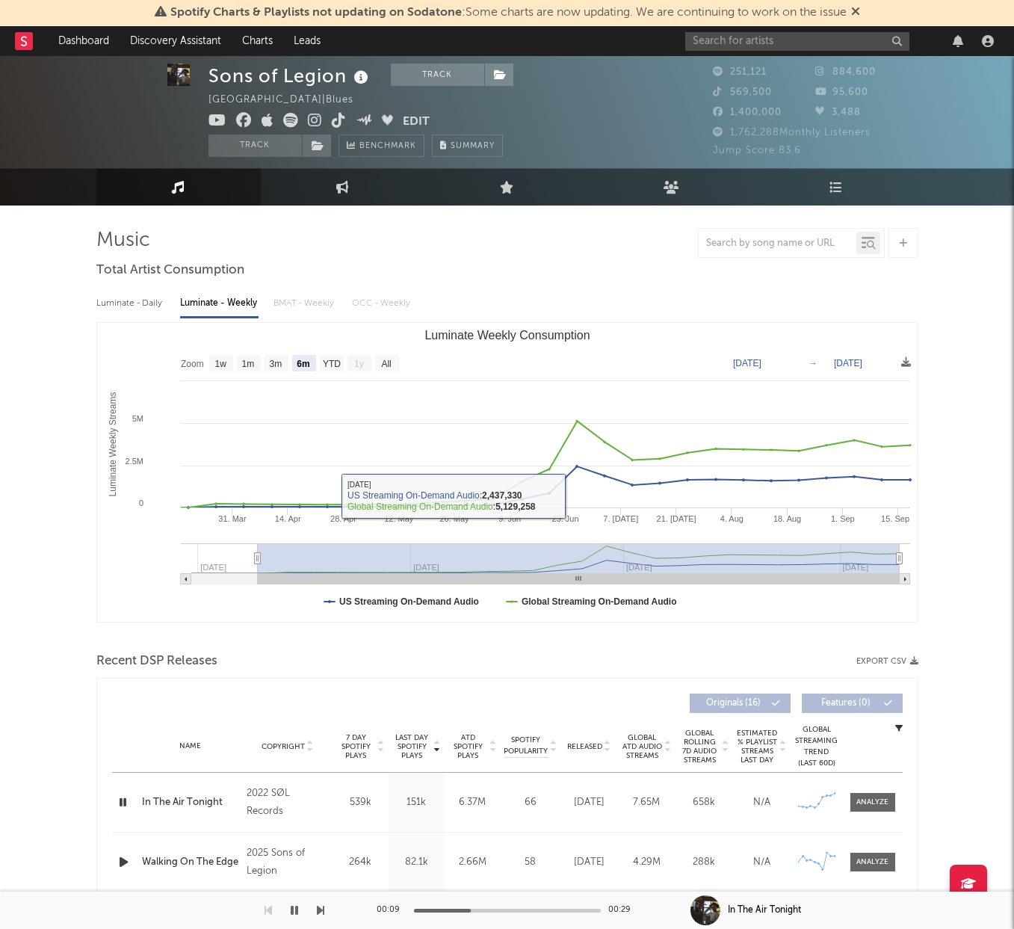
scroll to position [97, 0]
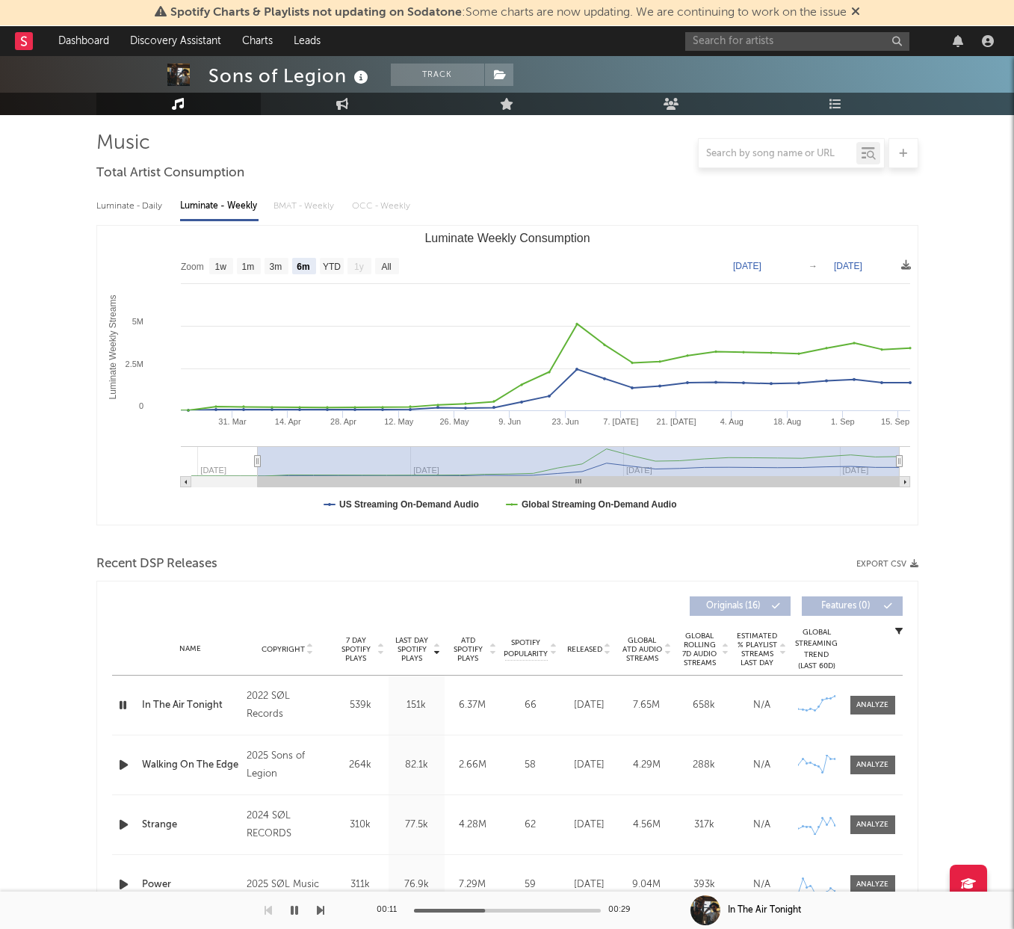
click at [589, 648] on span "Released" at bounding box center [584, 649] width 35 height 9
click at [123, 698] on icon "button" at bounding box center [124, 705] width 16 height 19
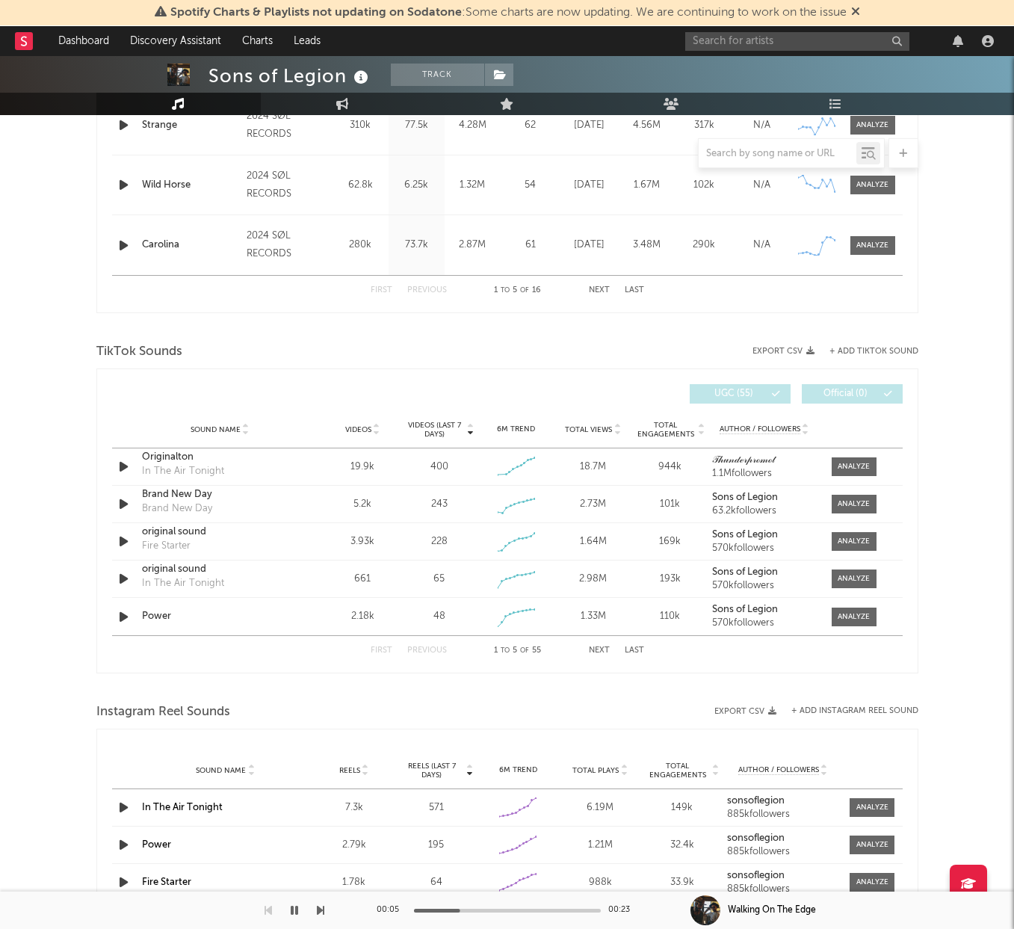
scroll to position [955, 0]
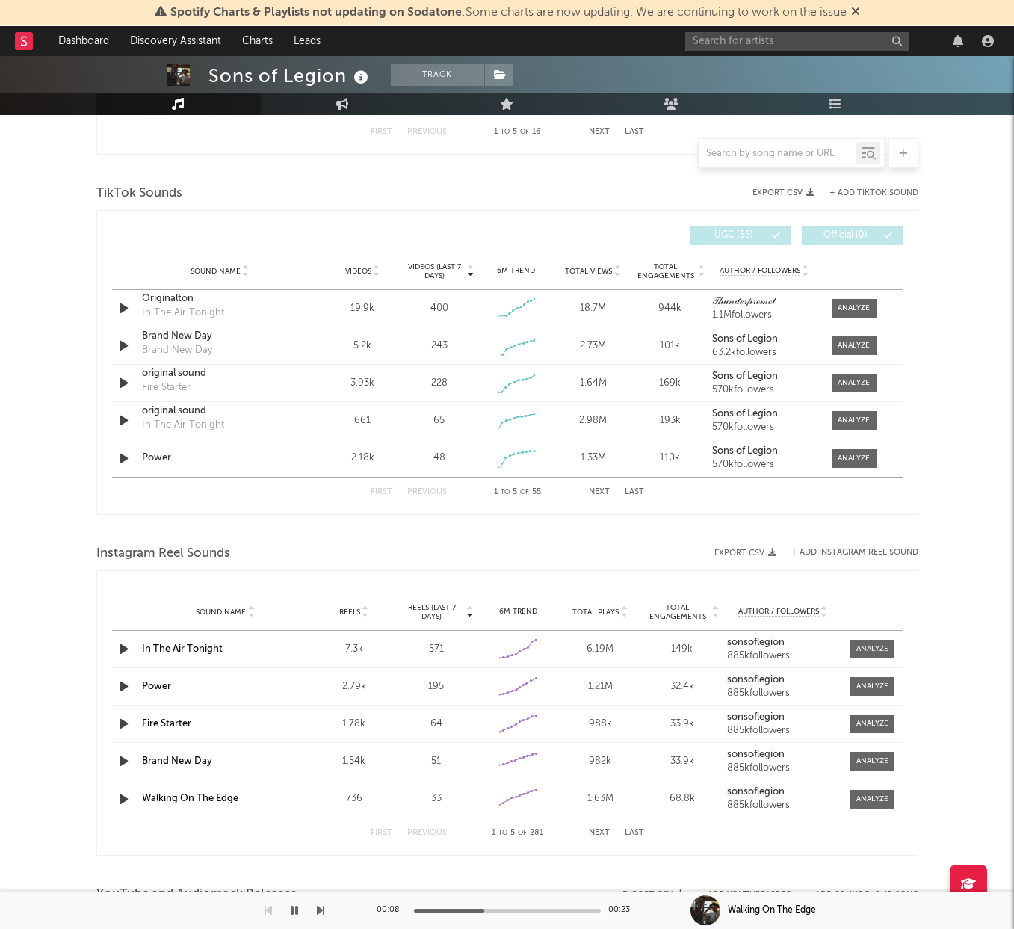
click at [368, 270] on span "Videos" at bounding box center [358, 271] width 26 height 9
click at [598, 277] on div "Sound Name Videos Videos (last 7 days) Weekly Growth % 6M Trend Total Views Tot…" at bounding box center [507, 271] width 790 height 37
click at [598, 265] on div "Total Views" at bounding box center [592, 270] width 69 height 11
click at [604, 607] on span "Total Plays" at bounding box center [595, 611] width 46 height 9
click at [770, 642] on strong "sonsoflegion" at bounding box center [756, 642] width 58 height 10
